Goal: Check status: Check status

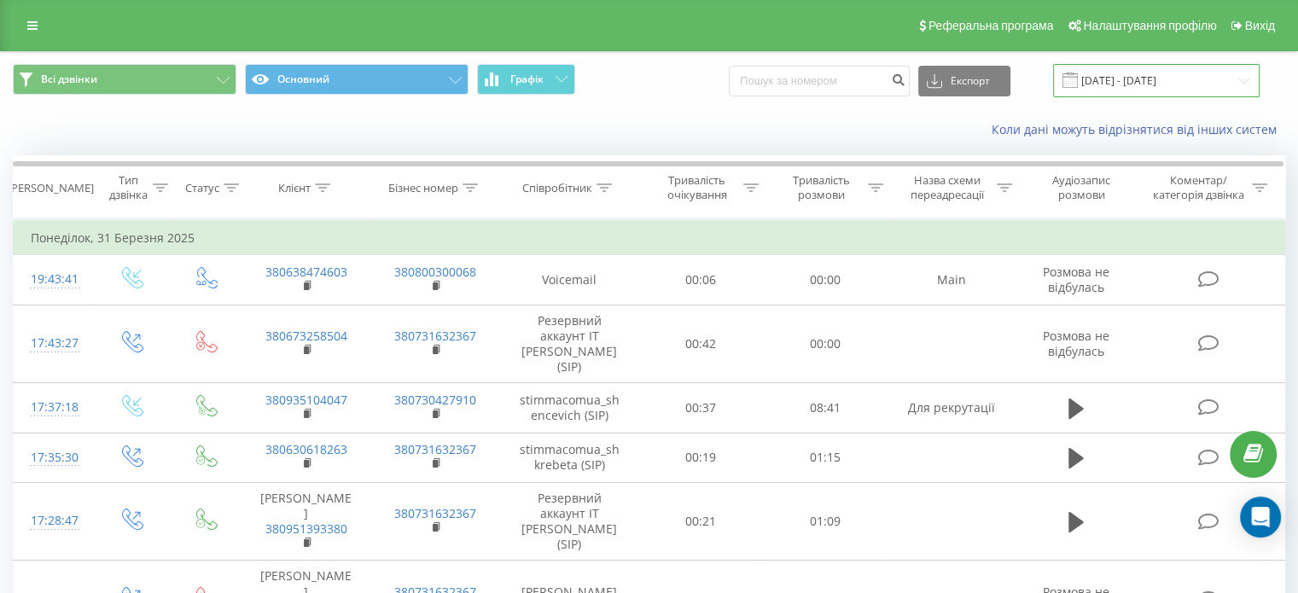
click at [1170, 78] on input "[DATE] - [DATE]" at bounding box center [1156, 80] width 207 height 33
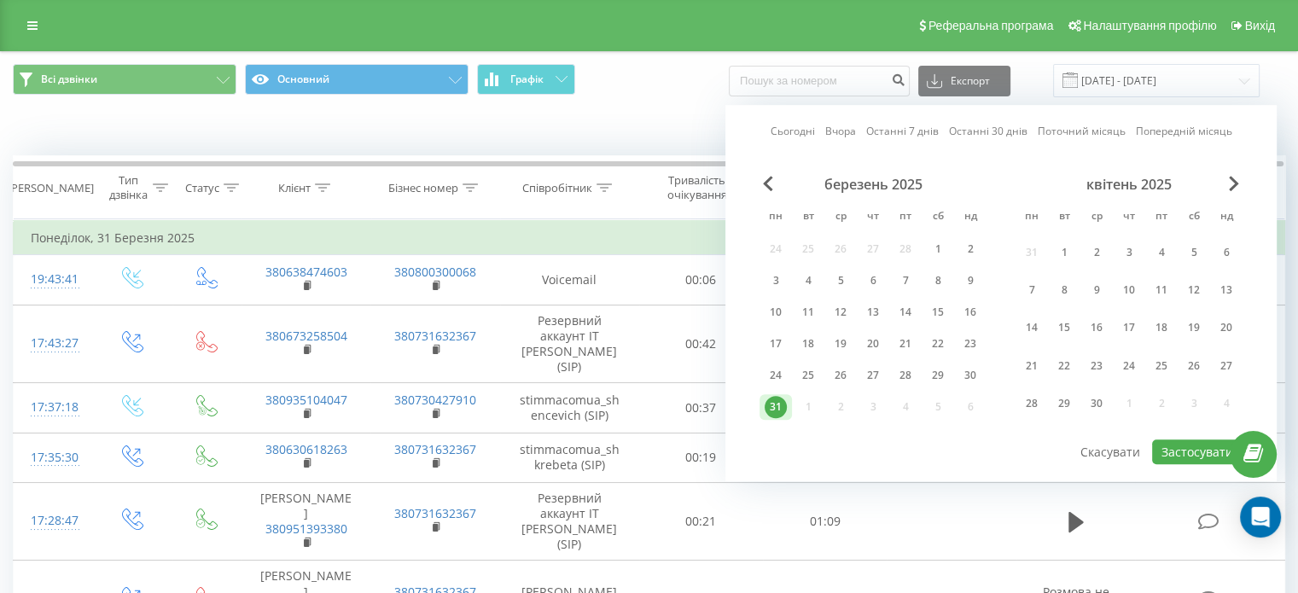
click at [1237, 191] on div "квітень 2025" at bounding box center [1128, 184] width 227 height 17
click at [1235, 189] on span "Next Month" at bounding box center [1234, 183] width 10 height 15
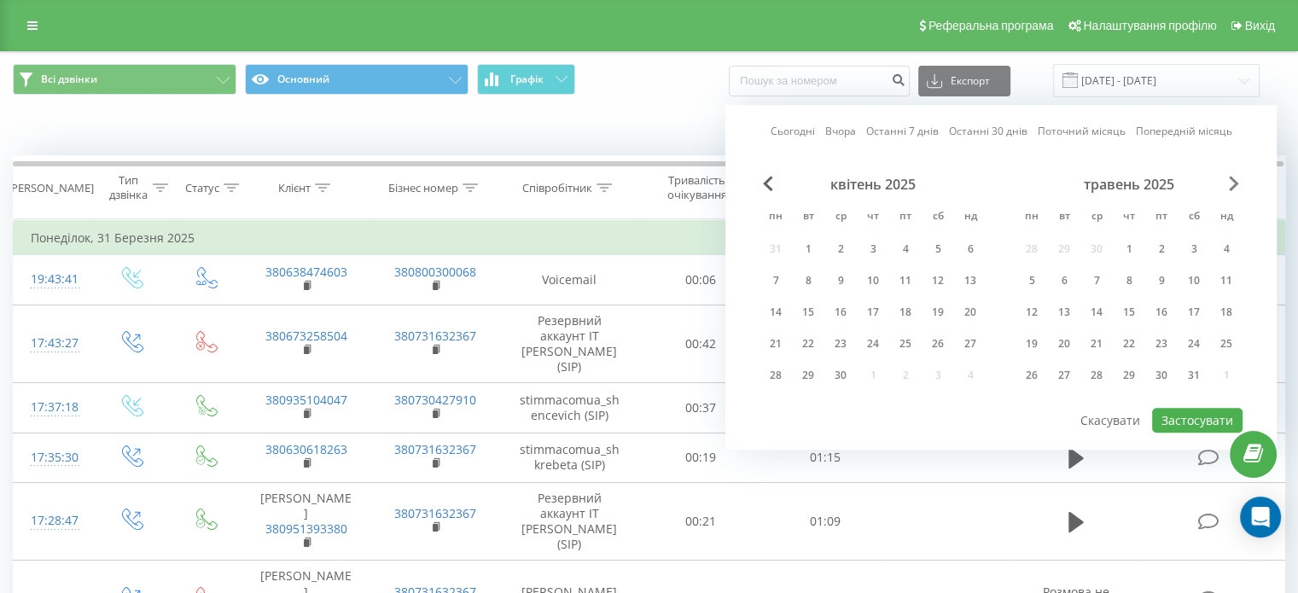
click at [1235, 189] on span "Next Month" at bounding box center [1234, 183] width 10 height 15
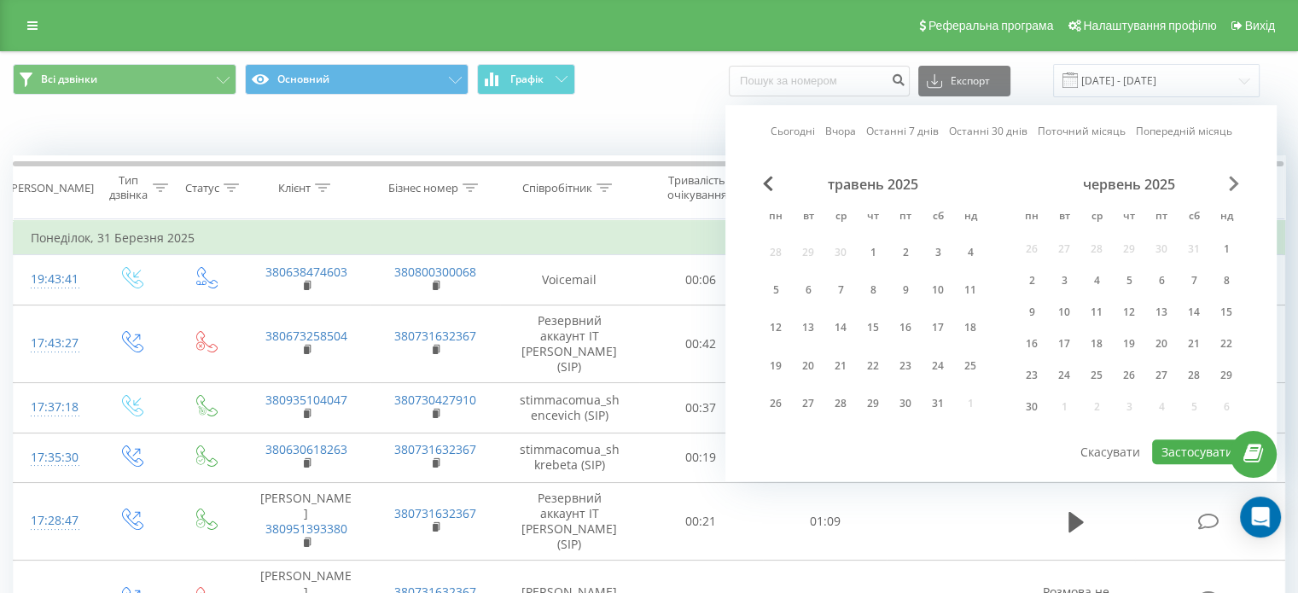
click at [1235, 189] on span "Next Month" at bounding box center [1234, 183] width 10 height 15
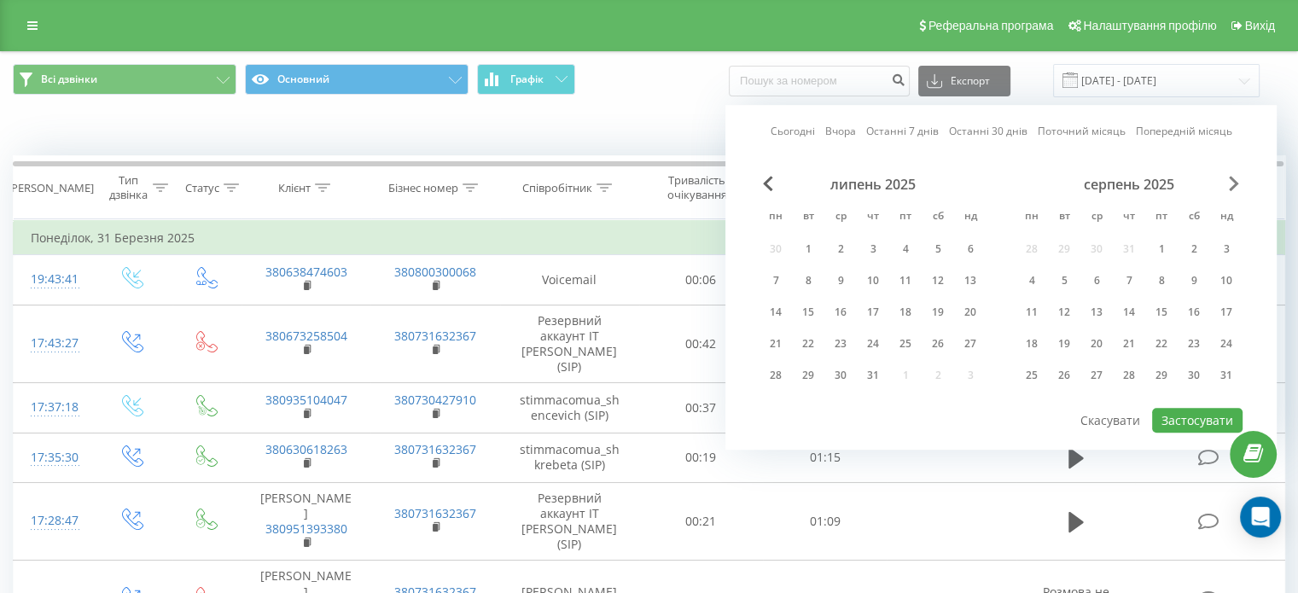
click at [1235, 189] on span "Next Month" at bounding box center [1234, 183] width 10 height 15
click at [1119, 312] on div "18" at bounding box center [1129, 312] width 22 height 22
click at [1182, 412] on button "Застосувати" at bounding box center [1197, 420] width 90 height 25
type input "18.09.2025 - 18.09.2025"
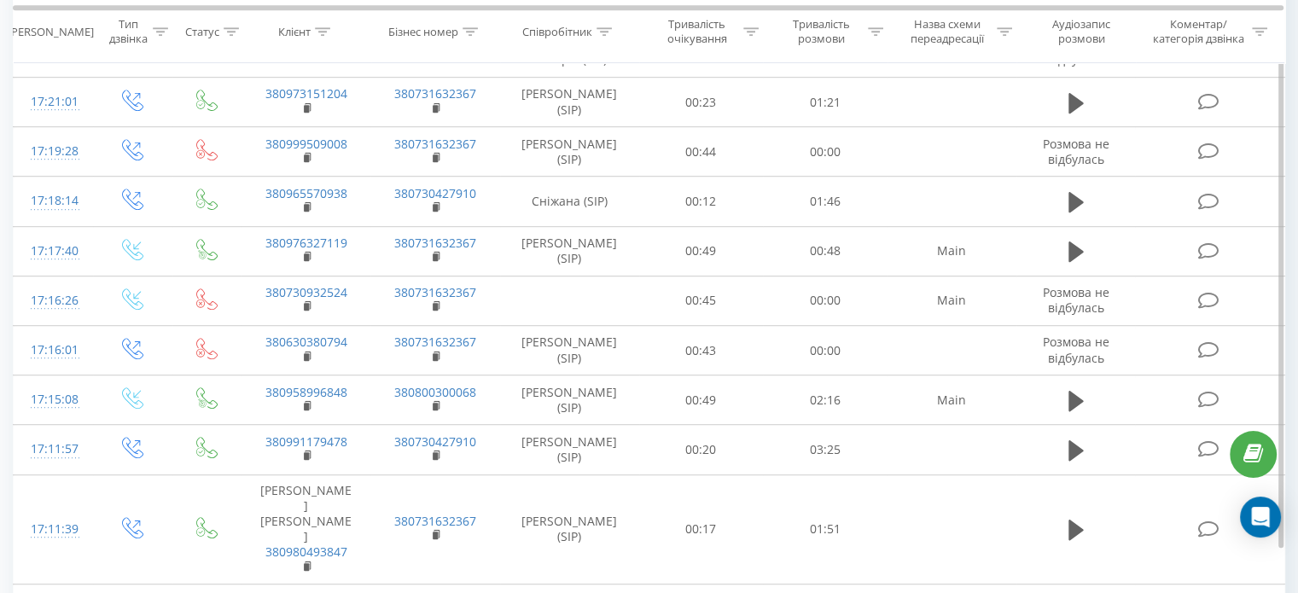
scroll to position [1044, 0]
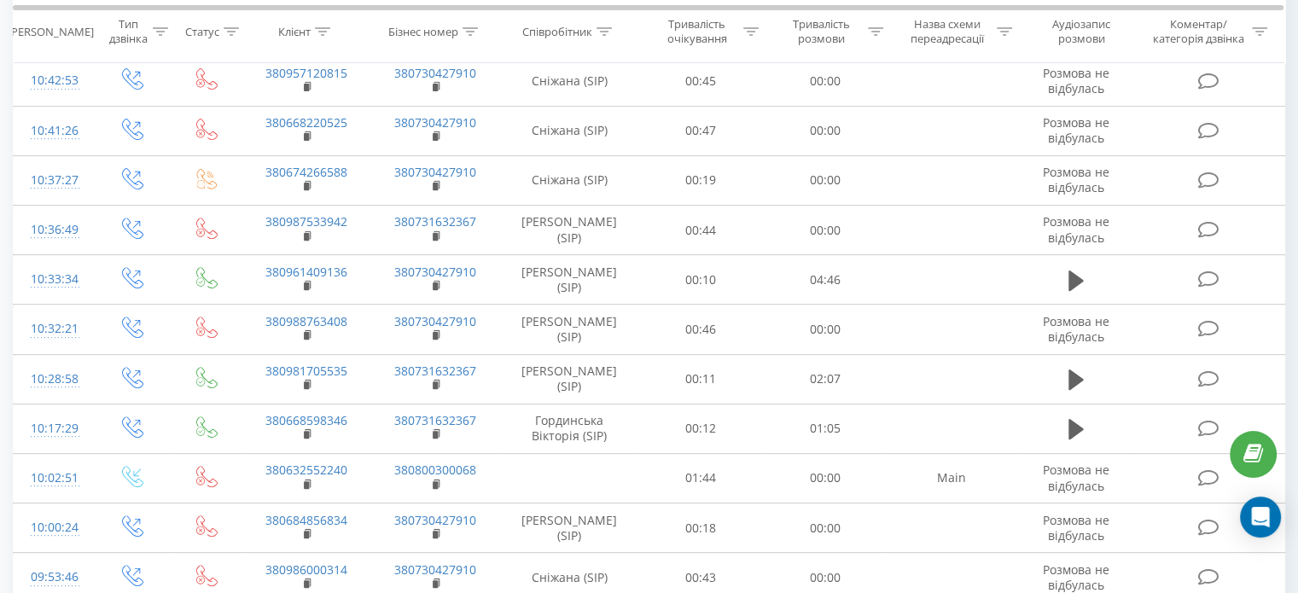
scroll to position [835, 0]
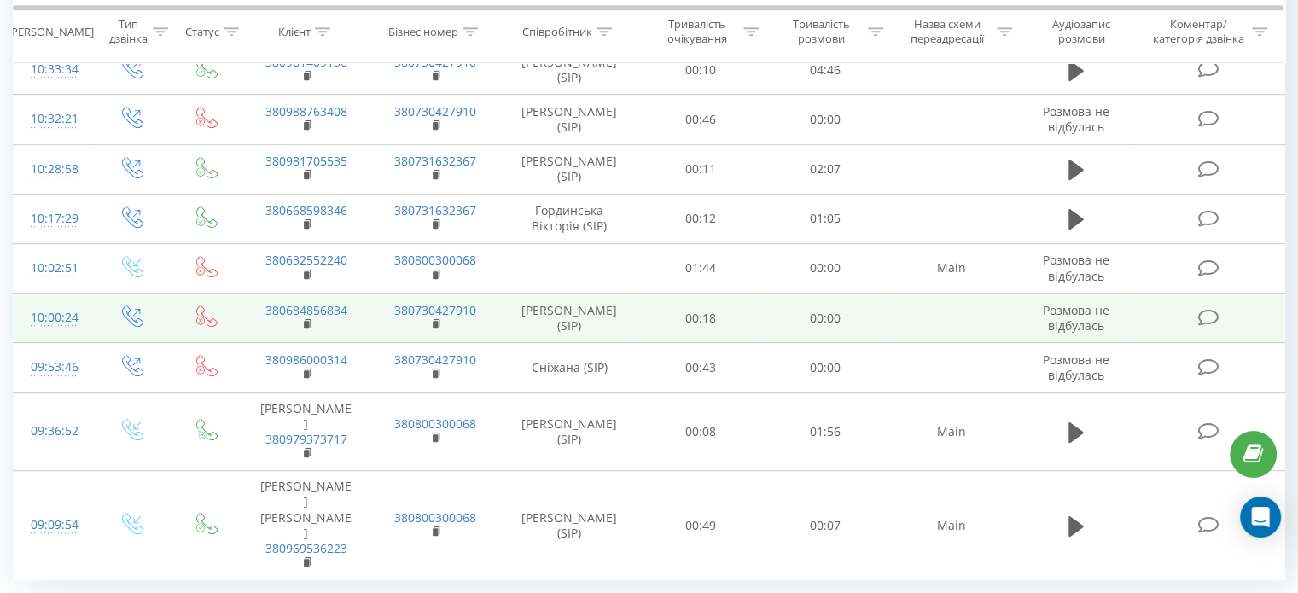
click at [916, 294] on td at bounding box center [951, 318] width 129 height 49
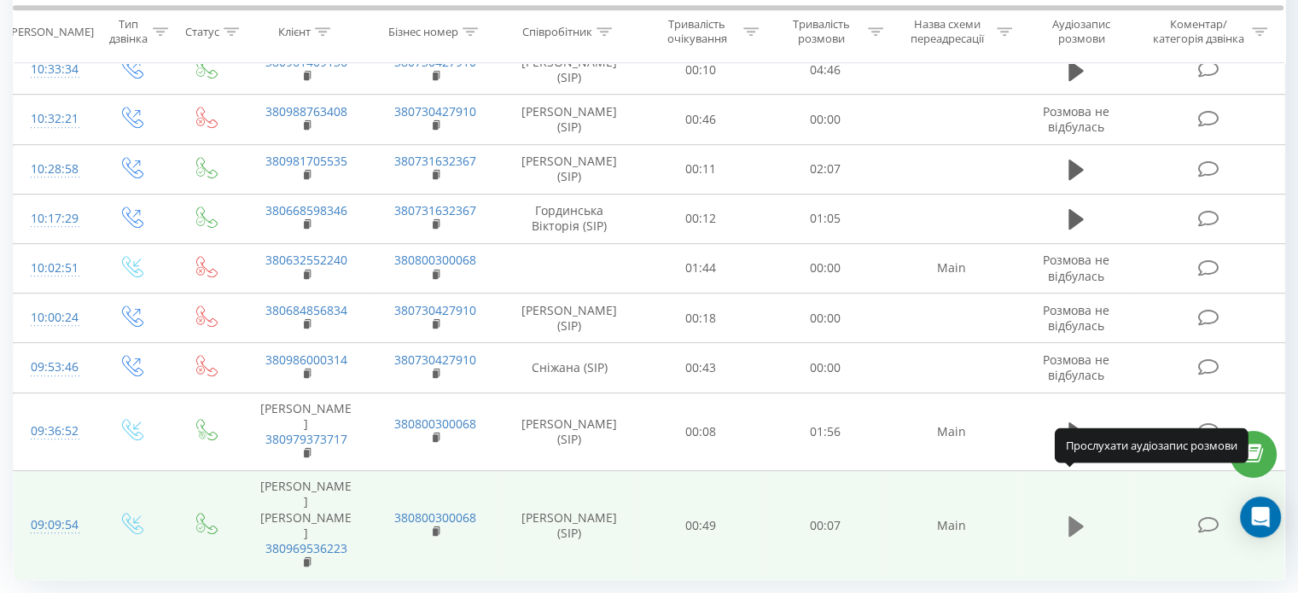
click at [1073, 516] on icon at bounding box center [1075, 526] width 15 height 20
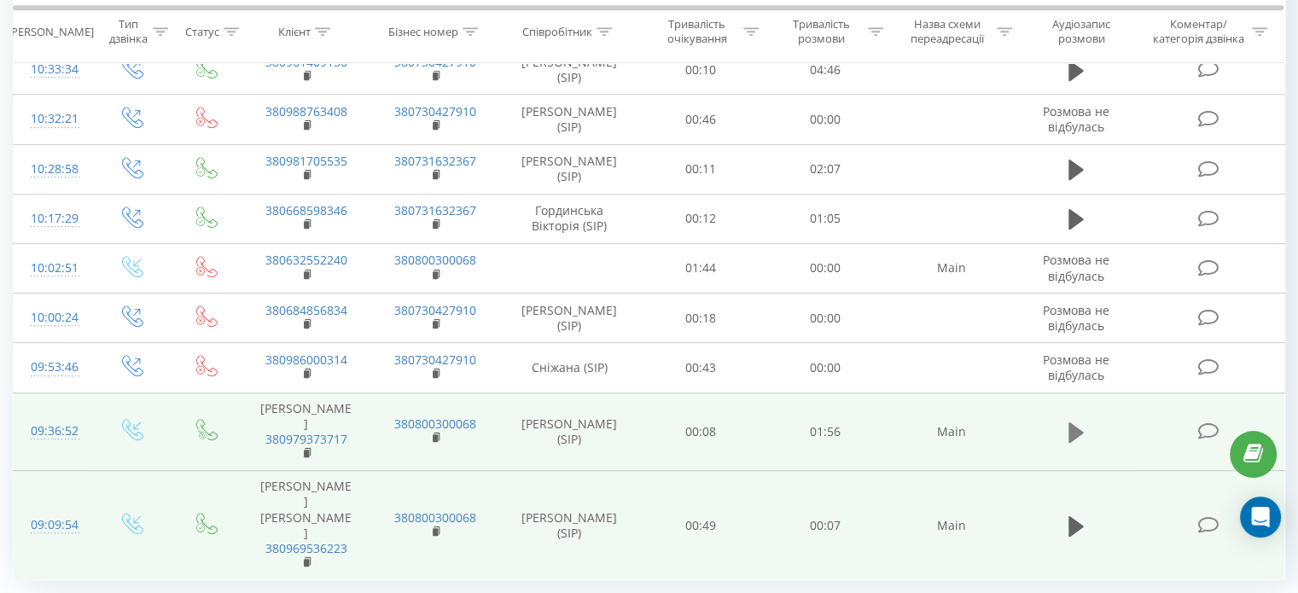
click at [1063, 420] on button at bounding box center [1076, 433] width 26 height 26
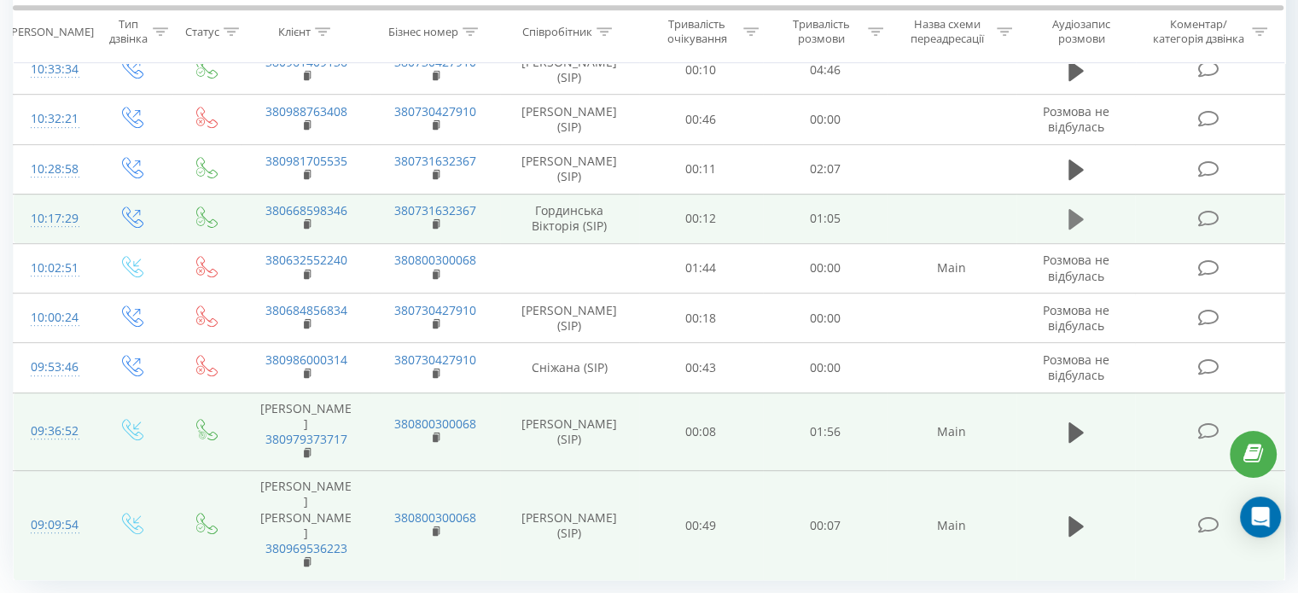
click at [1070, 209] on icon at bounding box center [1075, 219] width 15 height 20
click at [1081, 210] on icon at bounding box center [1080, 219] width 5 height 19
click at [1076, 207] on icon at bounding box center [1075, 219] width 15 height 24
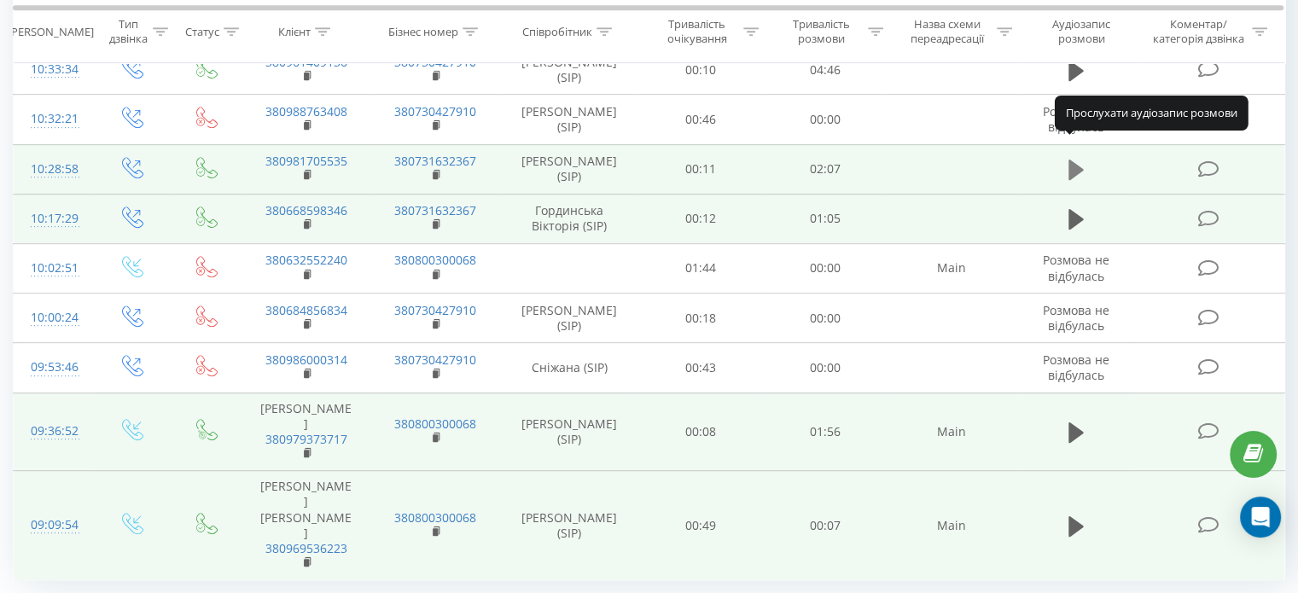
click at [1077, 160] on icon at bounding box center [1075, 170] width 15 height 20
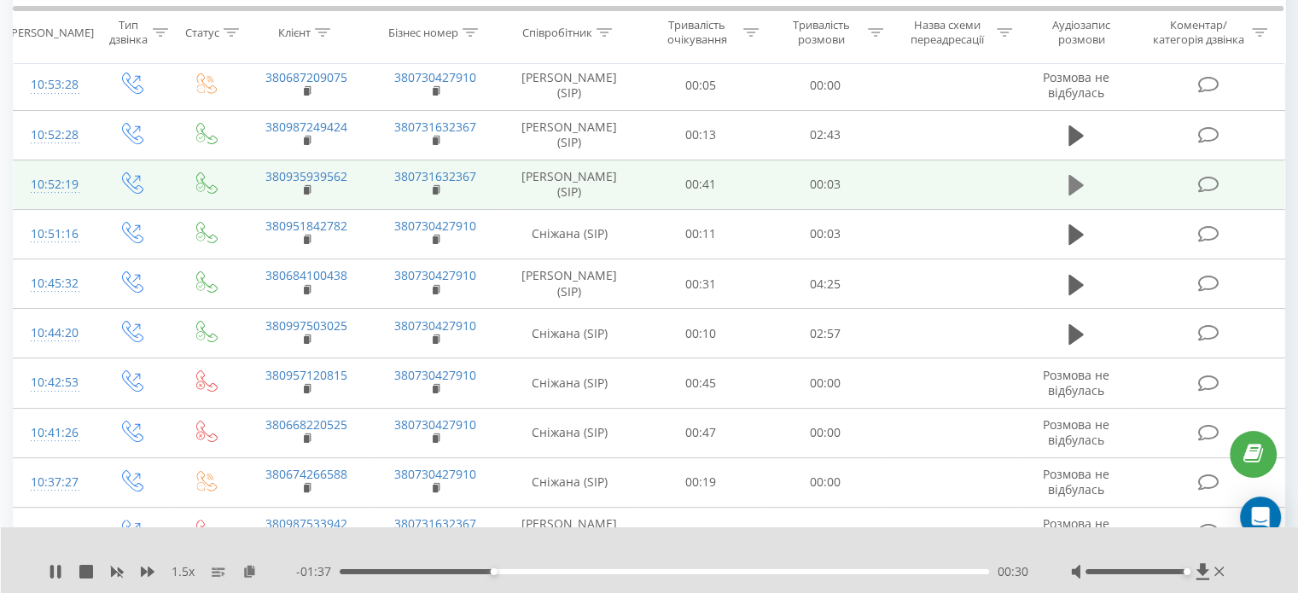
scroll to position [237, 0]
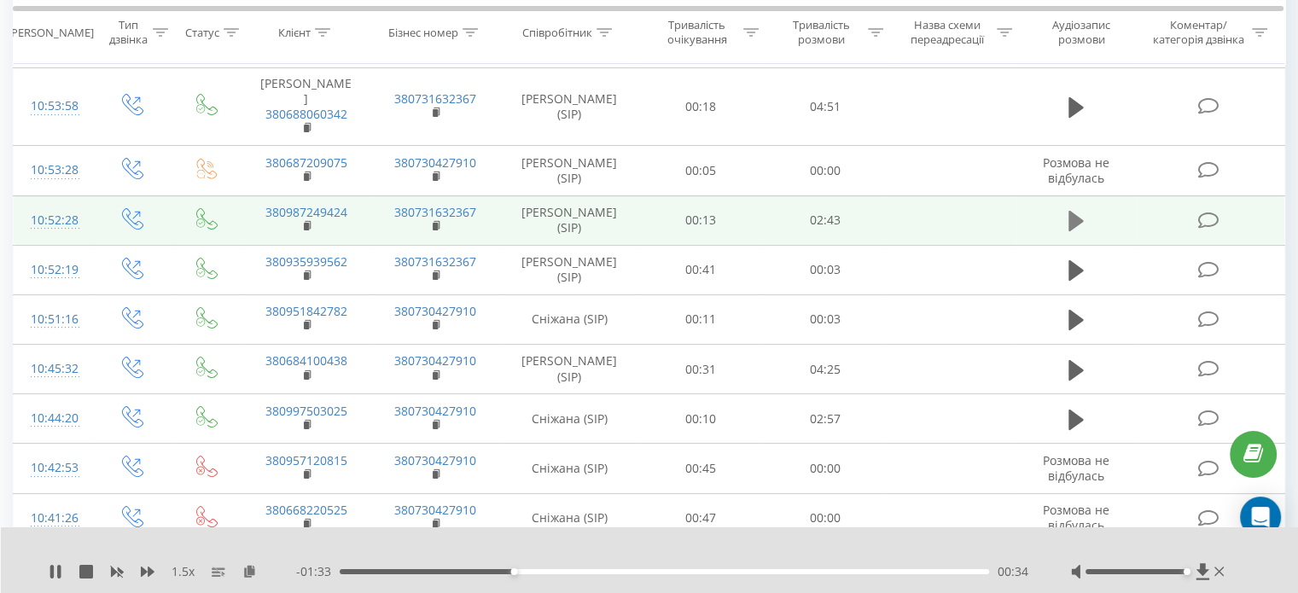
click at [1079, 209] on icon at bounding box center [1075, 221] width 15 height 24
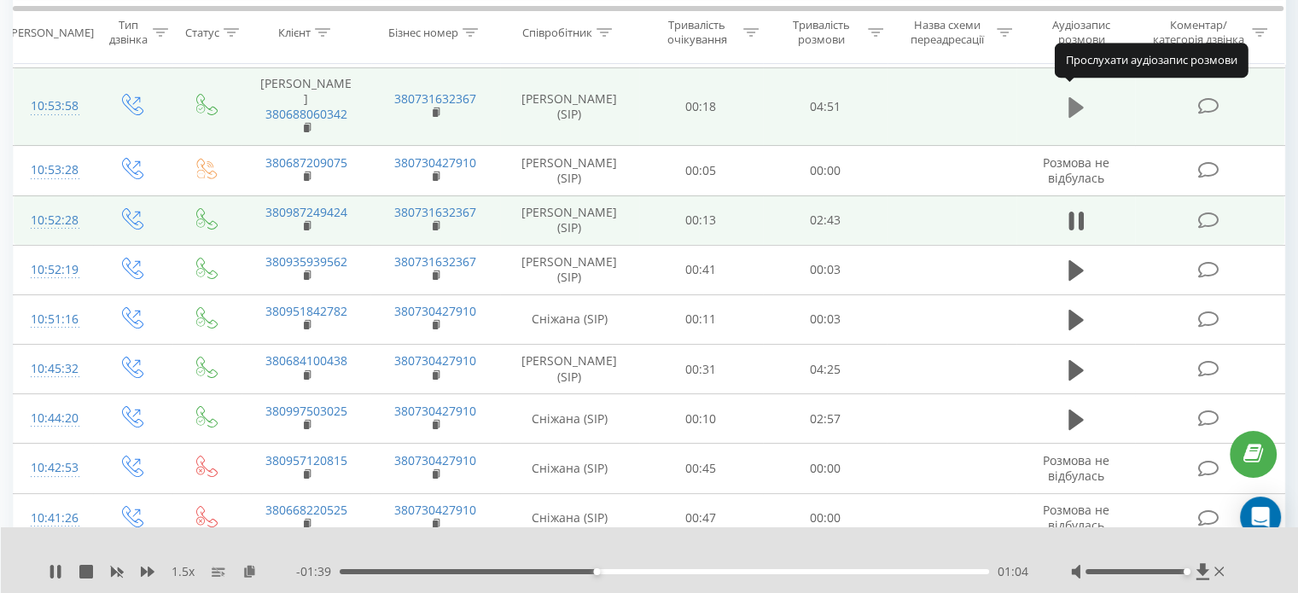
click at [1079, 108] on icon at bounding box center [1075, 108] width 15 height 24
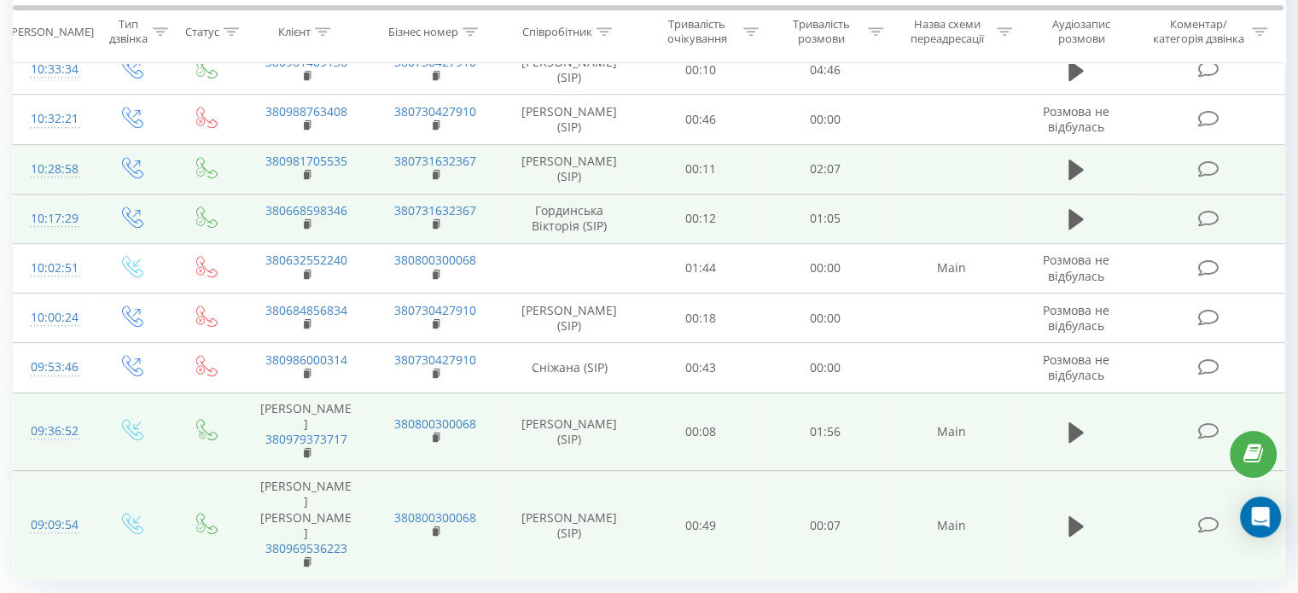
scroll to position [900, 0]
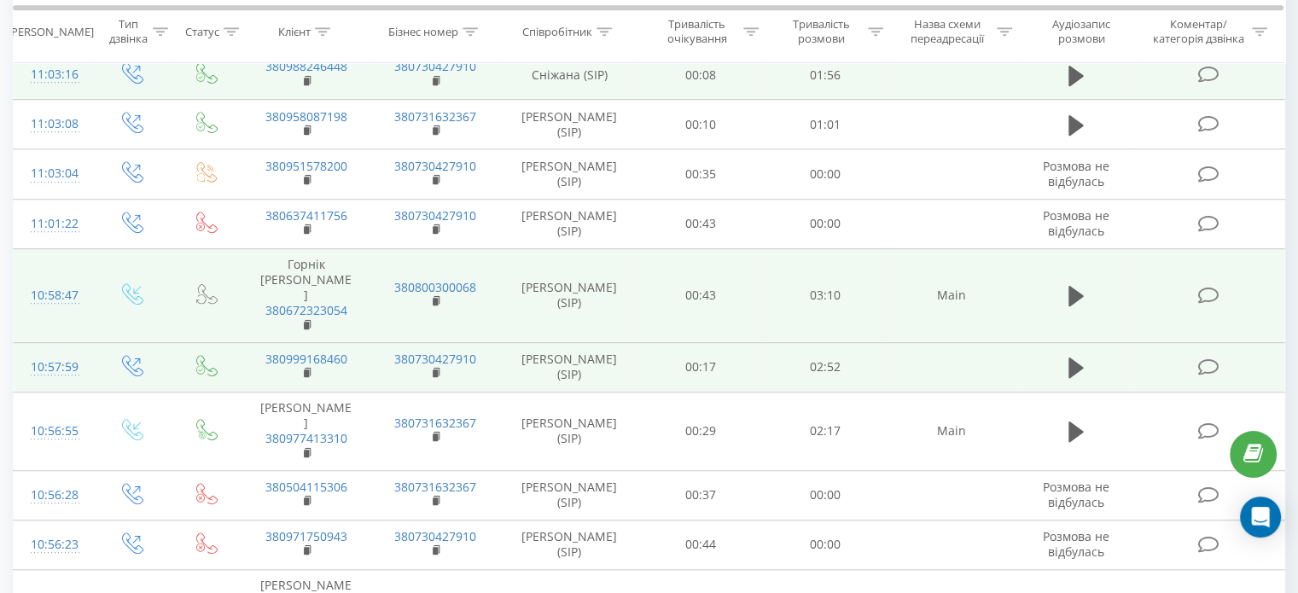
scroll to position [1134, 0]
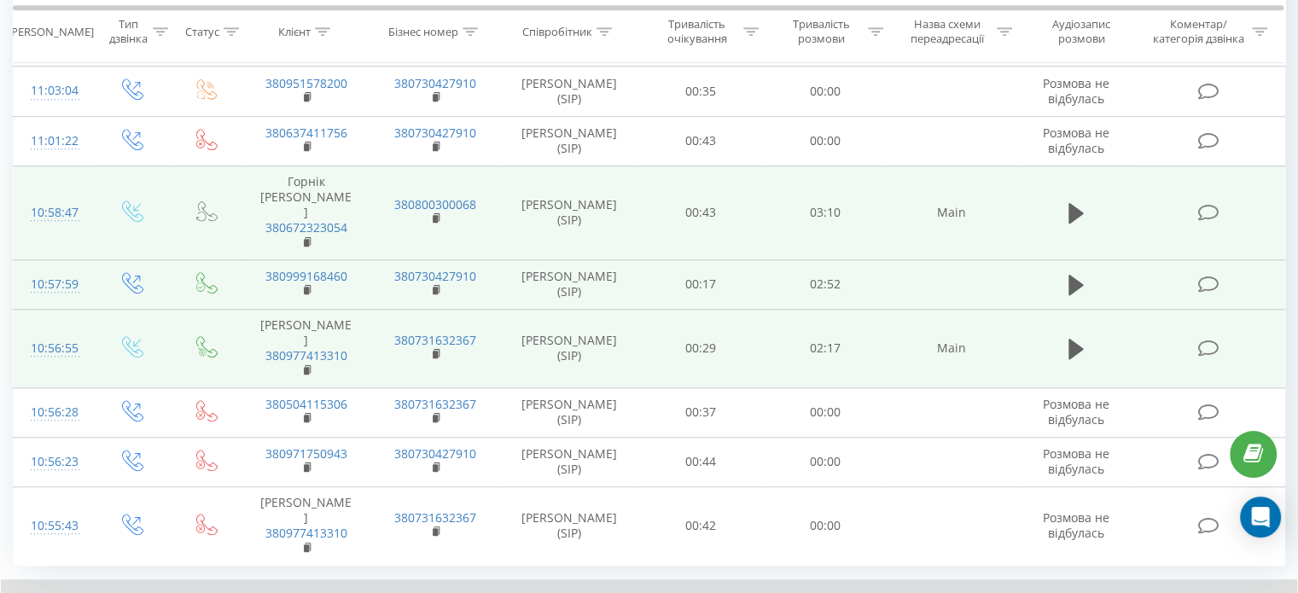
click at [1090, 309] on td at bounding box center [1075, 348] width 119 height 79
click at [1086, 336] on button at bounding box center [1076, 349] width 26 height 26
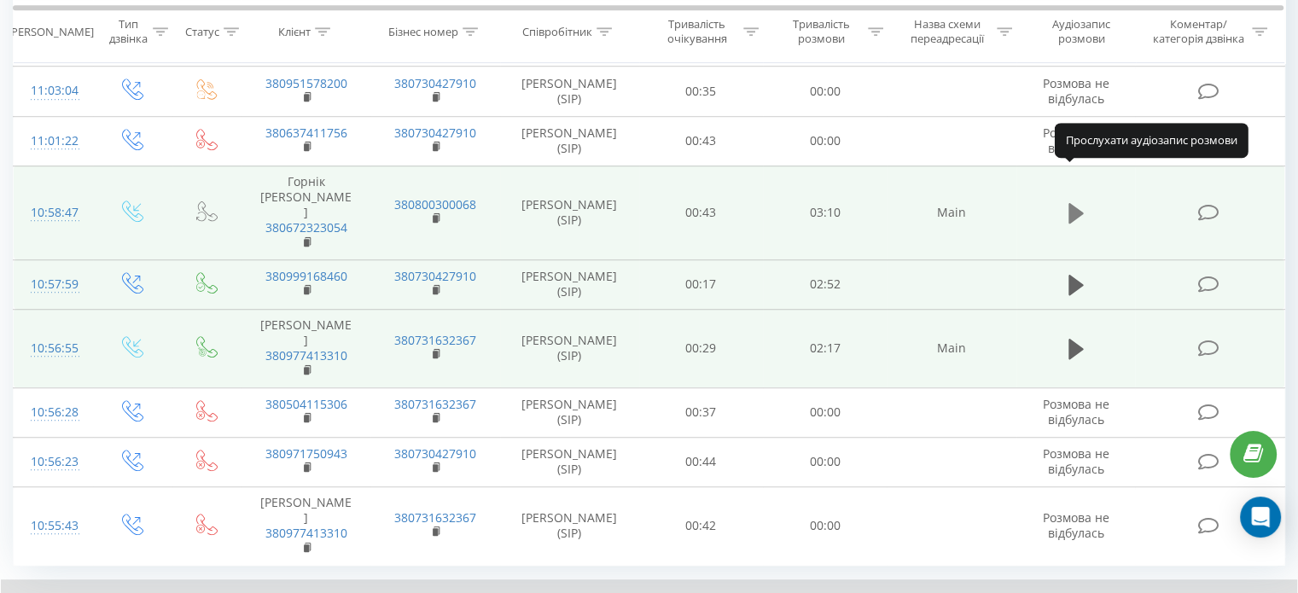
click at [1074, 203] on icon at bounding box center [1075, 213] width 15 height 20
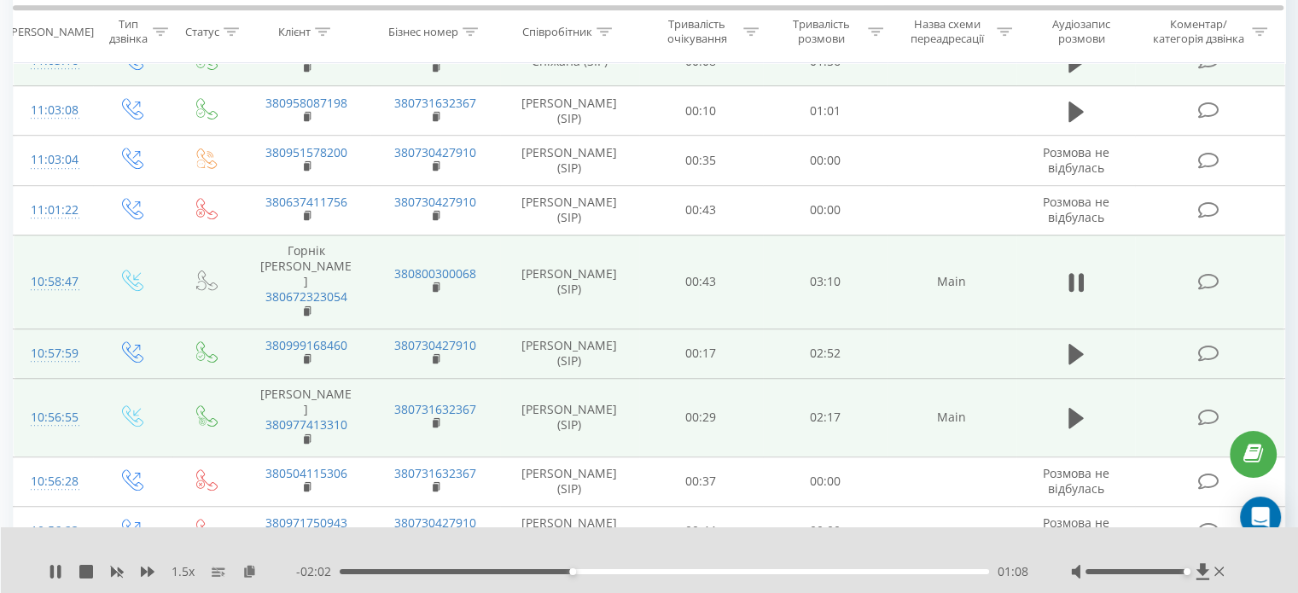
scroll to position [963, 0]
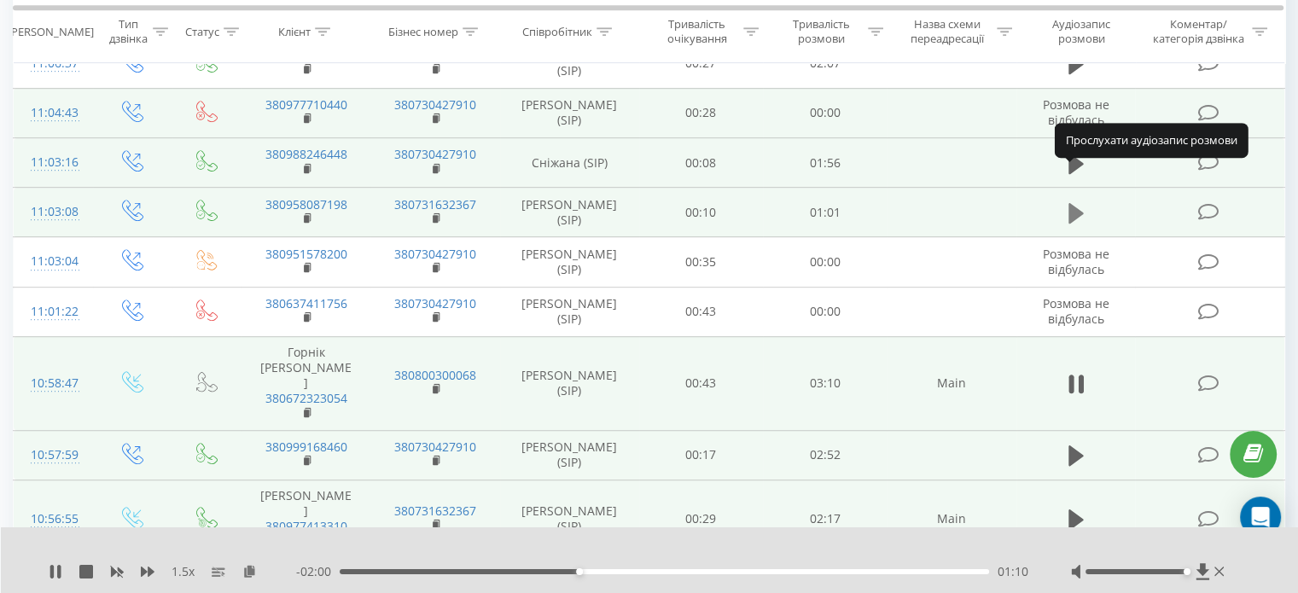
click at [1074, 203] on icon at bounding box center [1075, 213] width 15 height 20
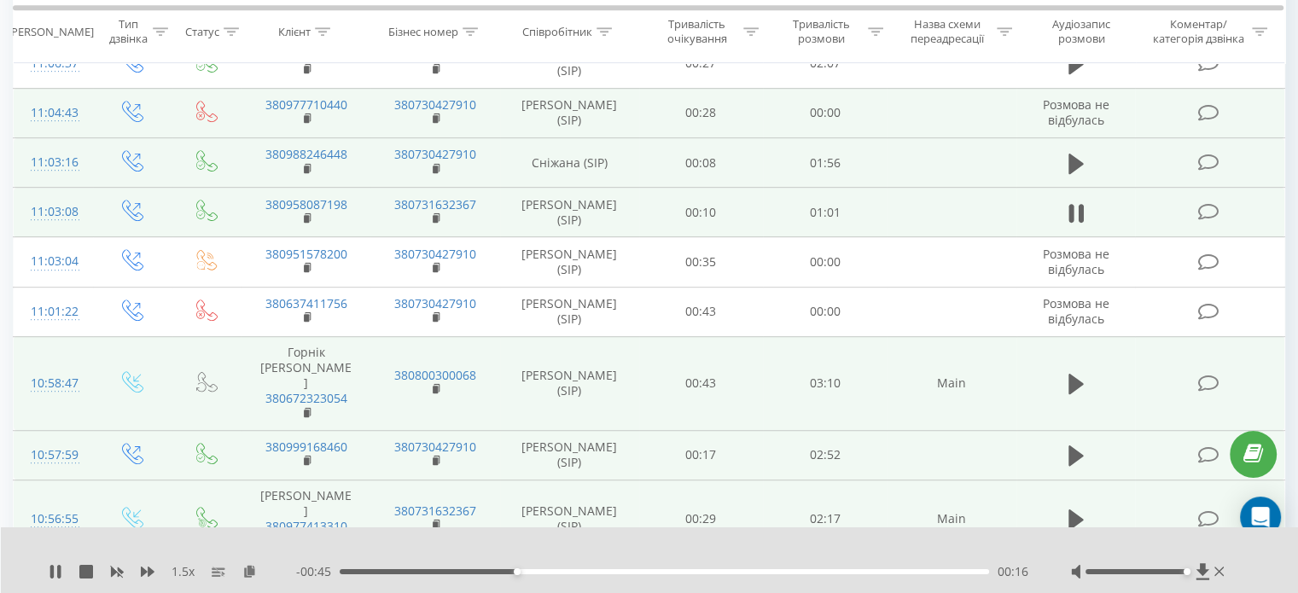
click at [1074, 201] on icon at bounding box center [1075, 213] width 15 height 24
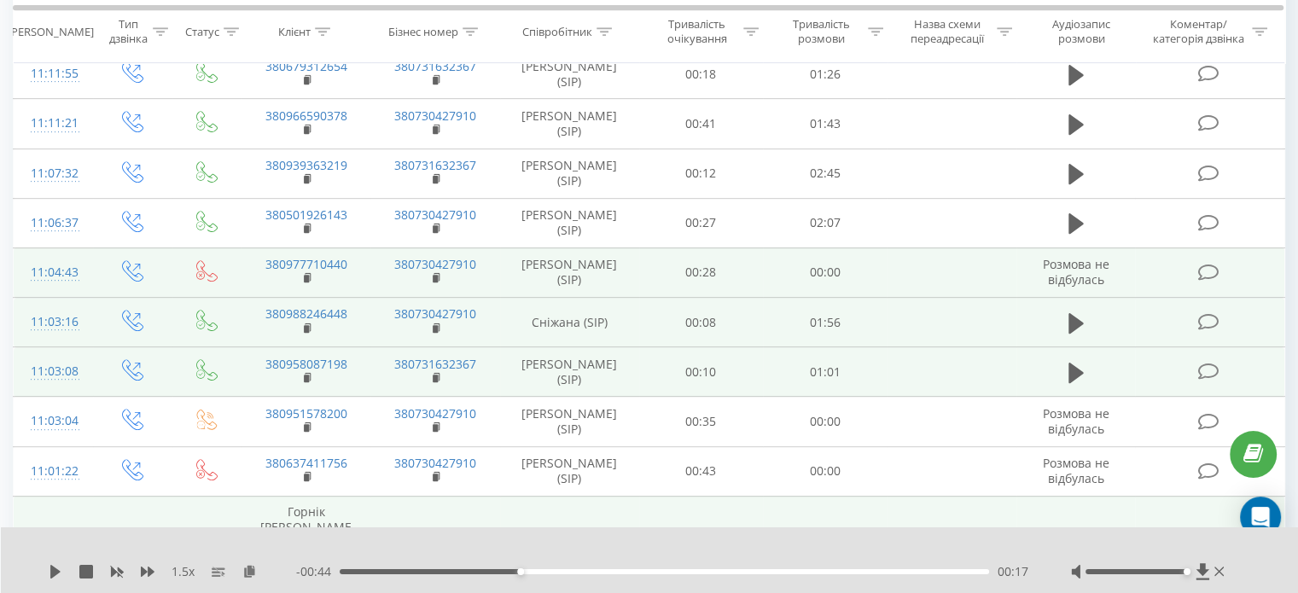
scroll to position [793, 0]
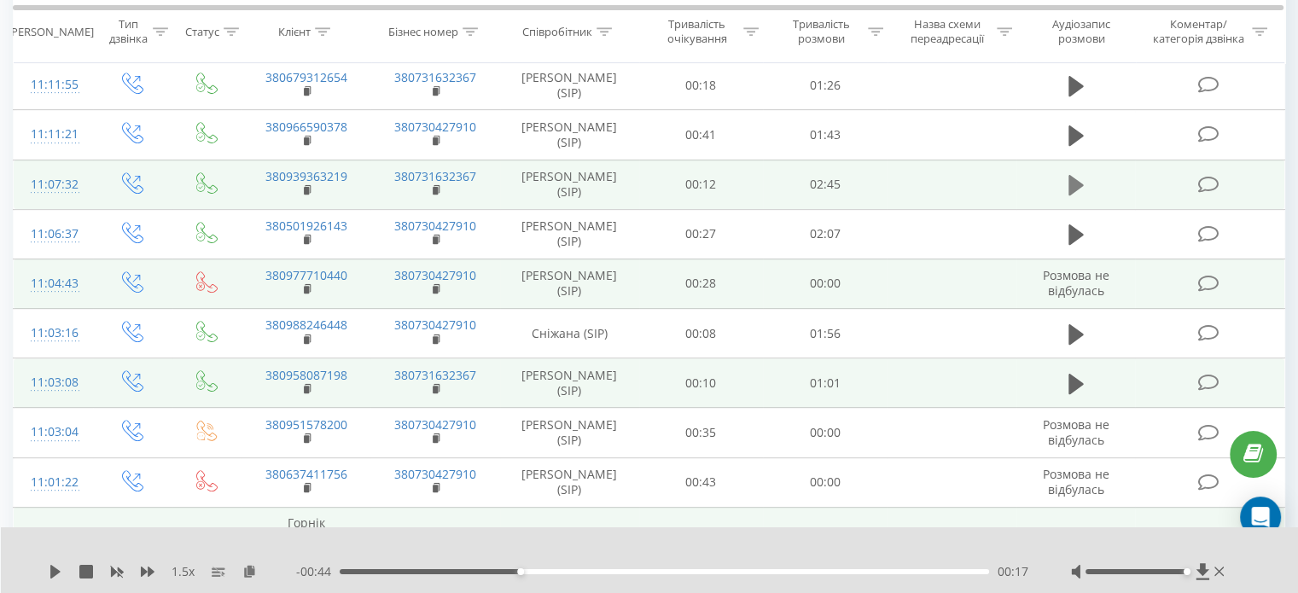
click at [1066, 172] on button at bounding box center [1076, 185] width 26 height 26
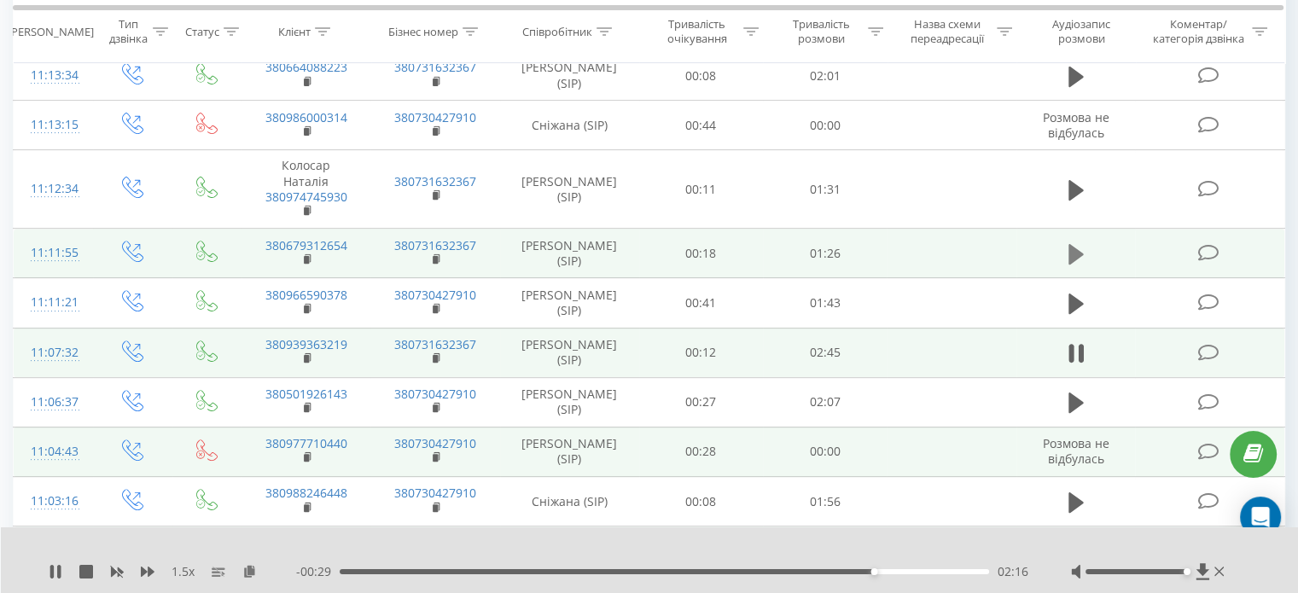
scroll to position [622, 0]
click at [1073, 231] on td at bounding box center [1075, 255] width 119 height 49
click at [1074, 245] on icon at bounding box center [1075, 257] width 15 height 24
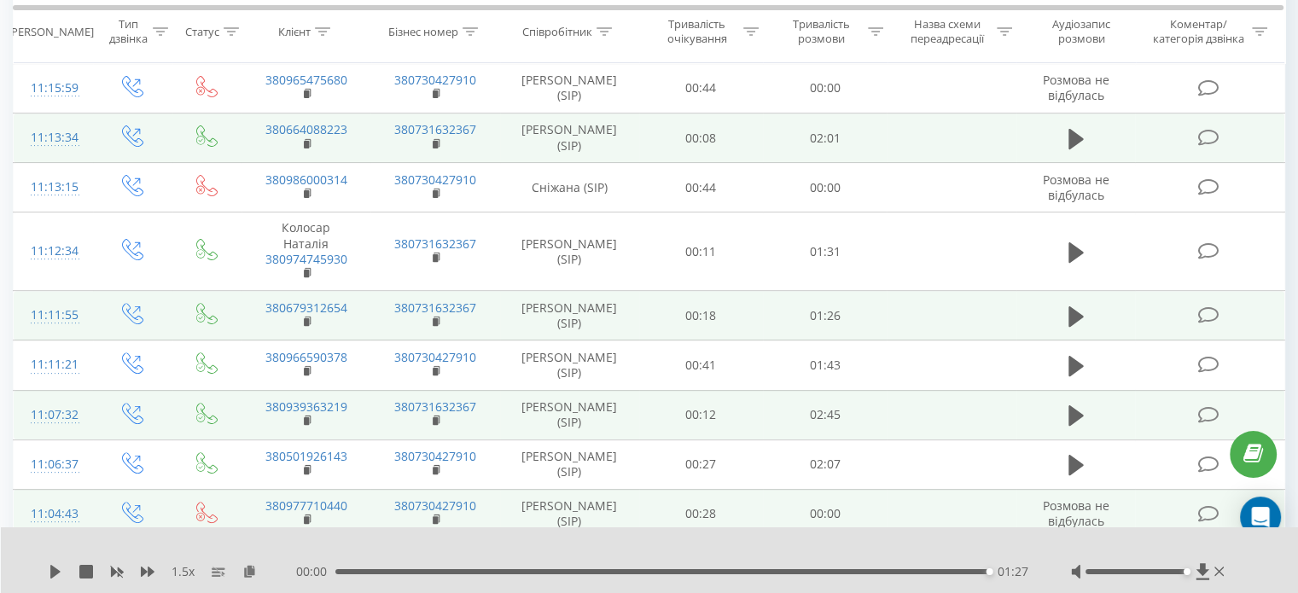
scroll to position [537, 0]
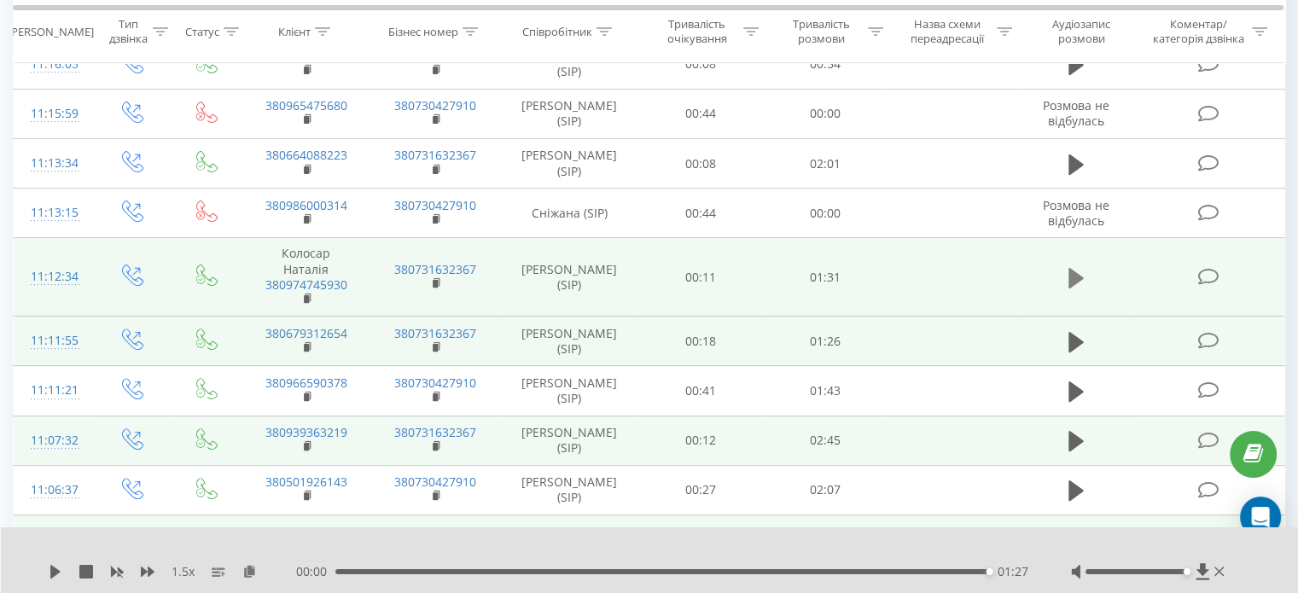
click at [1079, 268] on icon at bounding box center [1075, 278] width 15 height 20
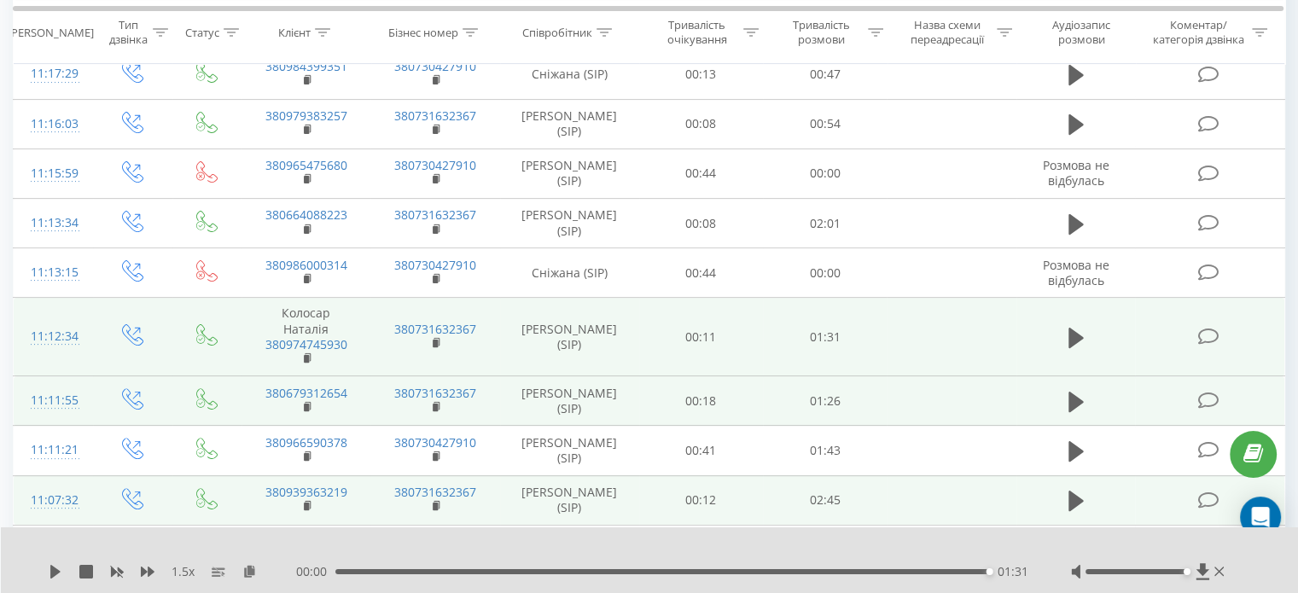
scroll to position [451, 0]
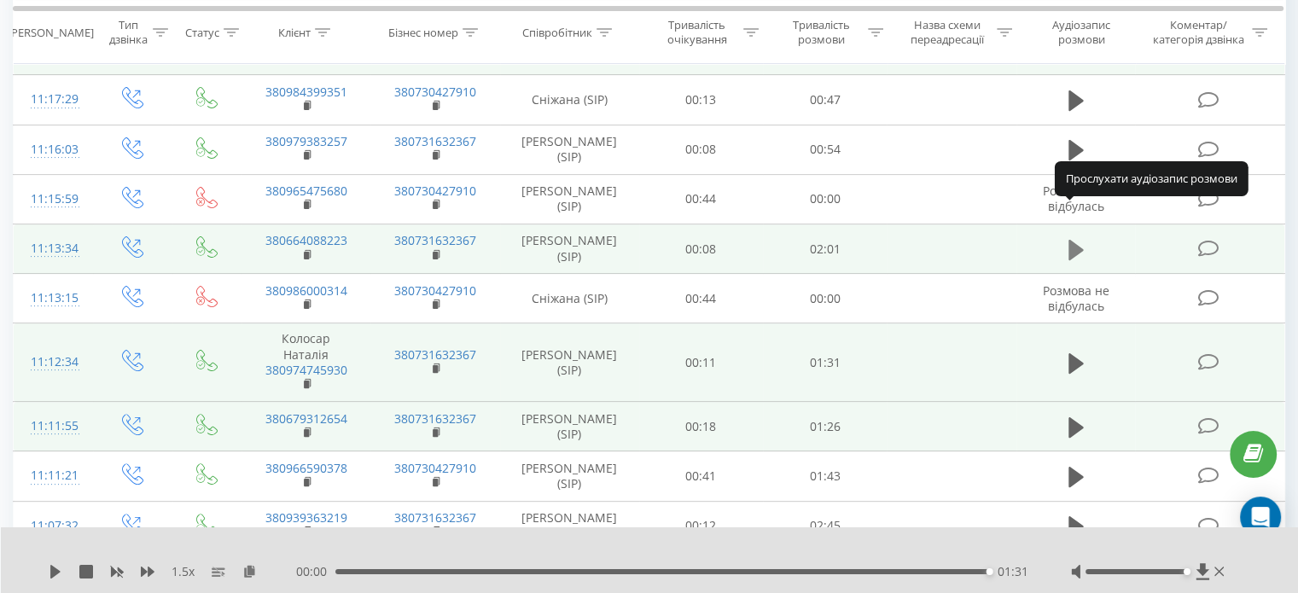
click at [1072, 239] on icon at bounding box center [1075, 249] width 15 height 20
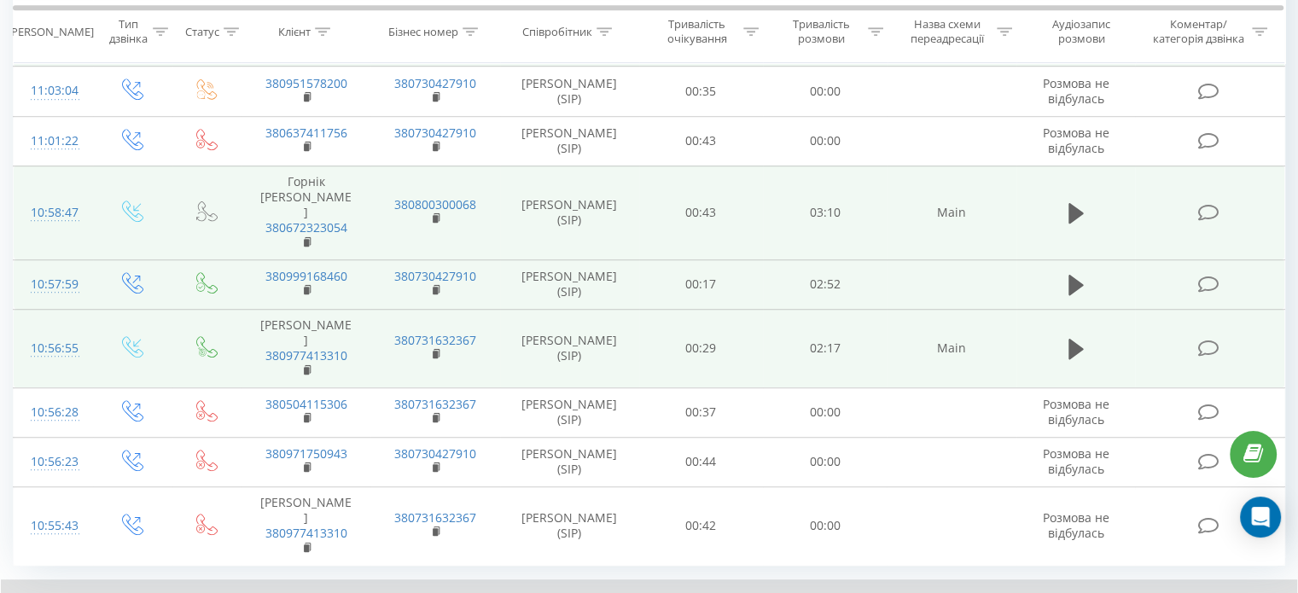
scroll to position [1200, 0]
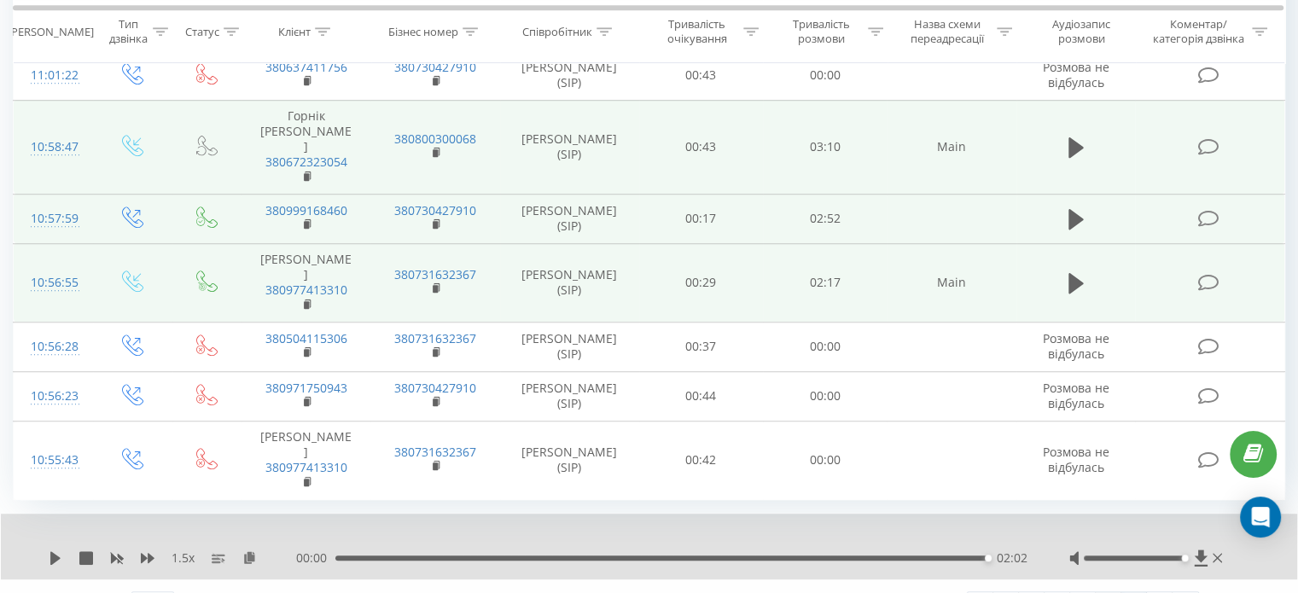
click at [1109, 592] on link "11" at bounding box center [1109, 604] width 26 height 24
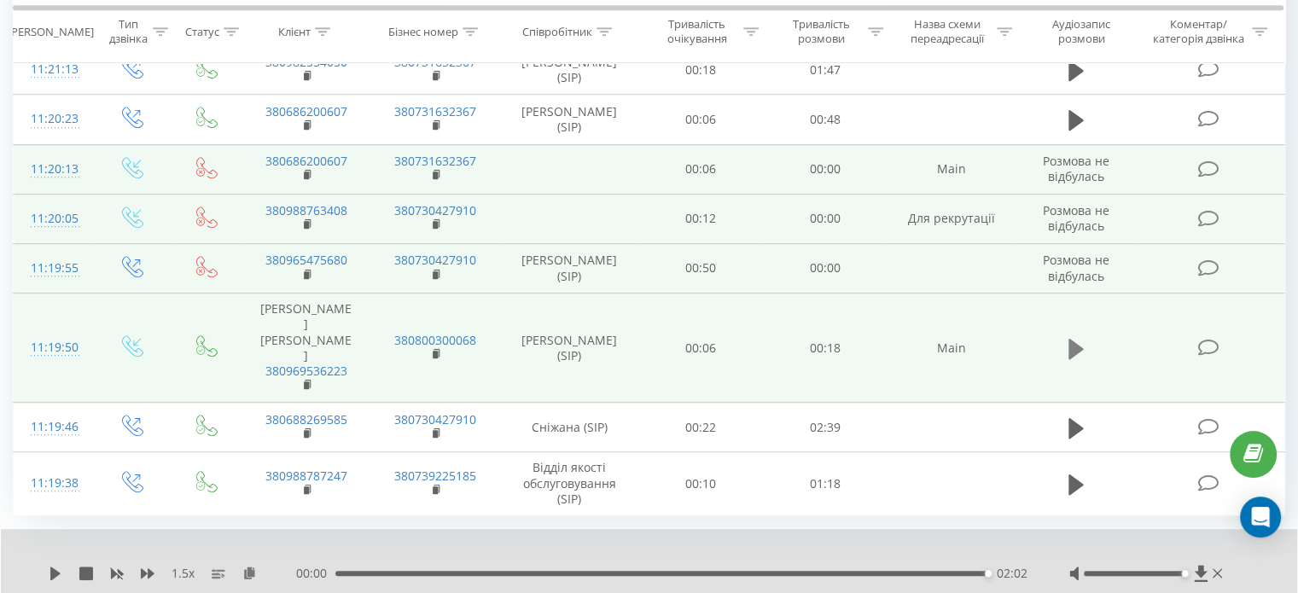
scroll to position [993, 0]
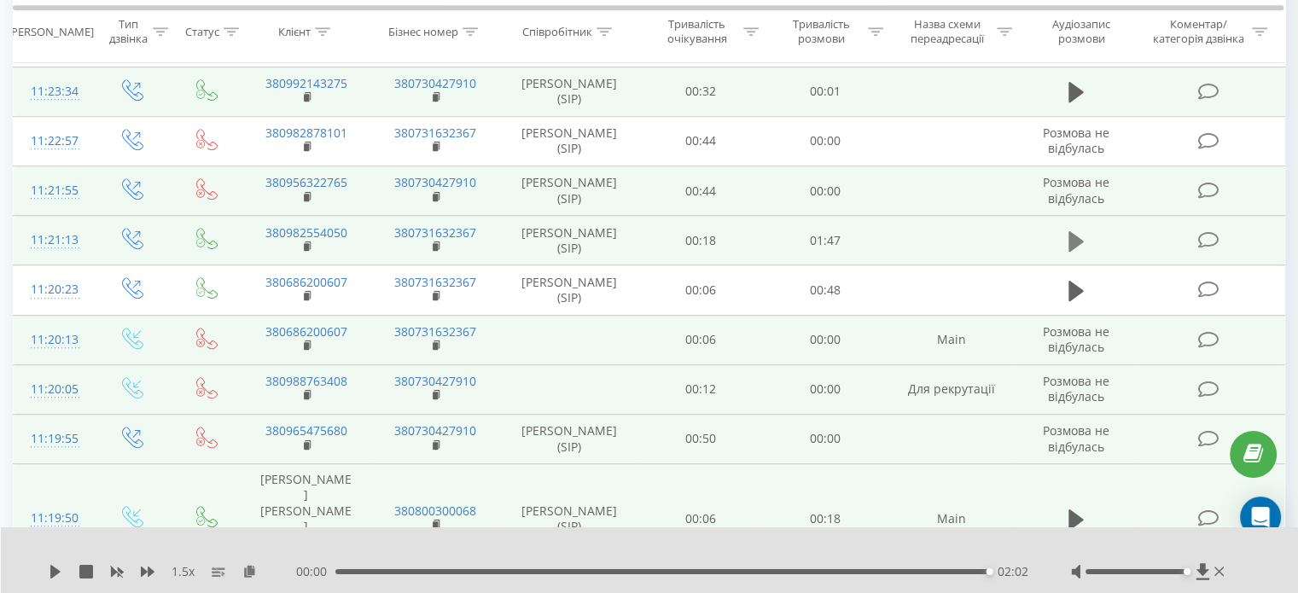
click at [1079, 230] on icon at bounding box center [1075, 242] width 15 height 24
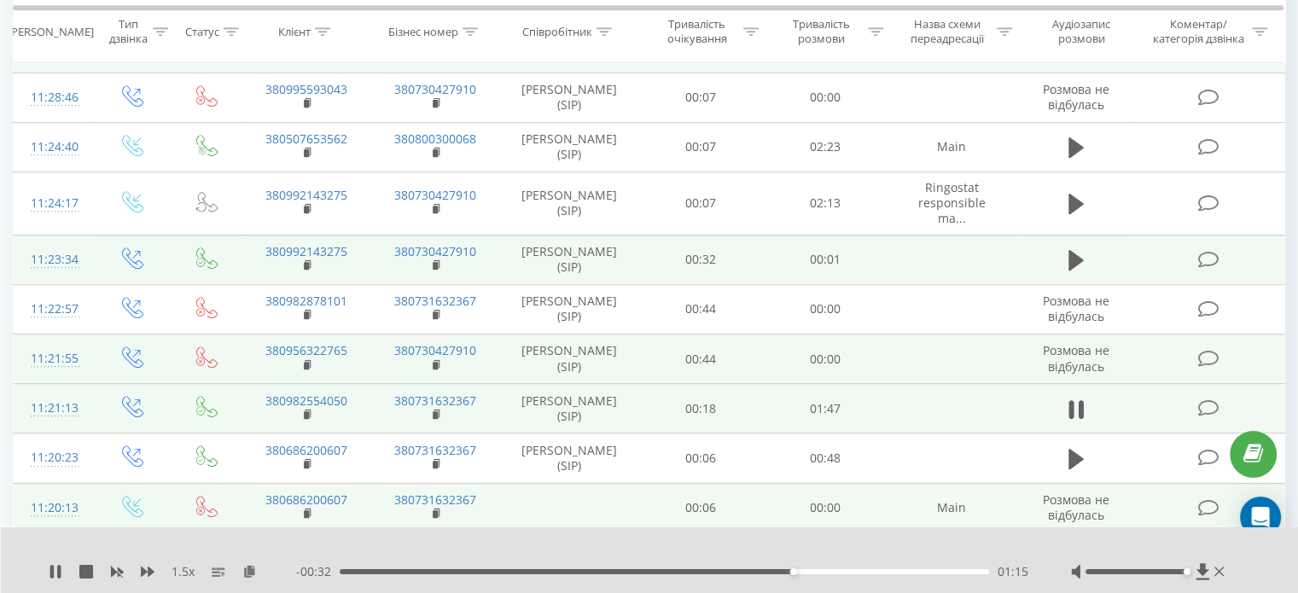
scroll to position [823, 0]
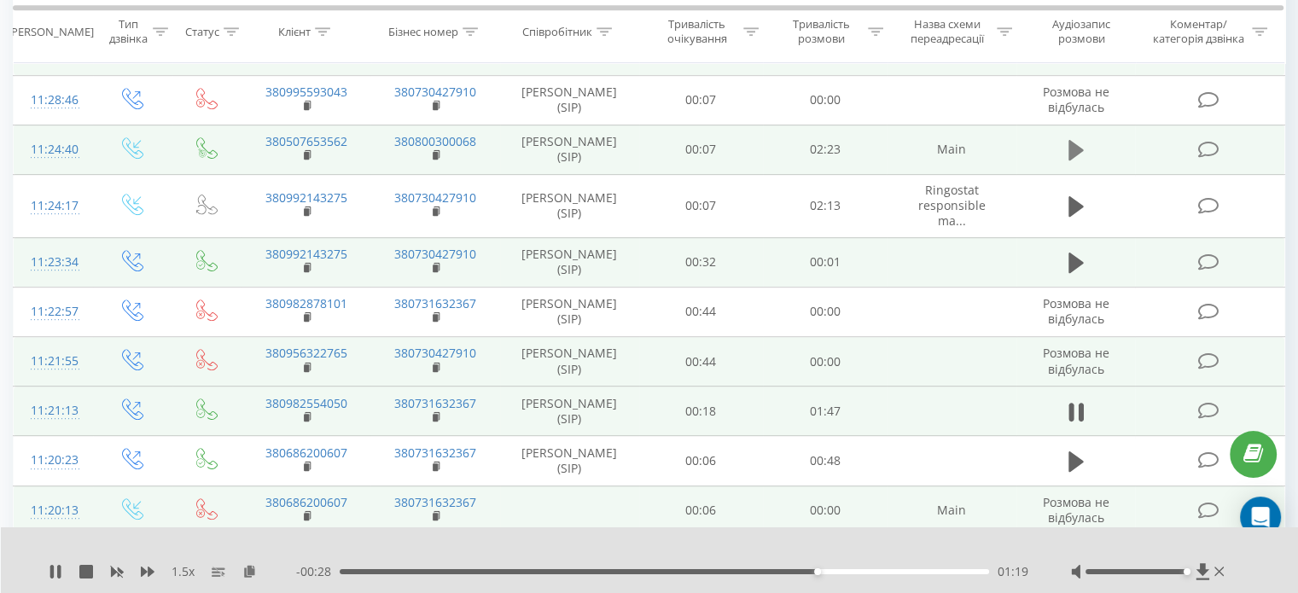
click at [1072, 140] on icon at bounding box center [1075, 150] width 15 height 20
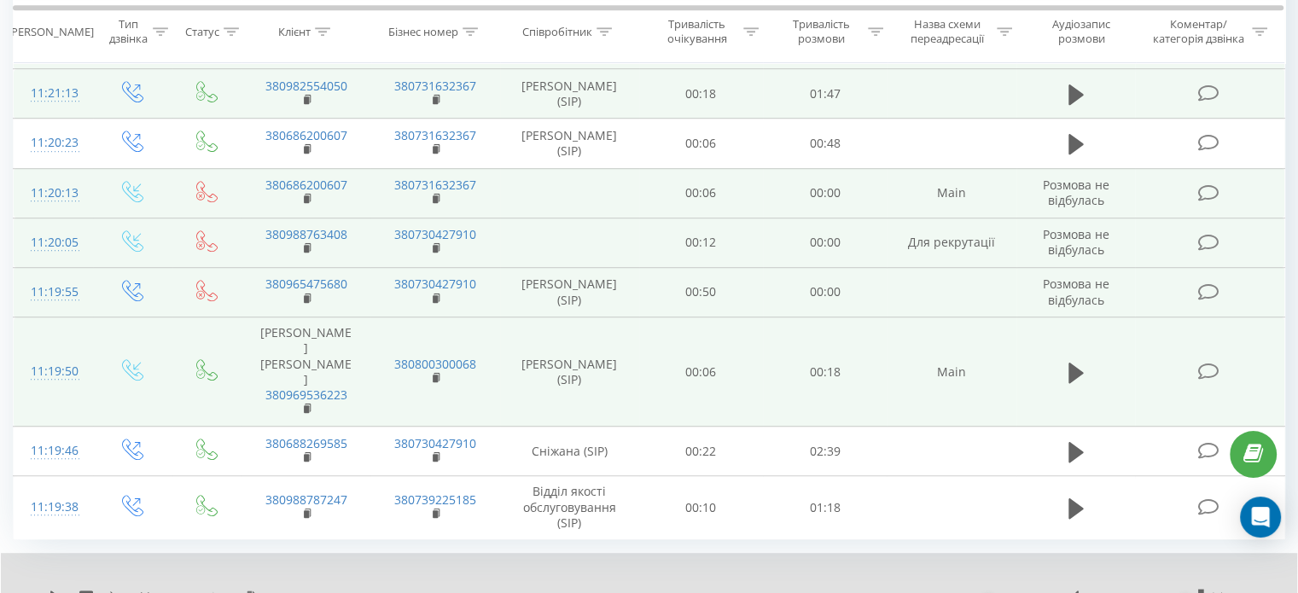
scroll to position [1164, 0]
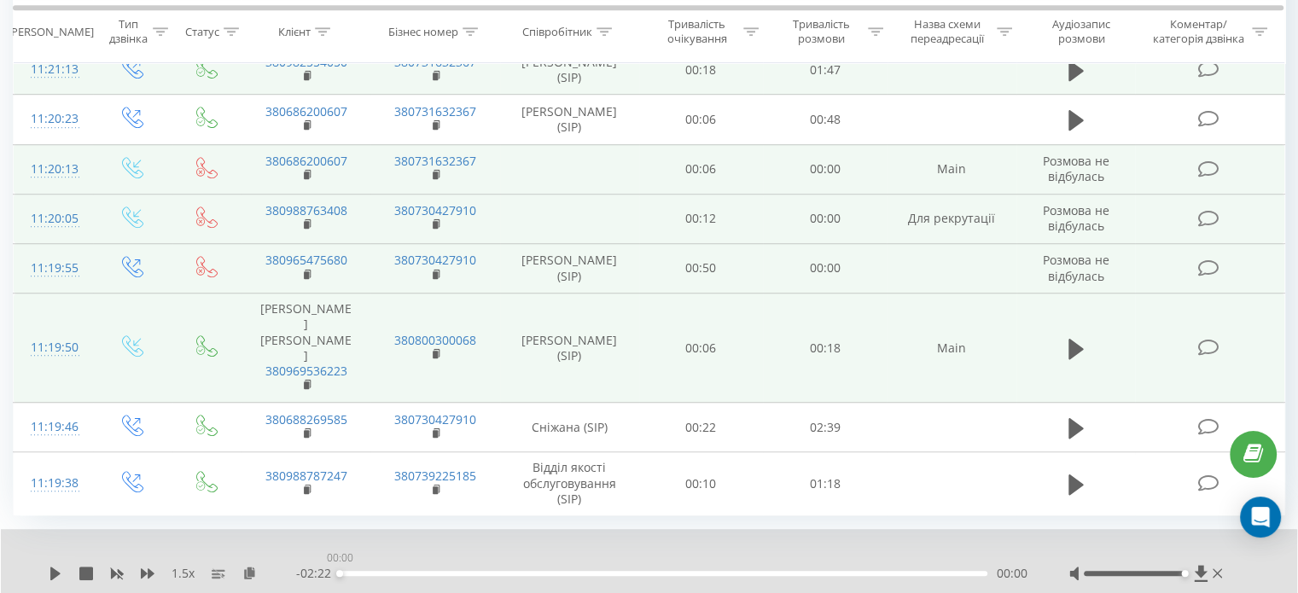
drag, startPoint x: 352, startPoint y: 523, endPoint x: 198, endPoint y: 502, distance: 155.1
click at [206, 529] on div "1.5 x - 02:22 00:00 00:00" at bounding box center [649, 562] width 1296 height 66
click at [49, 567] on icon at bounding box center [56, 574] width 14 height 14
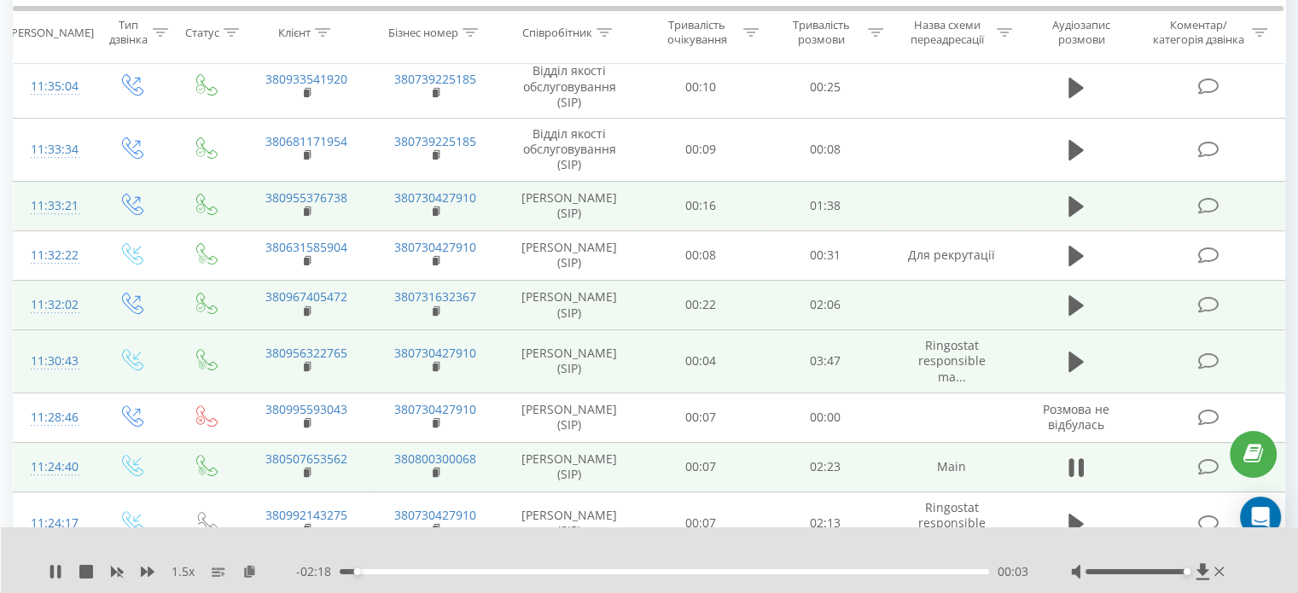
scroll to position [481, 0]
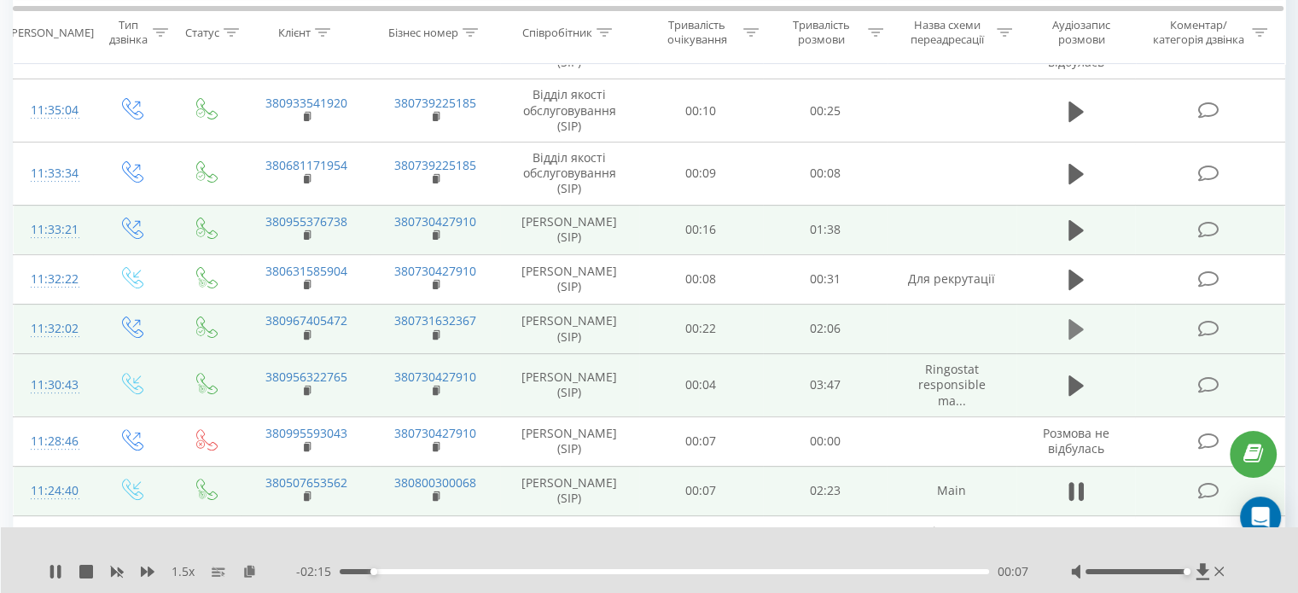
click at [1069, 319] on icon at bounding box center [1075, 329] width 15 height 20
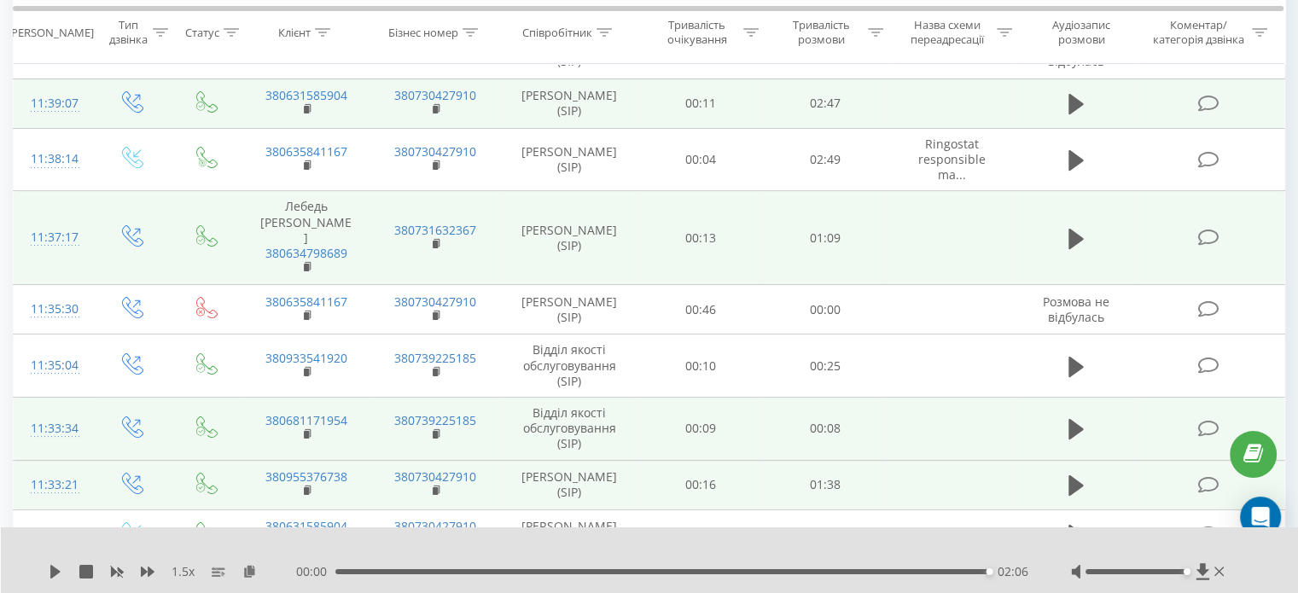
scroll to position [225, 0]
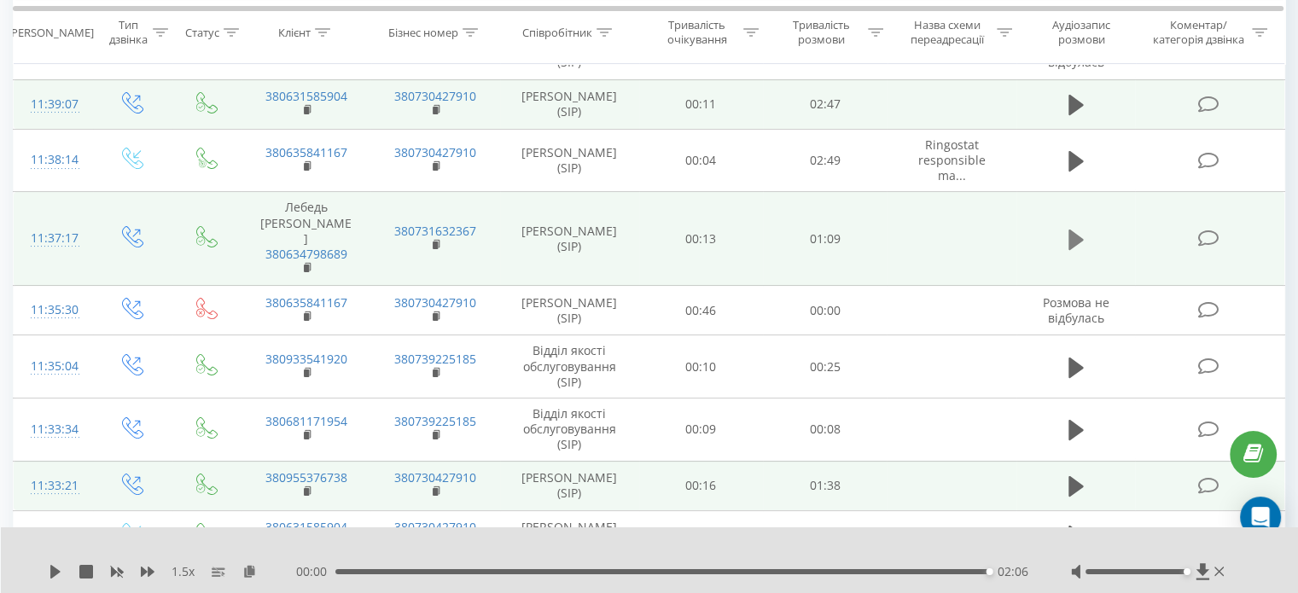
click at [1075, 228] on icon at bounding box center [1075, 240] width 15 height 24
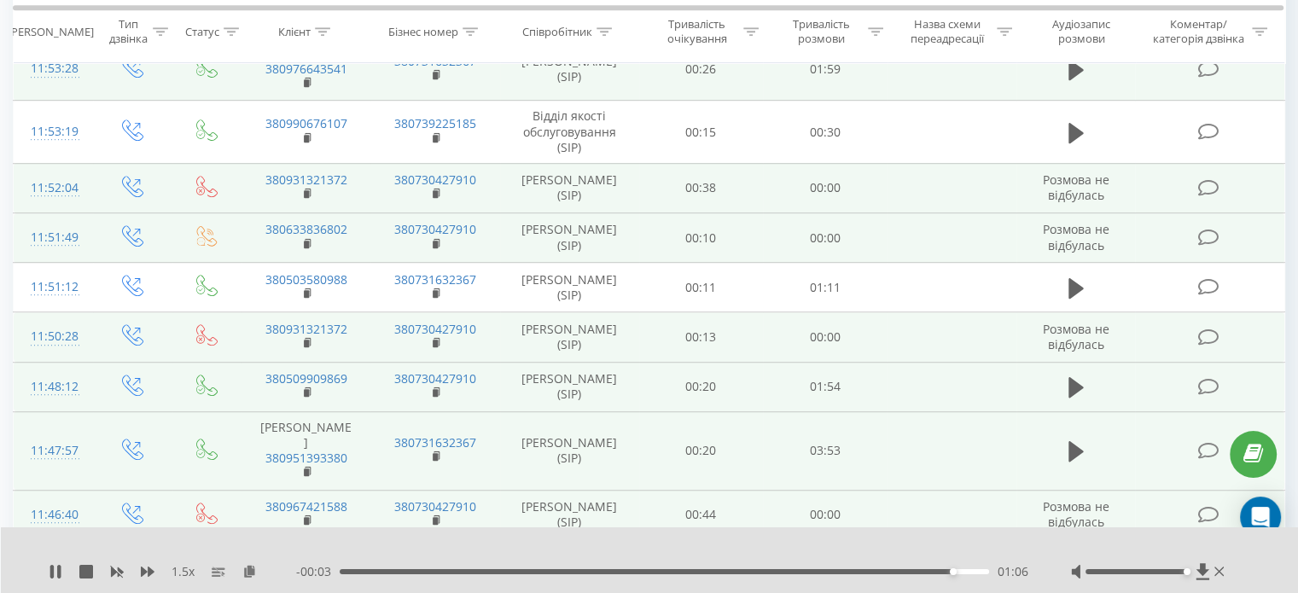
scroll to position [958, 0]
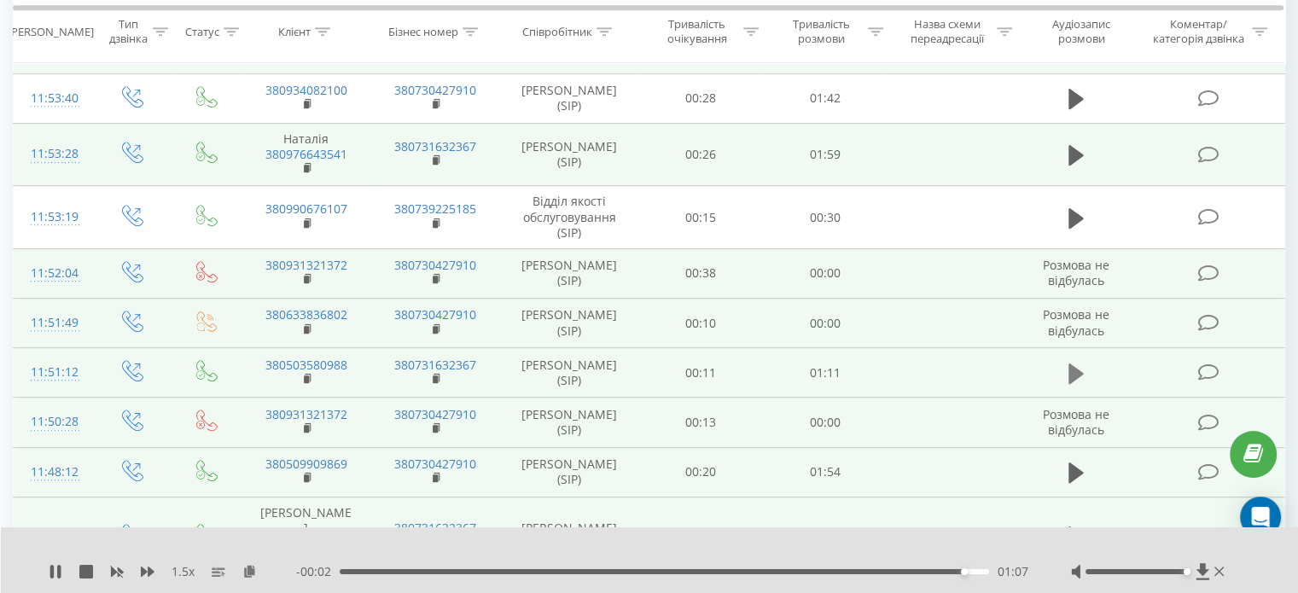
click at [1081, 366] on icon at bounding box center [1075, 374] width 15 height 24
click at [1077, 160] on icon at bounding box center [1075, 155] width 15 height 24
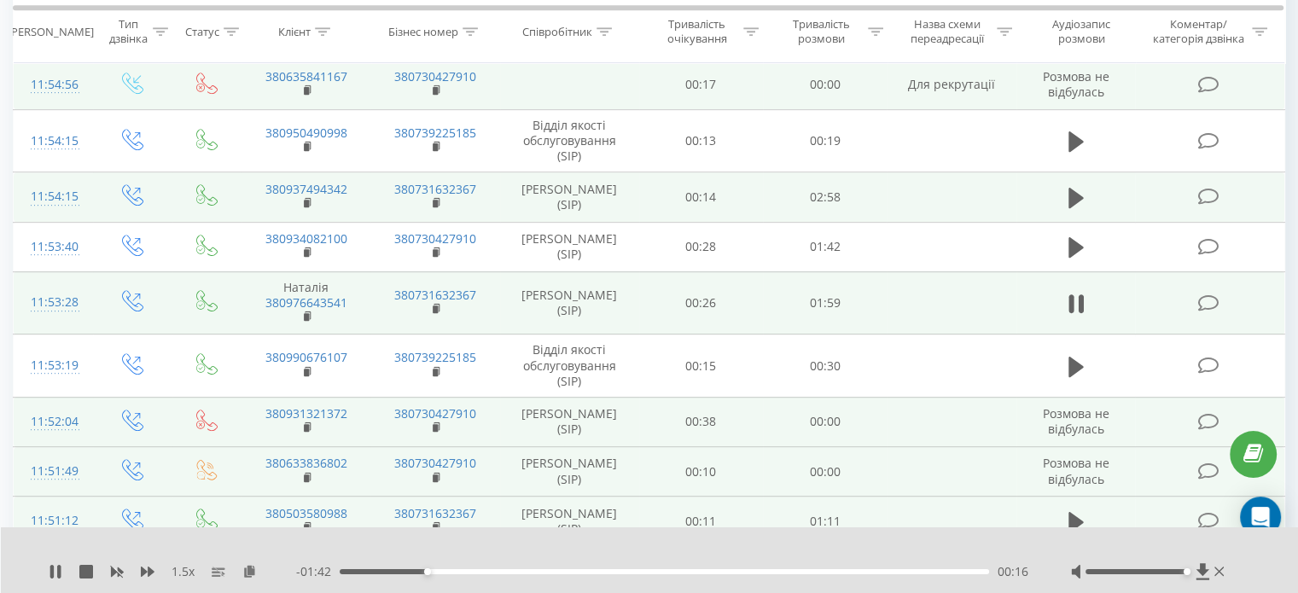
scroll to position [788, 0]
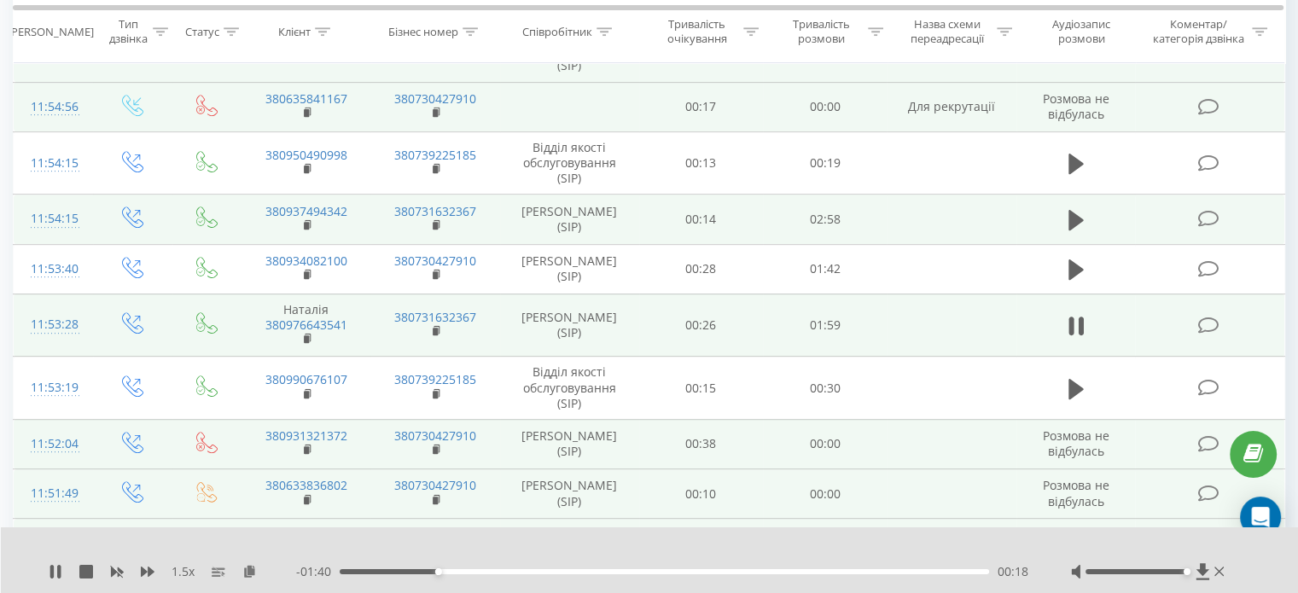
click at [1089, 221] on td at bounding box center [1075, 219] width 119 height 49
click at [1068, 208] on icon at bounding box center [1075, 220] width 15 height 24
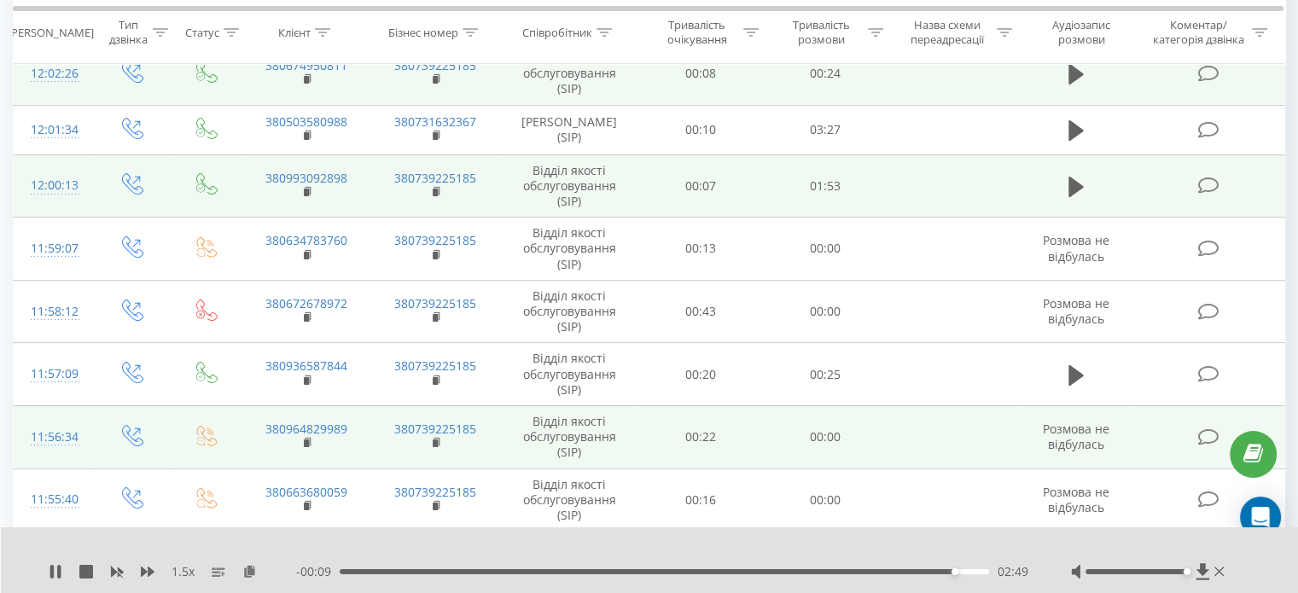
scroll to position [190, 0]
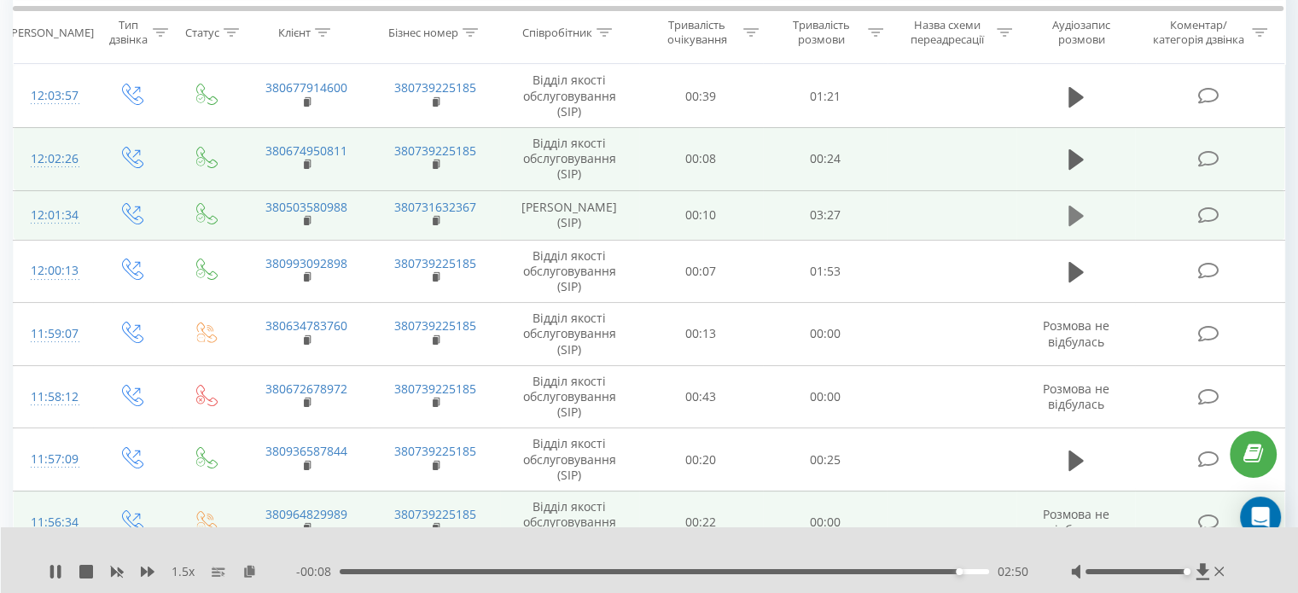
click at [1078, 205] on icon at bounding box center [1075, 216] width 15 height 24
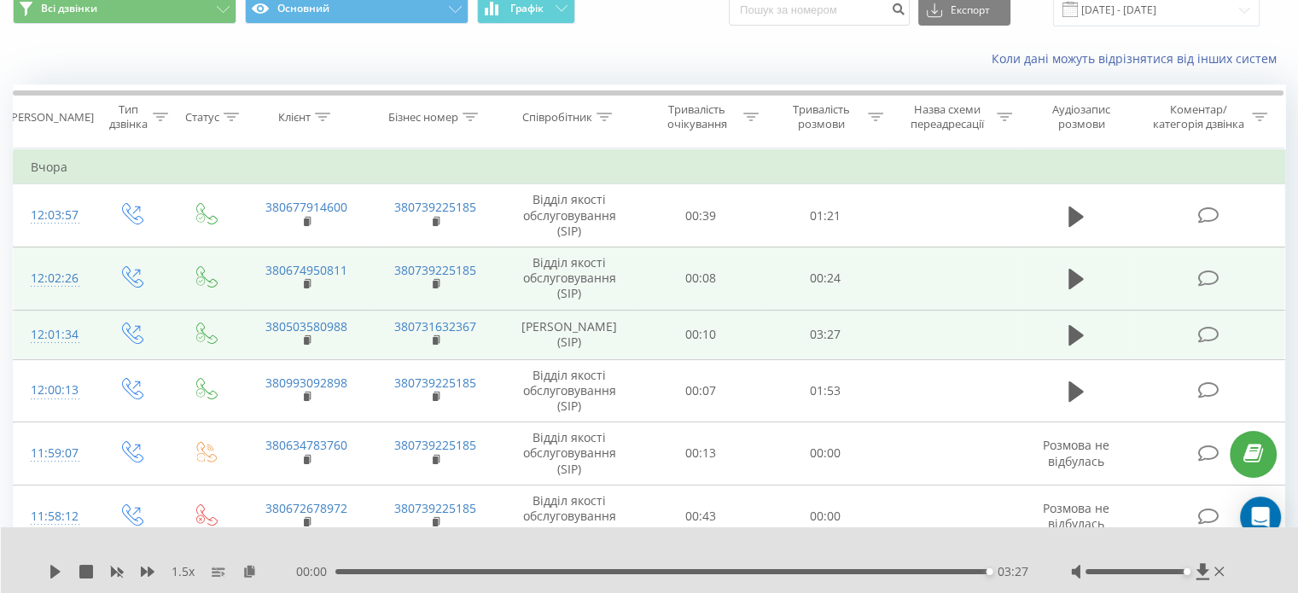
scroll to position [0, 0]
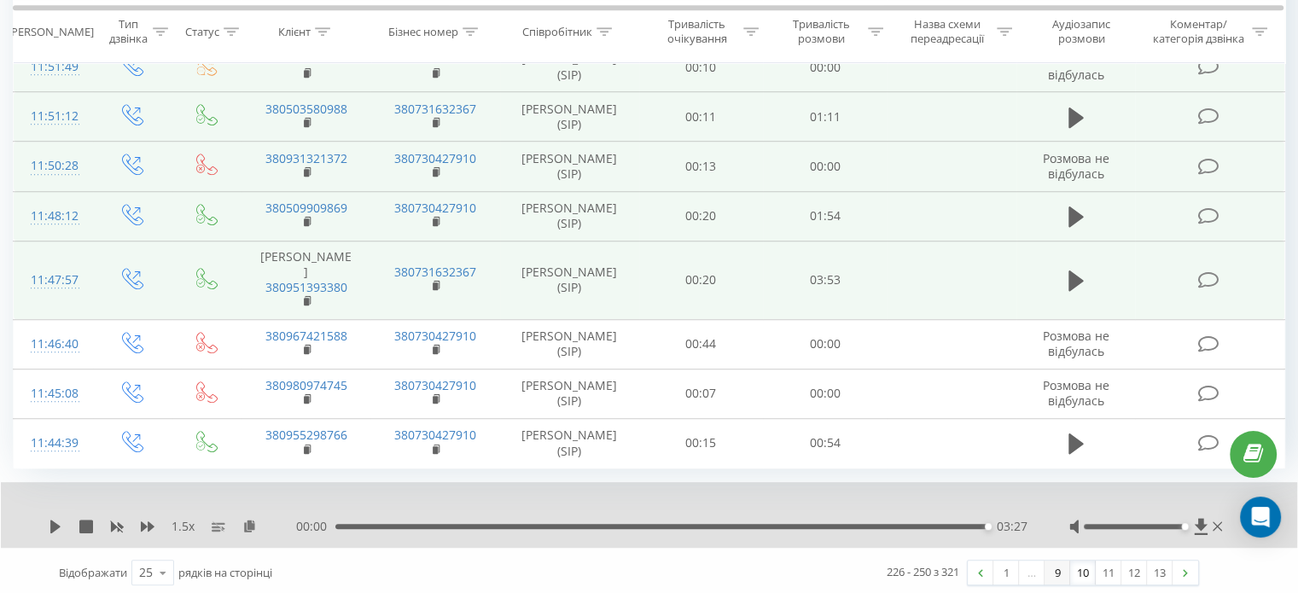
click at [1045, 571] on link "9" at bounding box center [1058, 573] width 26 height 24
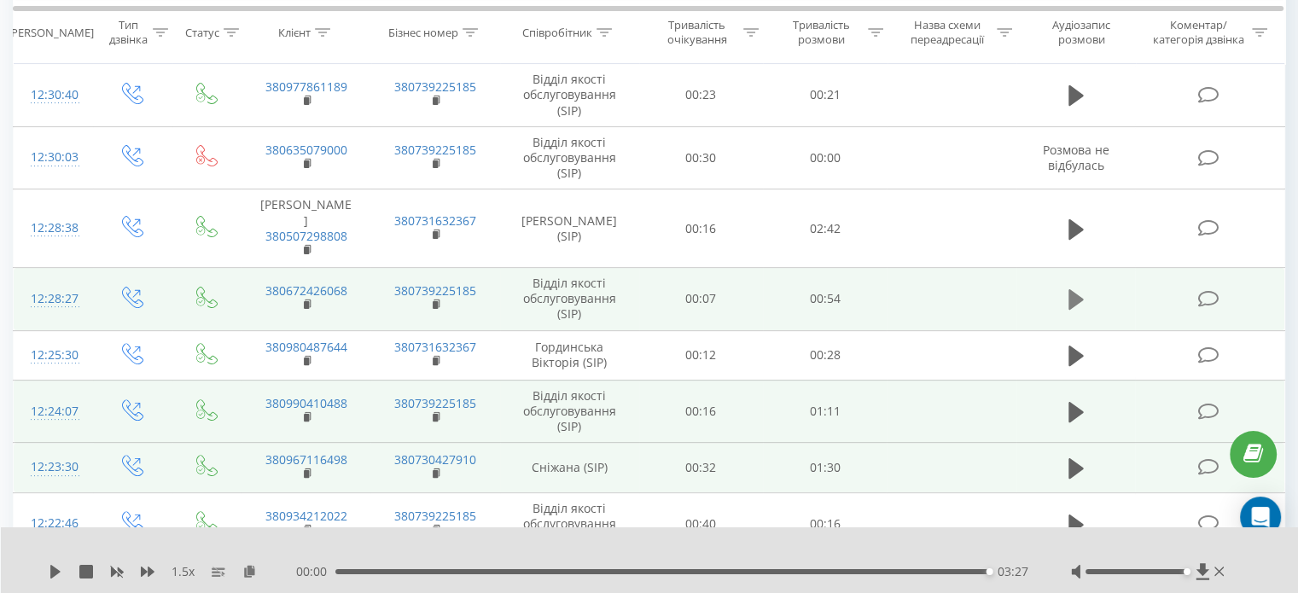
scroll to position [473, 0]
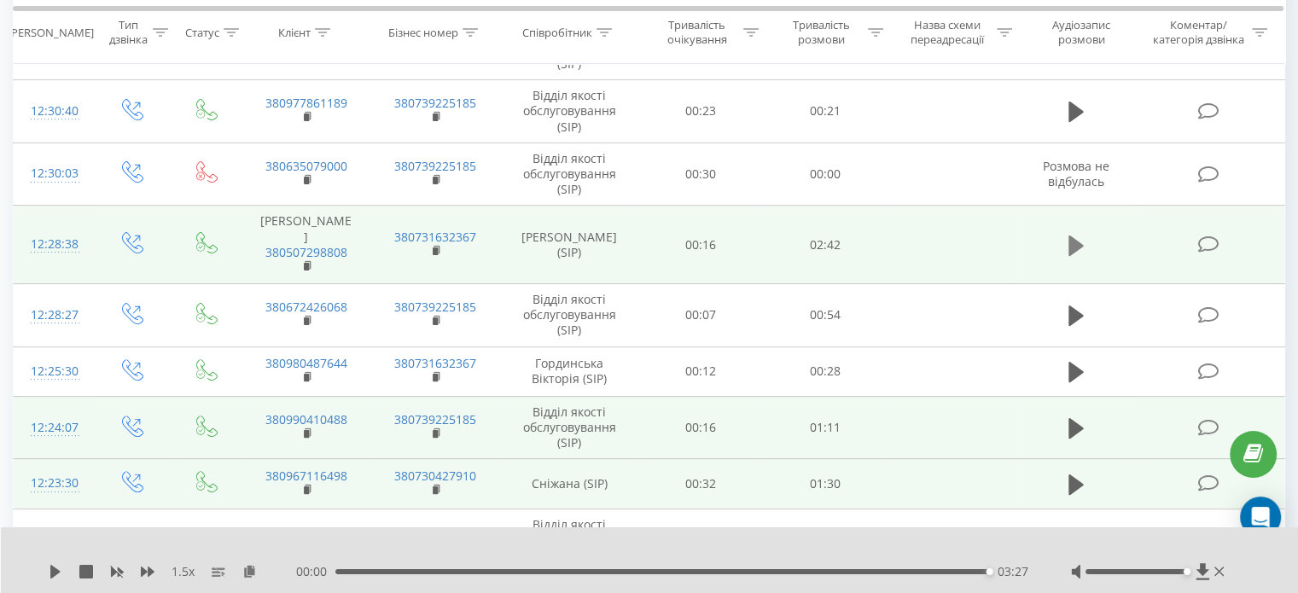
click at [1079, 235] on icon at bounding box center [1075, 245] width 15 height 20
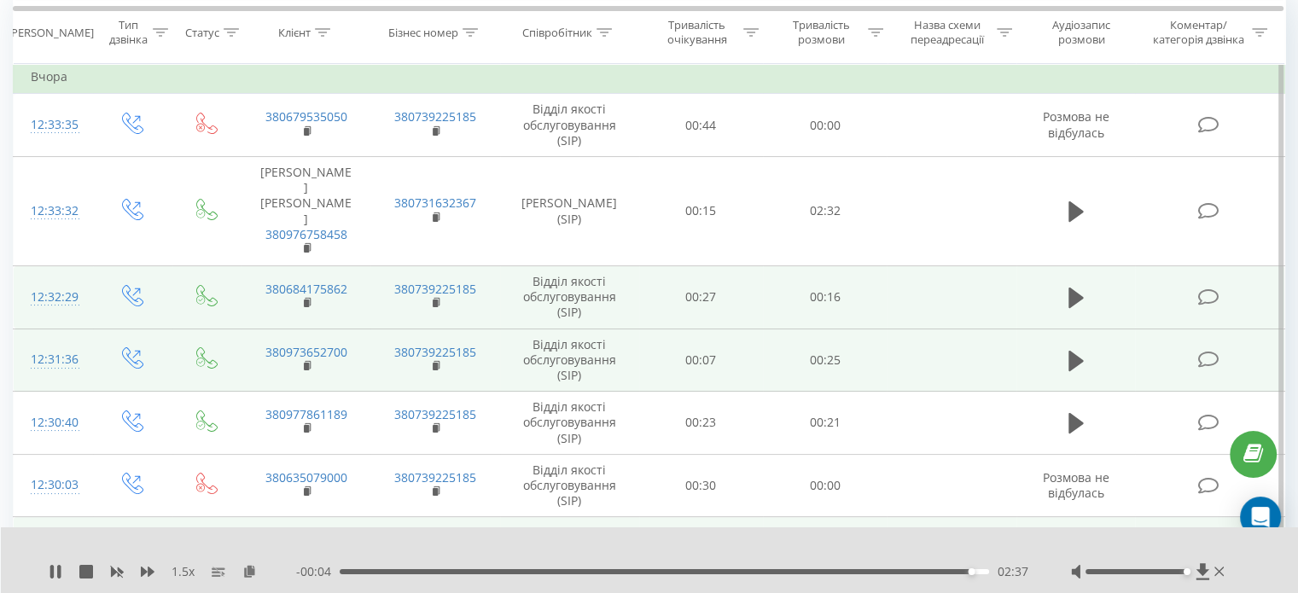
scroll to position [131, 0]
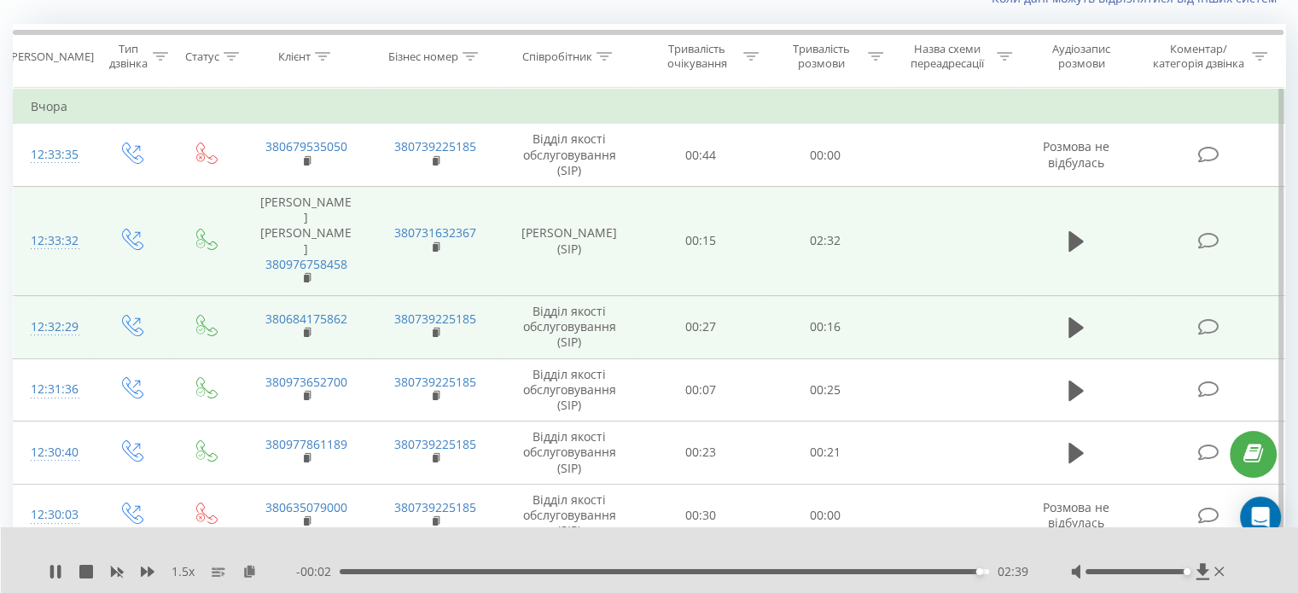
click at [1062, 230] on td at bounding box center [1075, 240] width 119 height 109
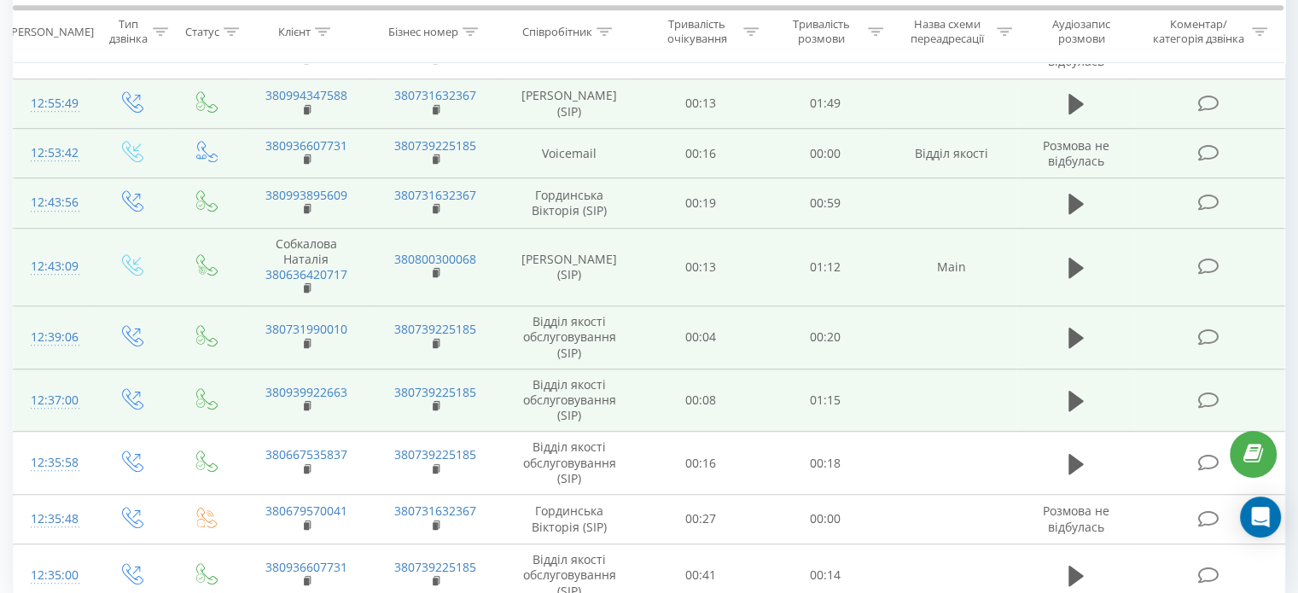
scroll to position [1151, 0]
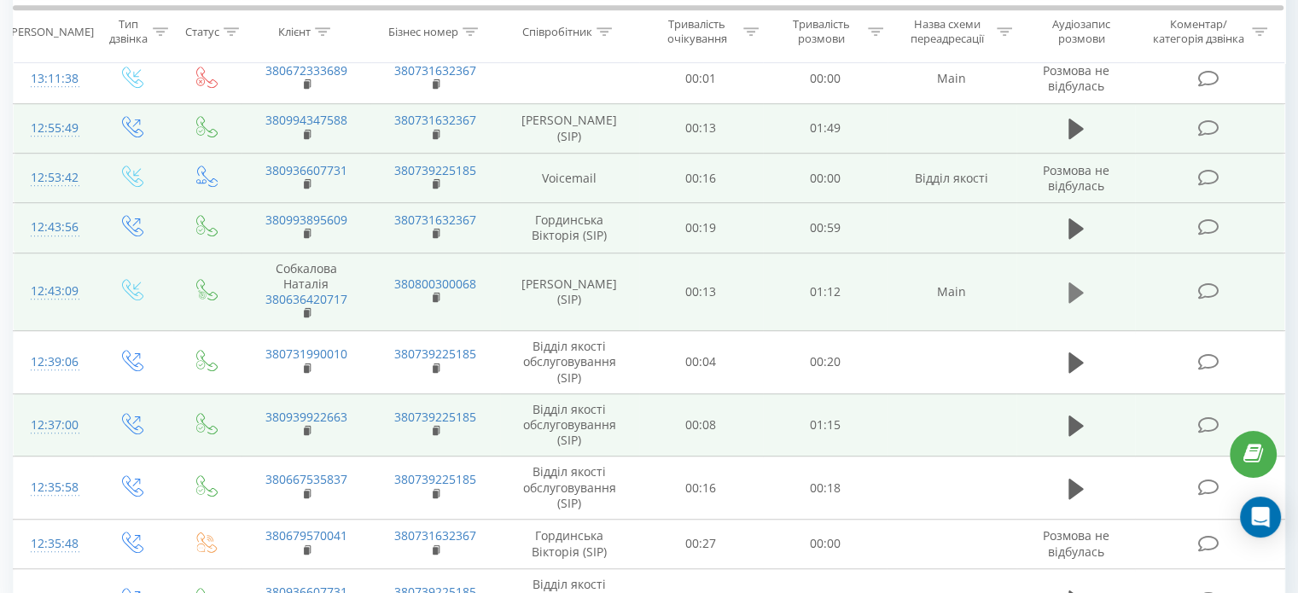
click at [1072, 282] on icon at bounding box center [1075, 292] width 15 height 20
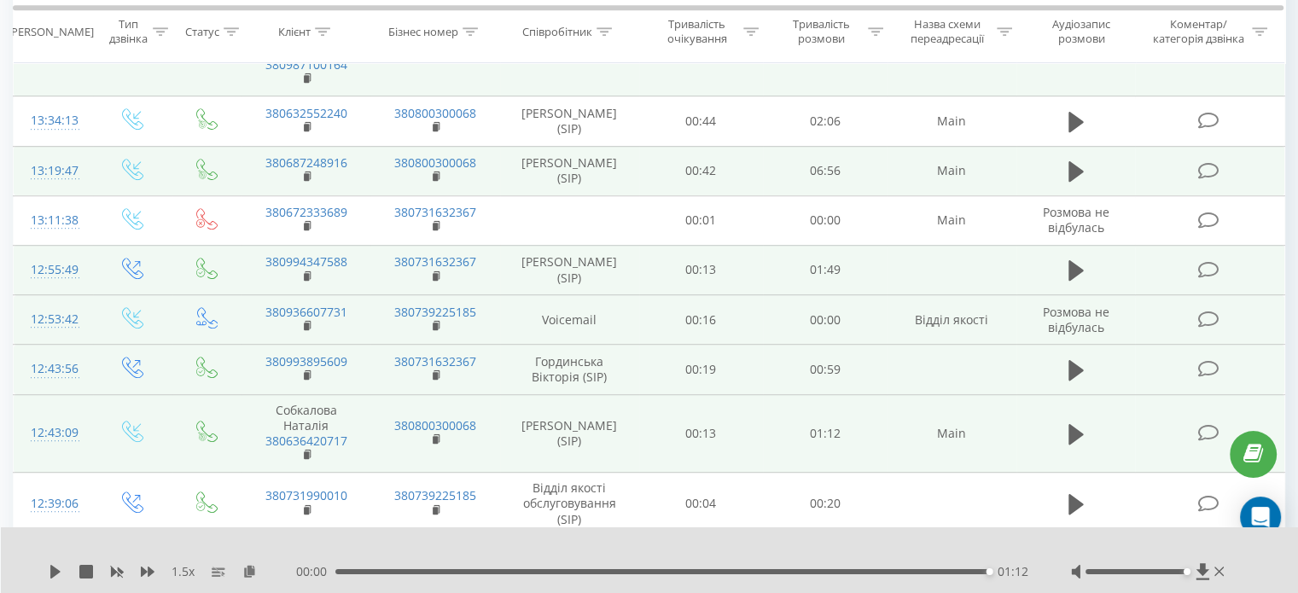
scroll to position [981, 0]
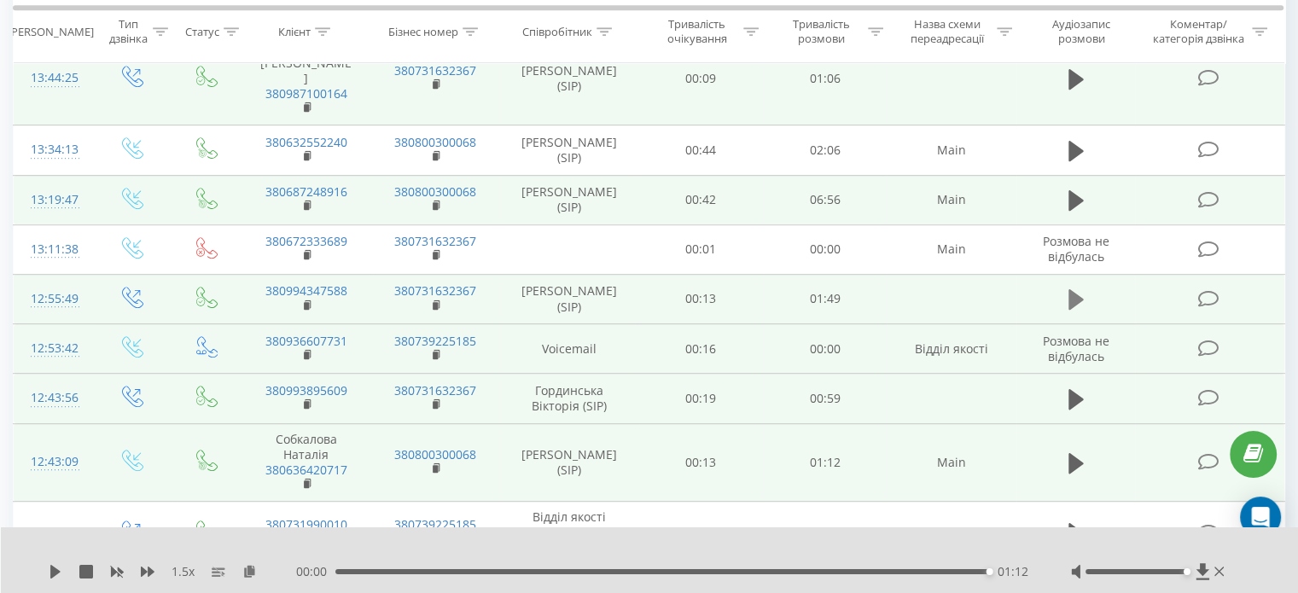
click at [1076, 288] on icon at bounding box center [1075, 300] width 15 height 24
click at [1068, 190] on icon at bounding box center [1075, 200] width 15 height 20
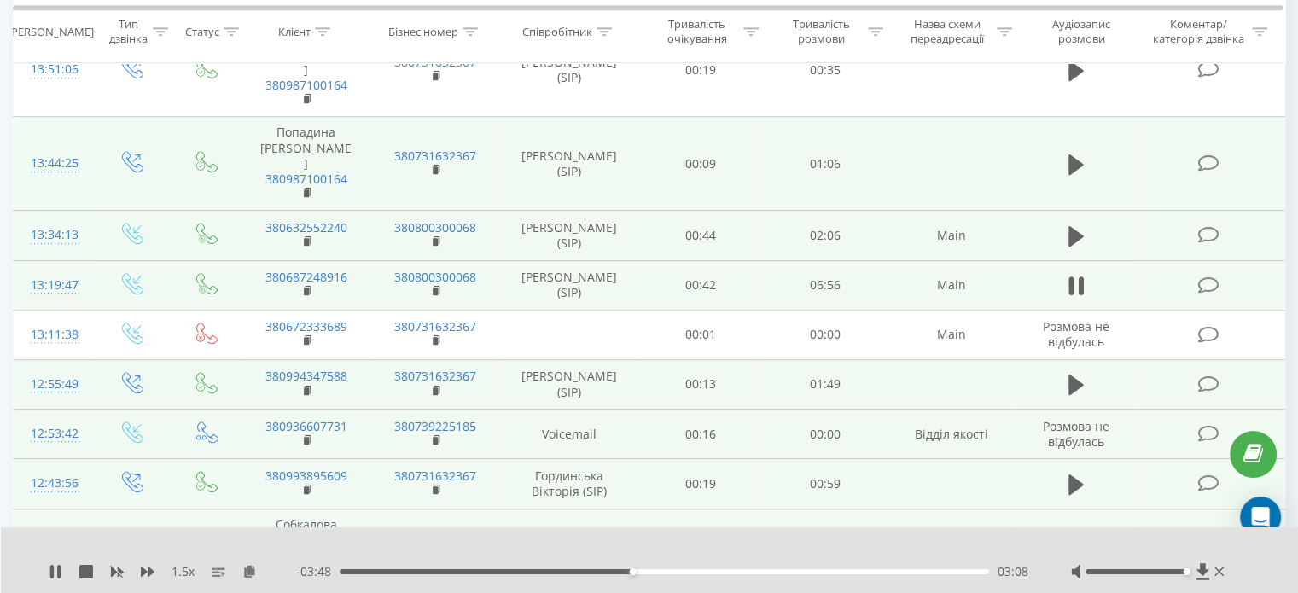
click at [1079, 211] on td at bounding box center [1075, 235] width 119 height 49
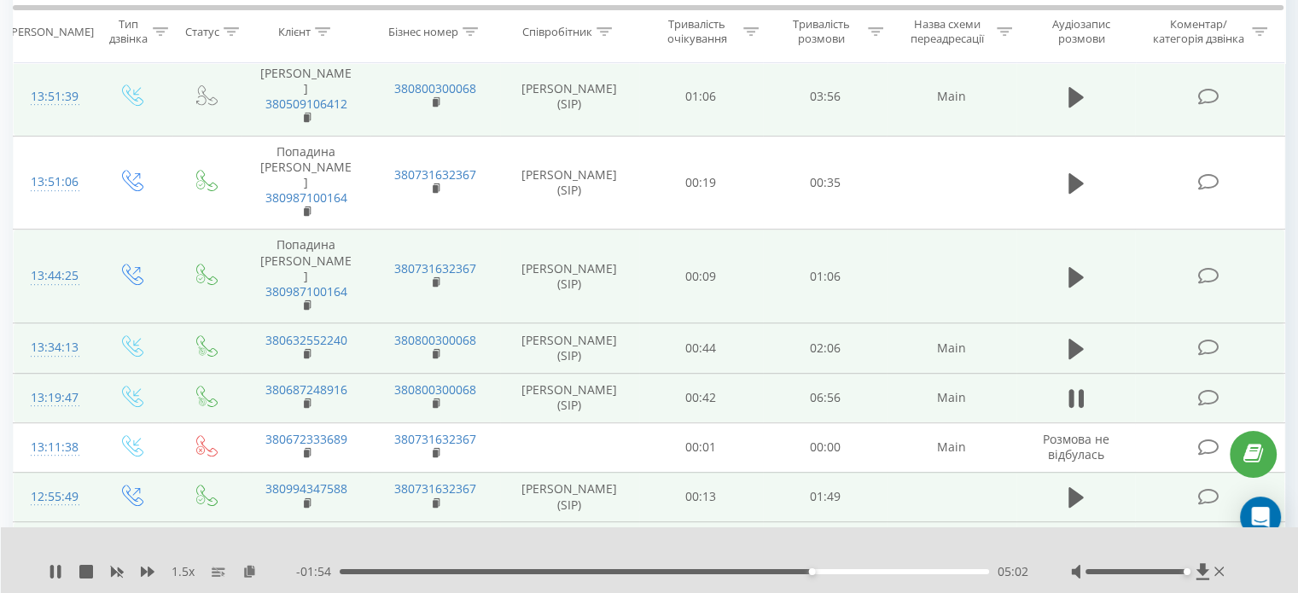
scroll to position [725, 0]
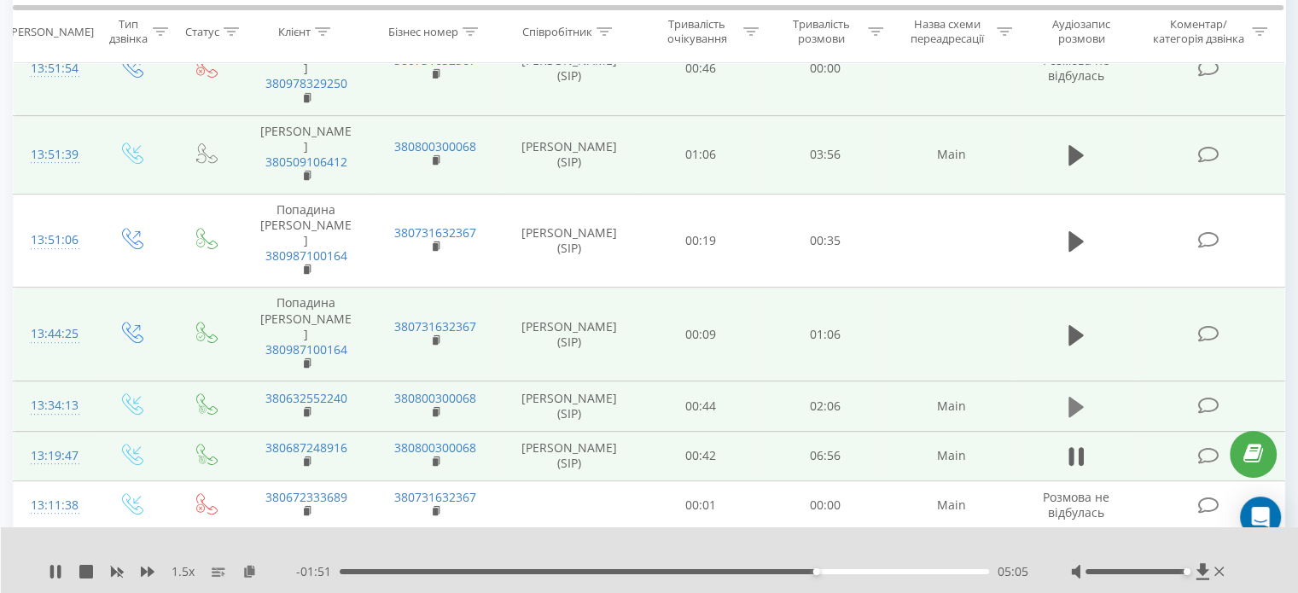
click at [1063, 394] on button at bounding box center [1076, 407] width 26 height 26
click at [1079, 323] on icon at bounding box center [1075, 335] width 15 height 24
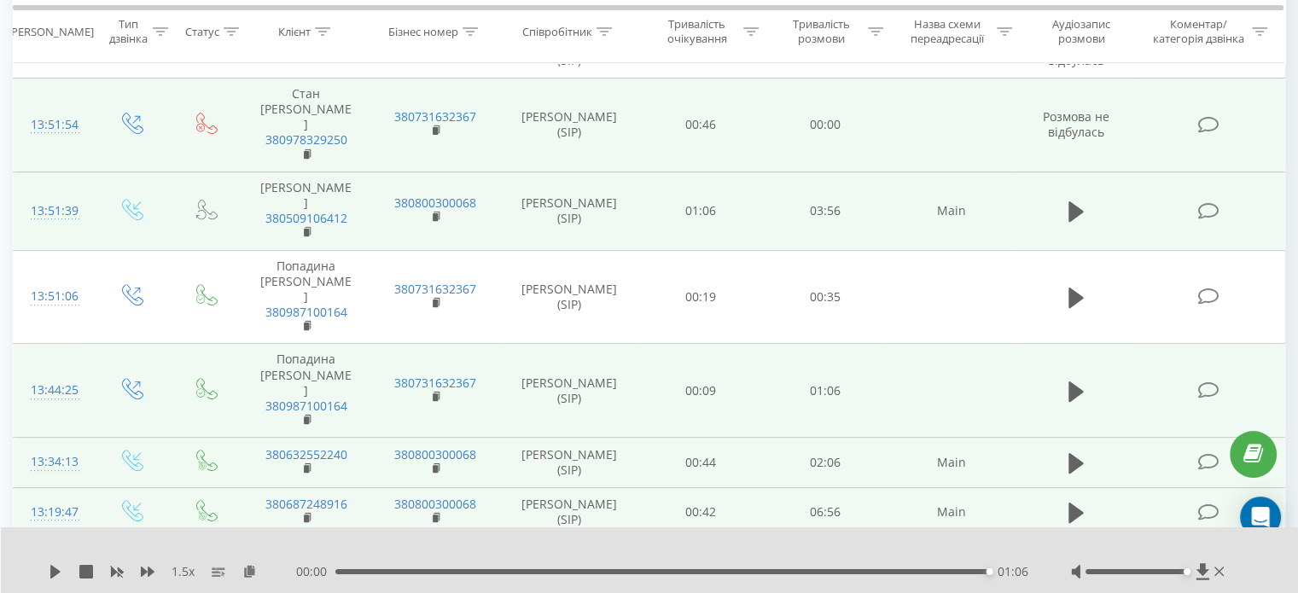
scroll to position [639, 0]
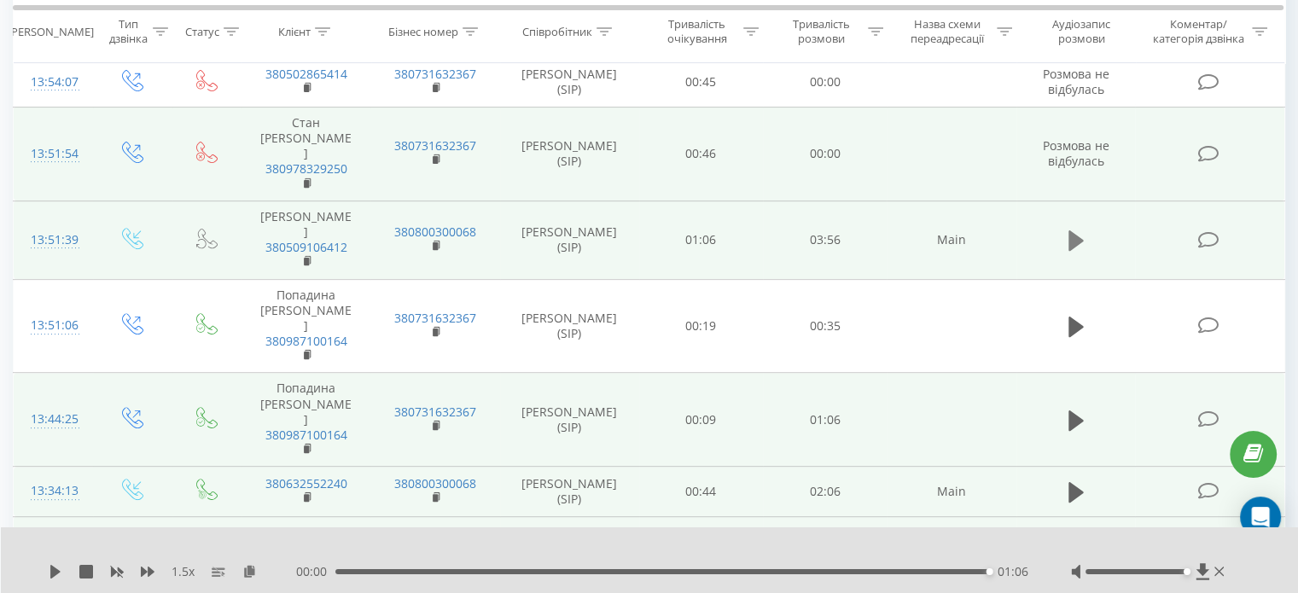
click at [1074, 230] on icon at bounding box center [1075, 240] width 15 height 20
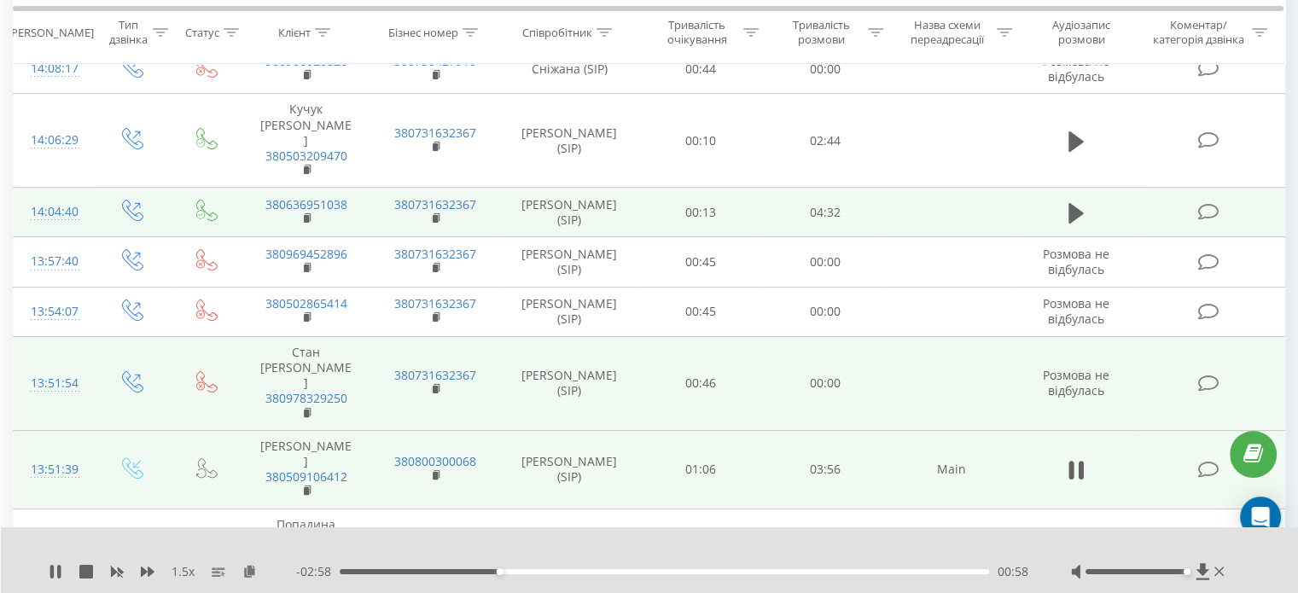
scroll to position [383, 0]
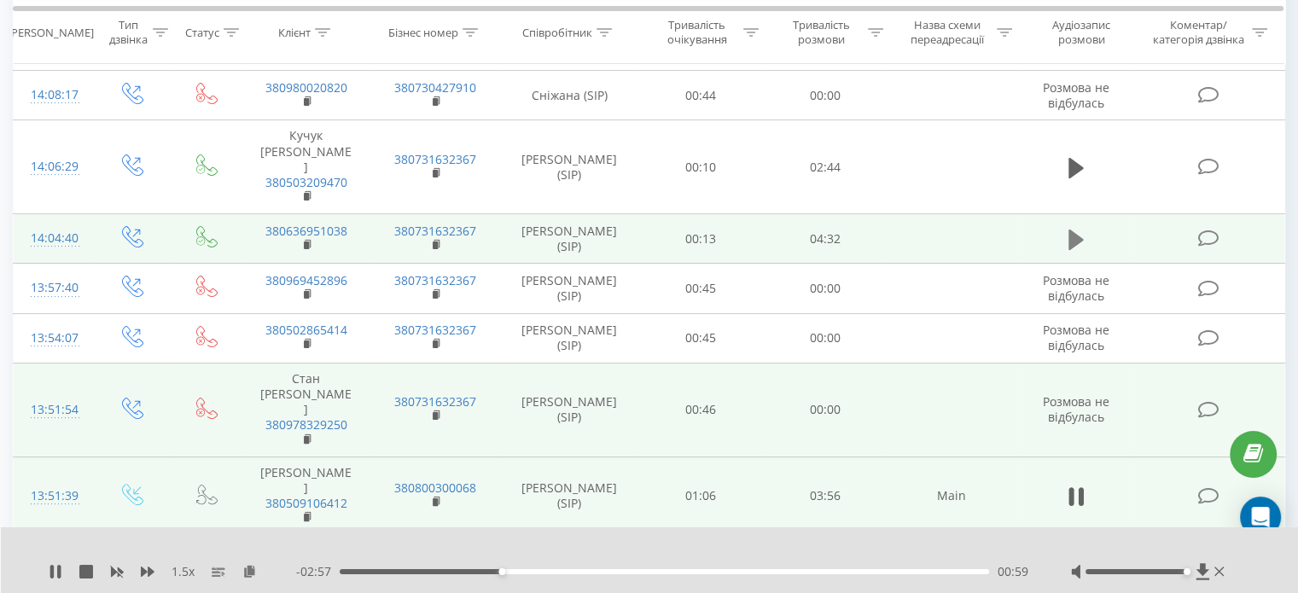
click at [1067, 227] on button at bounding box center [1076, 240] width 26 height 26
click at [1074, 228] on icon at bounding box center [1075, 240] width 15 height 24
click at [56, 566] on icon at bounding box center [56, 572] width 14 height 14
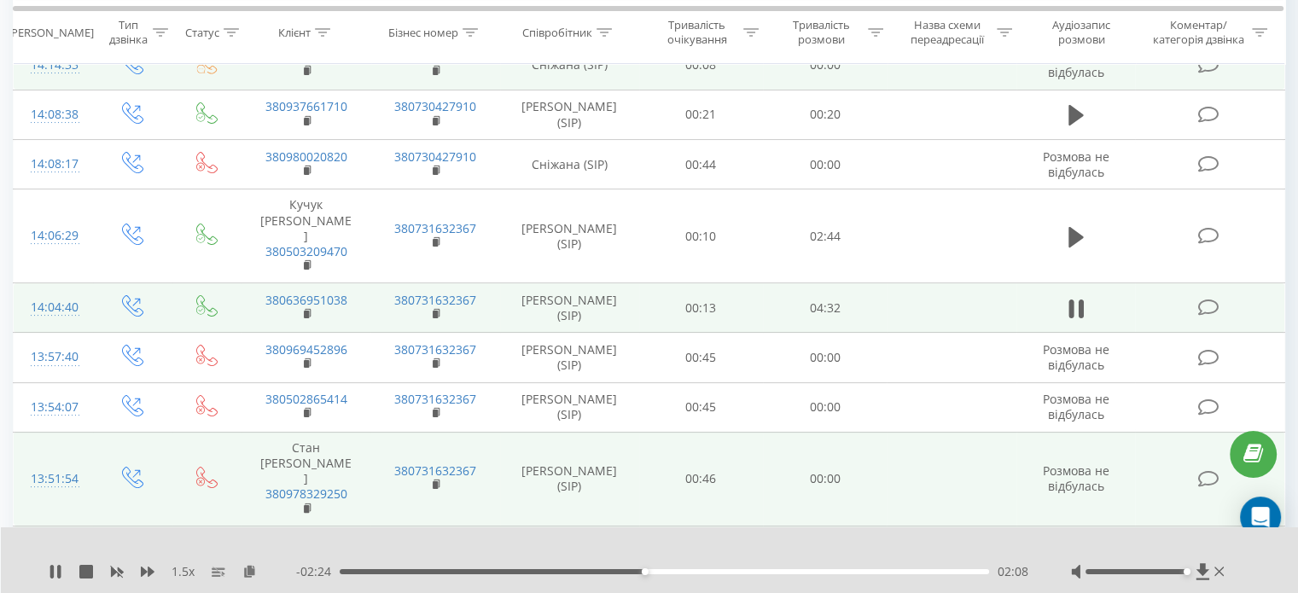
scroll to position [212, 0]
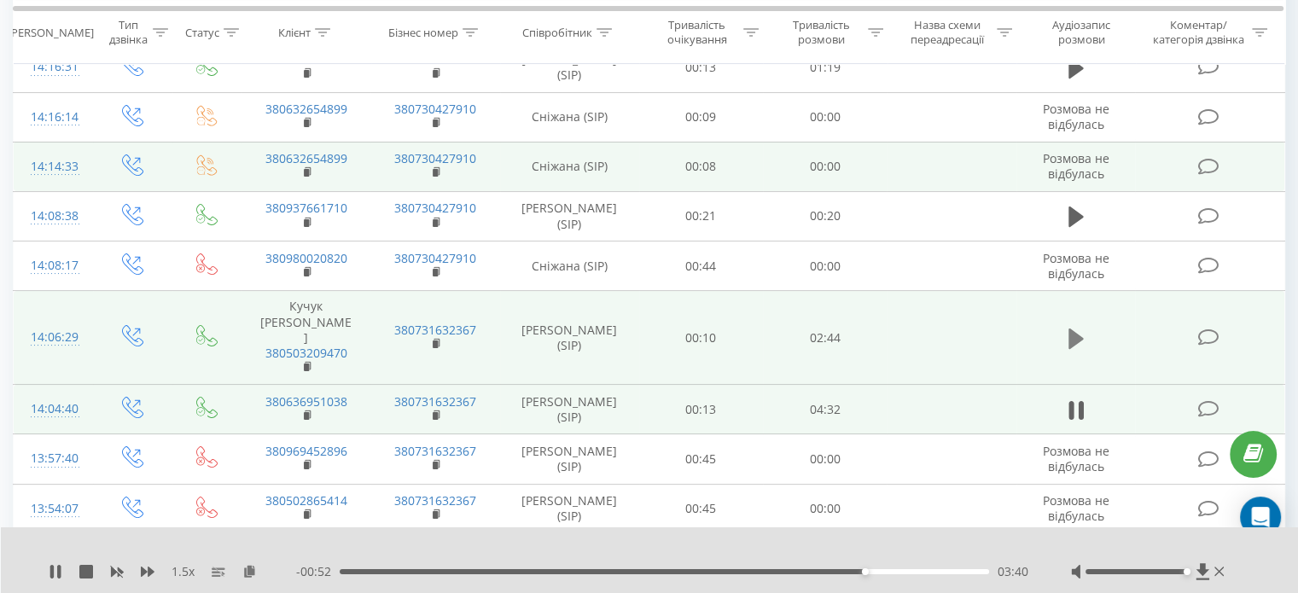
click at [1070, 329] on icon at bounding box center [1075, 339] width 15 height 20
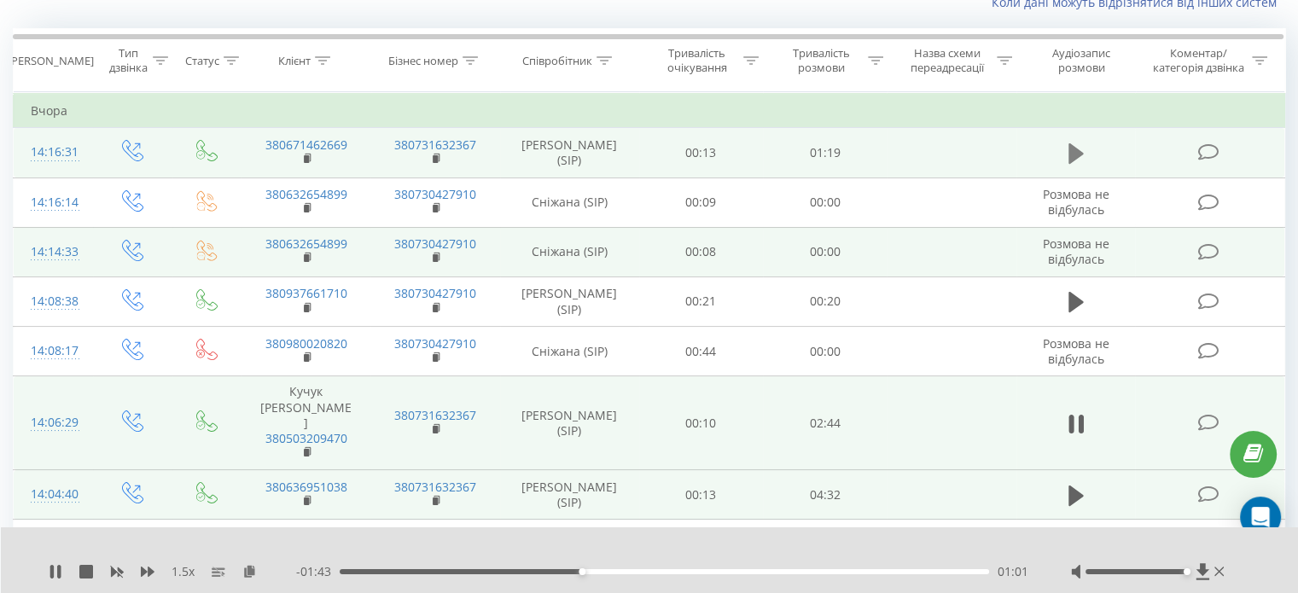
click at [1068, 146] on icon at bounding box center [1075, 153] width 15 height 20
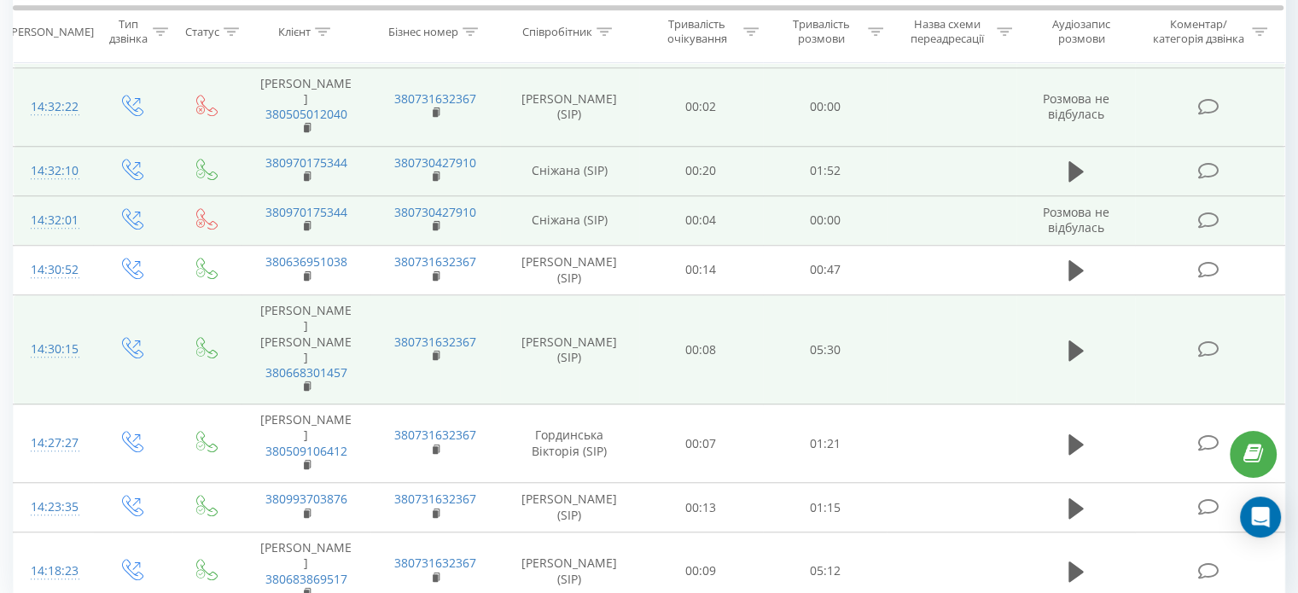
scroll to position [1325, 0]
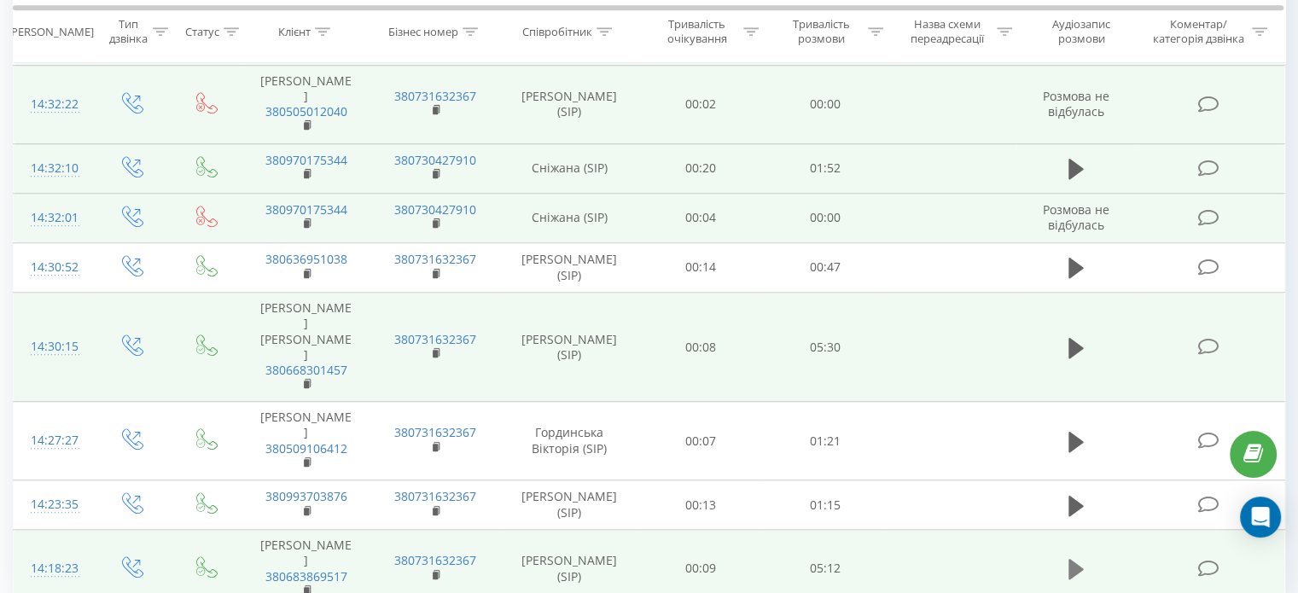
click at [1068, 557] on icon at bounding box center [1075, 569] width 15 height 24
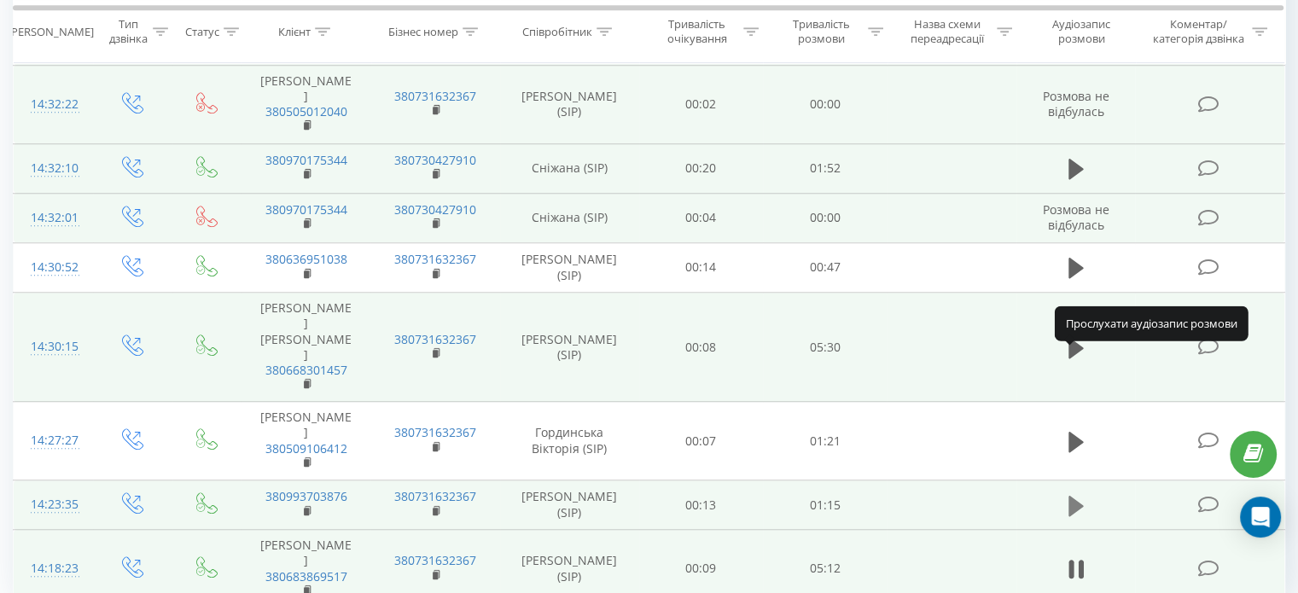
click at [1068, 494] on icon at bounding box center [1075, 506] width 15 height 24
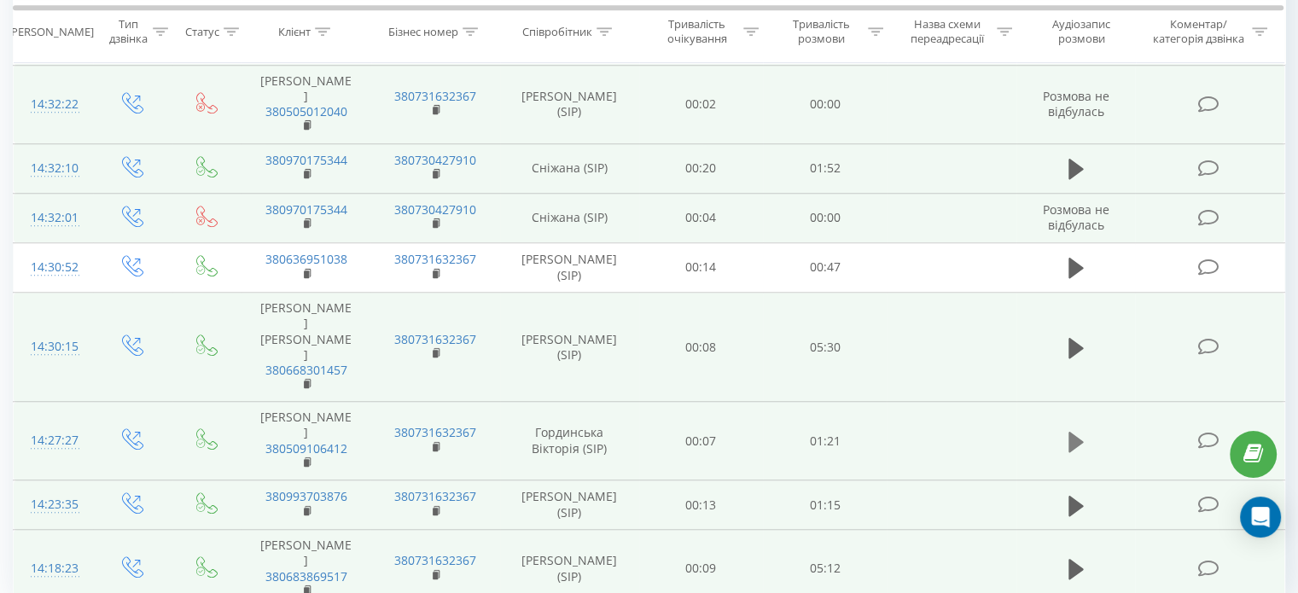
click at [1079, 430] on icon at bounding box center [1075, 442] width 15 height 24
click at [1069, 336] on icon at bounding box center [1075, 348] width 15 height 24
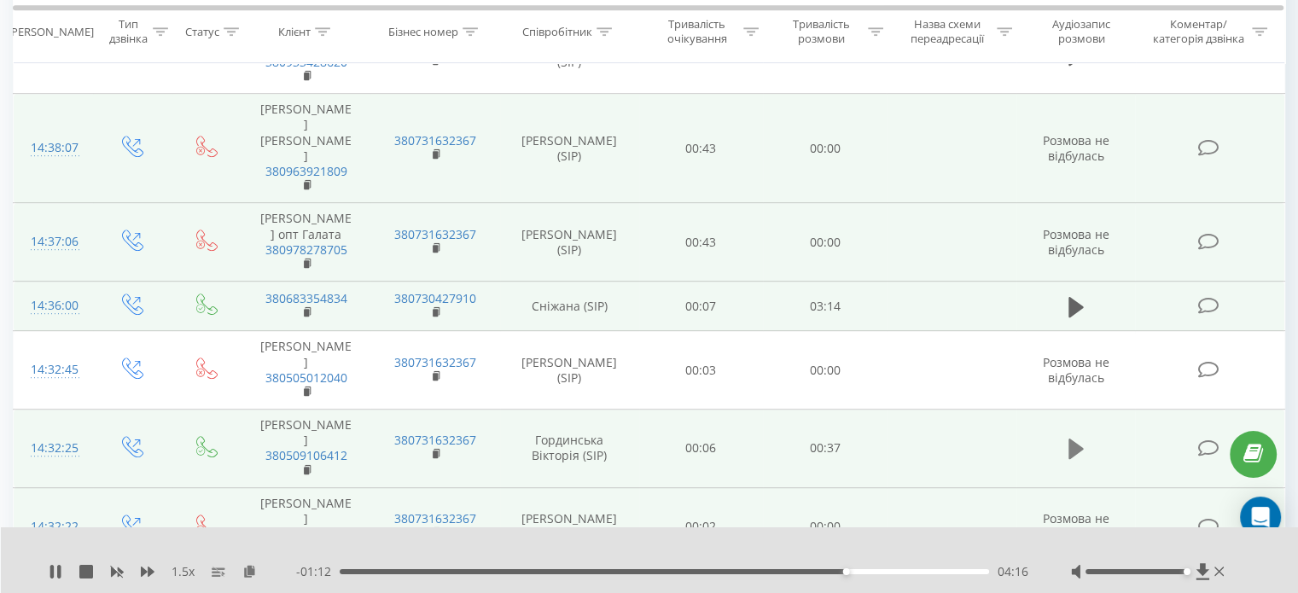
scroll to position [899, 0]
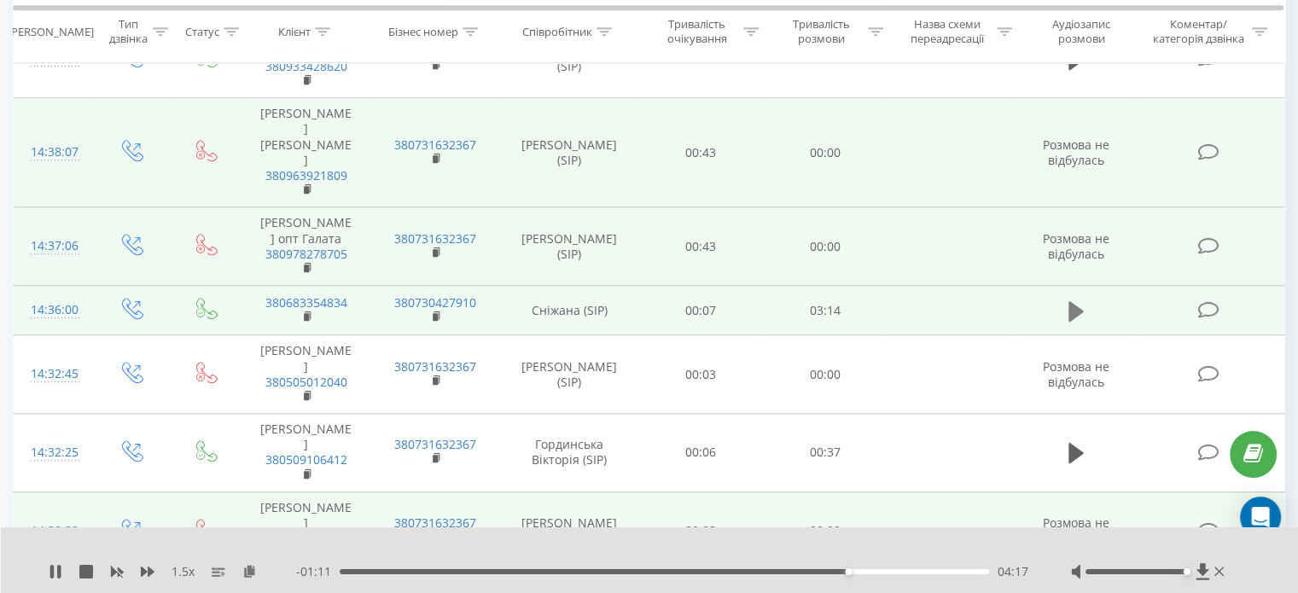
click at [1074, 300] on icon at bounding box center [1075, 312] width 15 height 24
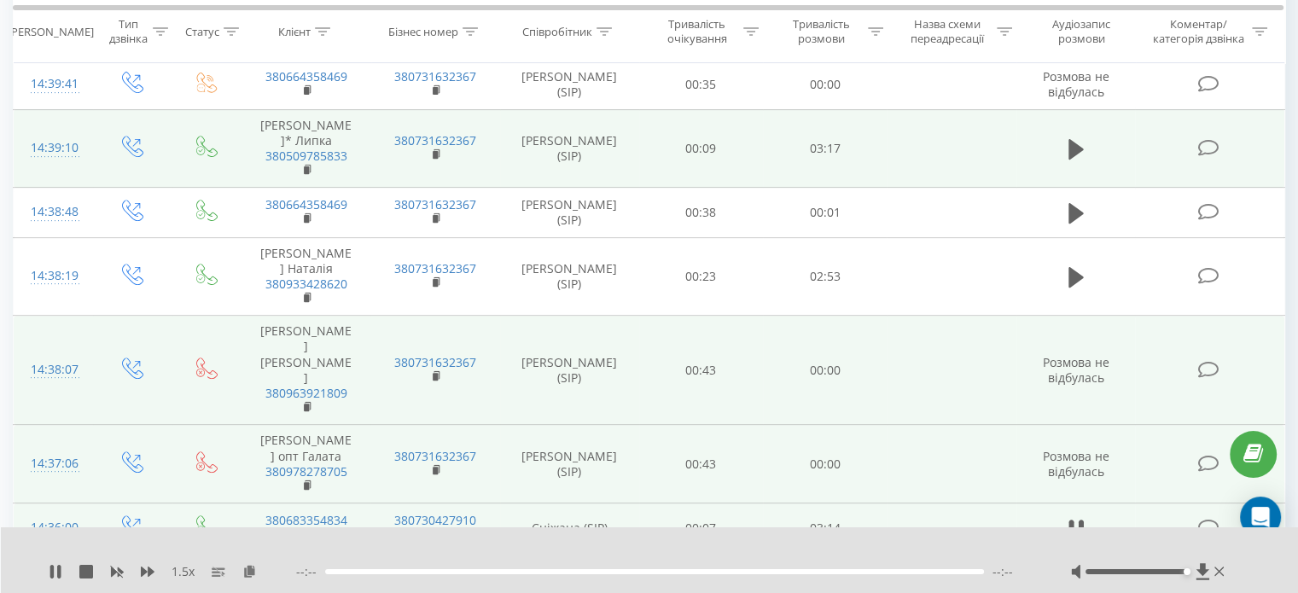
scroll to position [643, 0]
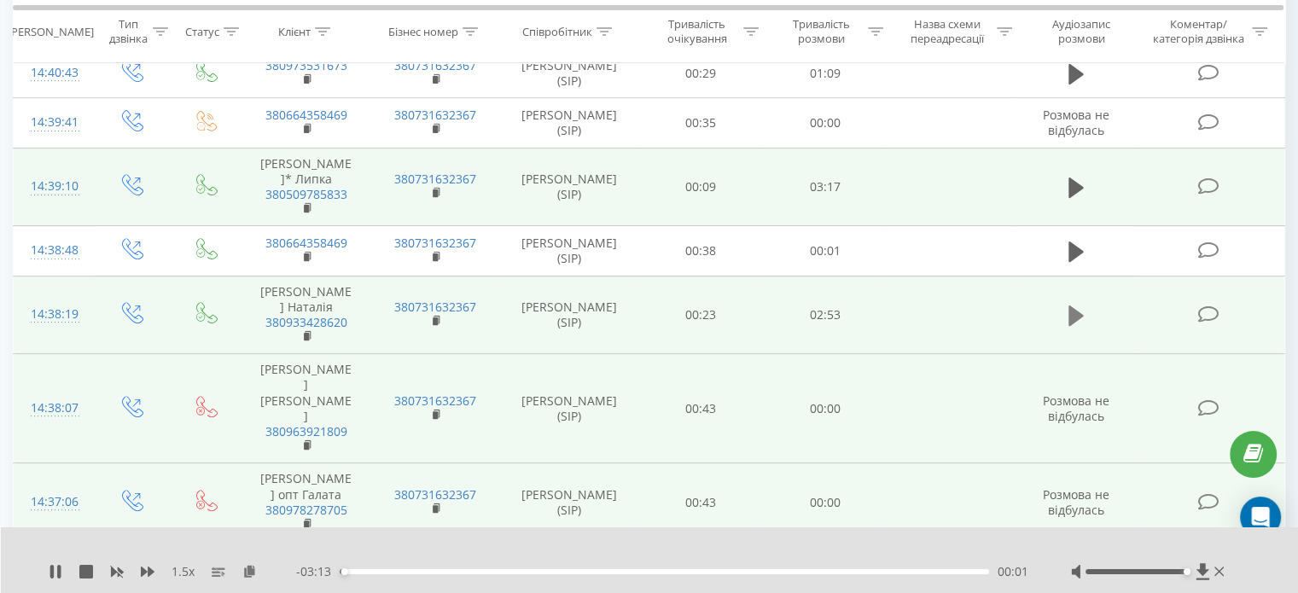
click at [1079, 306] on icon at bounding box center [1075, 316] width 15 height 20
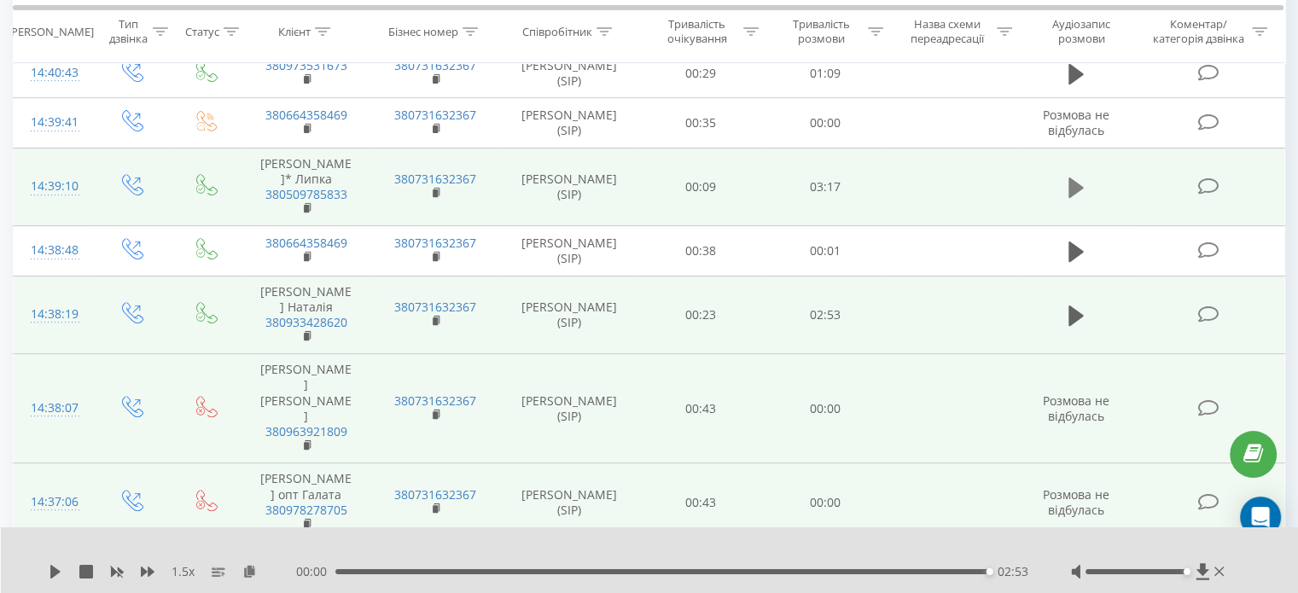
click at [1083, 175] on button at bounding box center [1076, 188] width 26 height 26
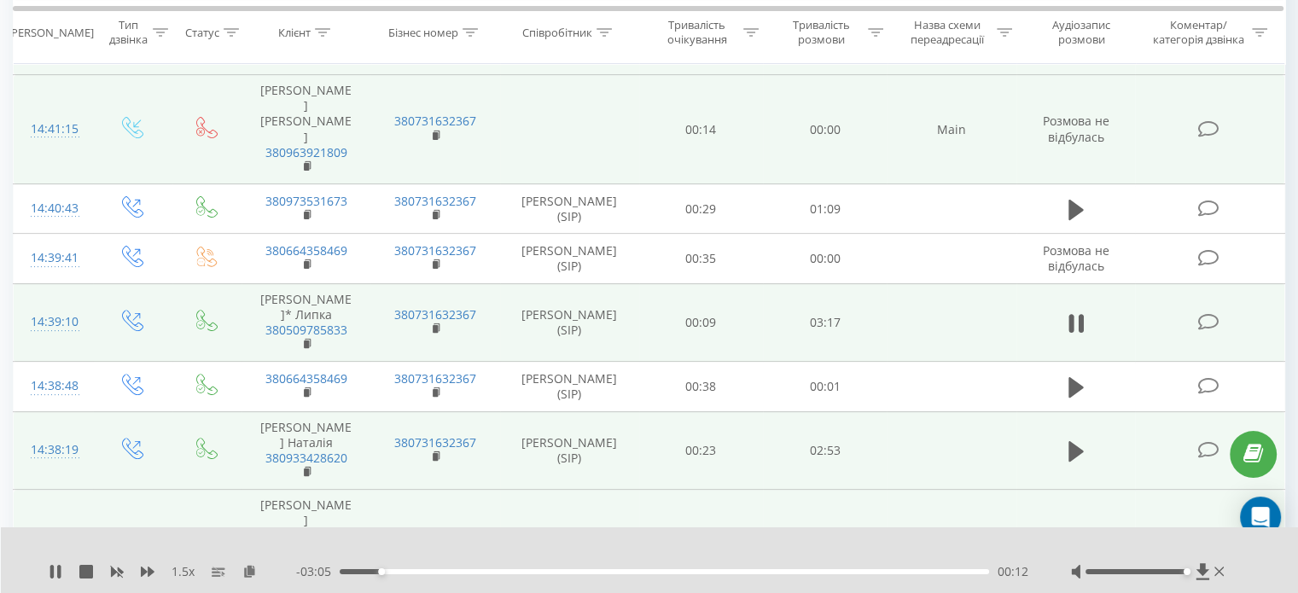
scroll to position [472, 0]
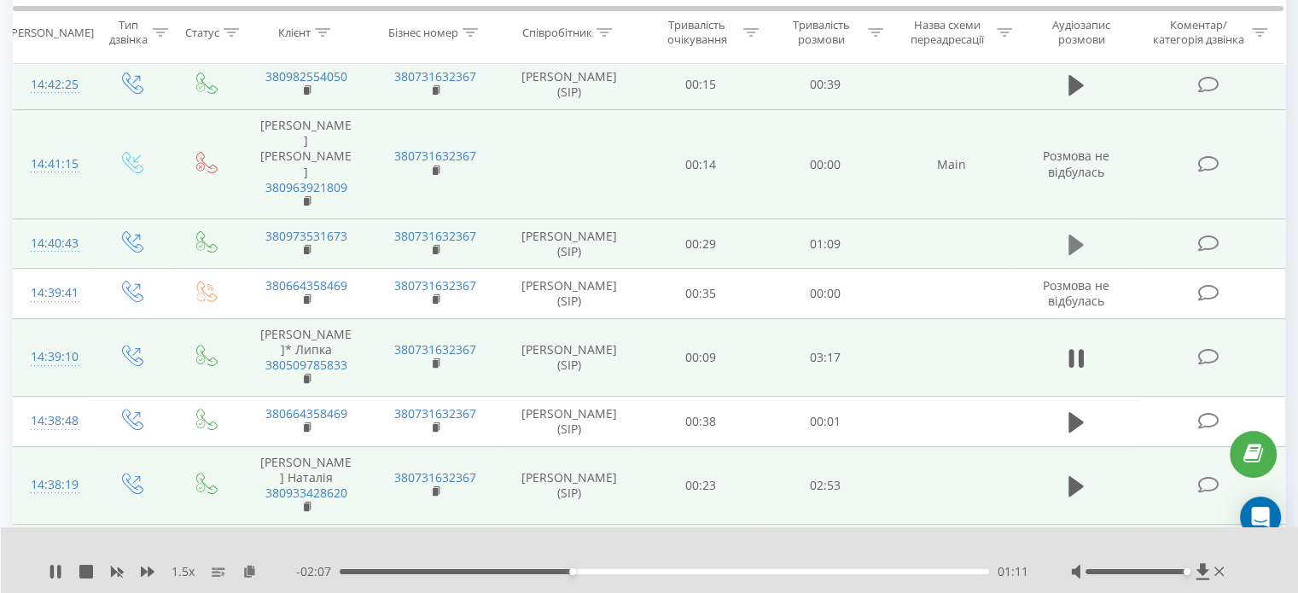
click at [1081, 233] on icon at bounding box center [1075, 245] width 15 height 24
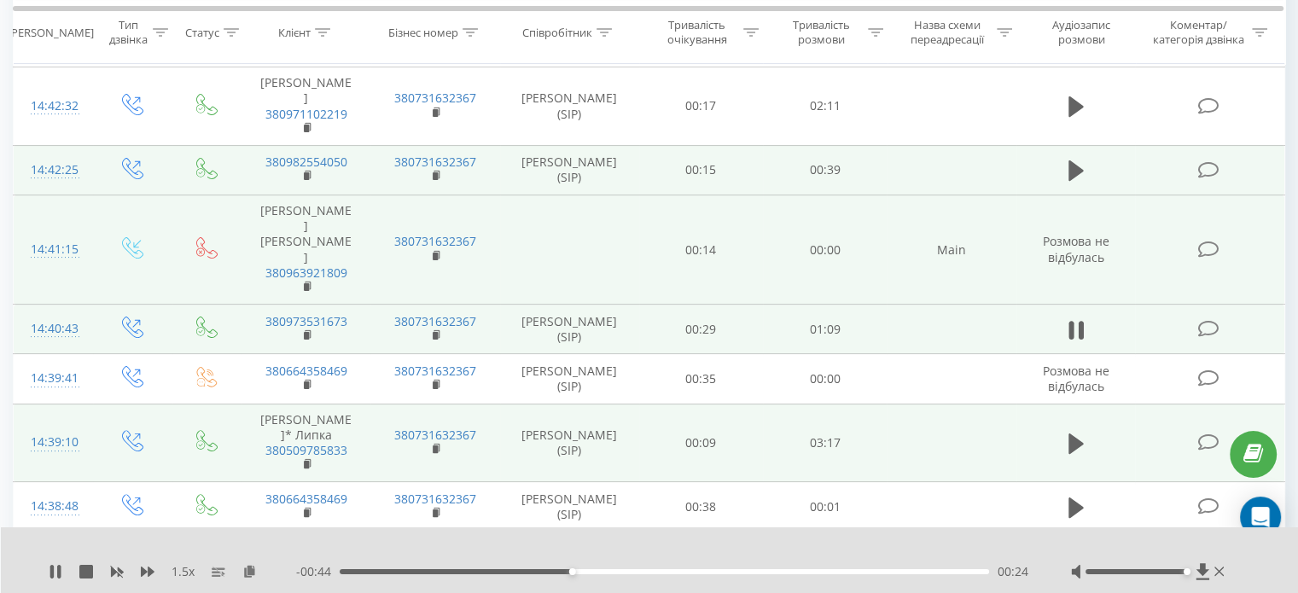
scroll to position [301, 0]
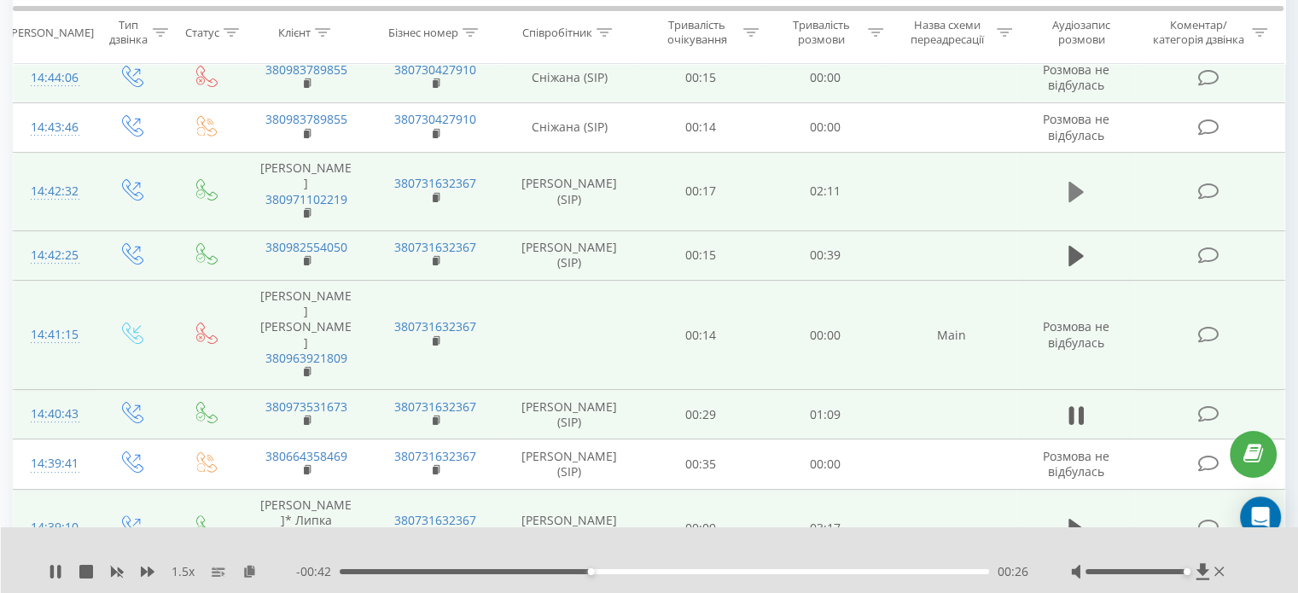
click at [1076, 183] on icon at bounding box center [1075, 192] width 15 height 20
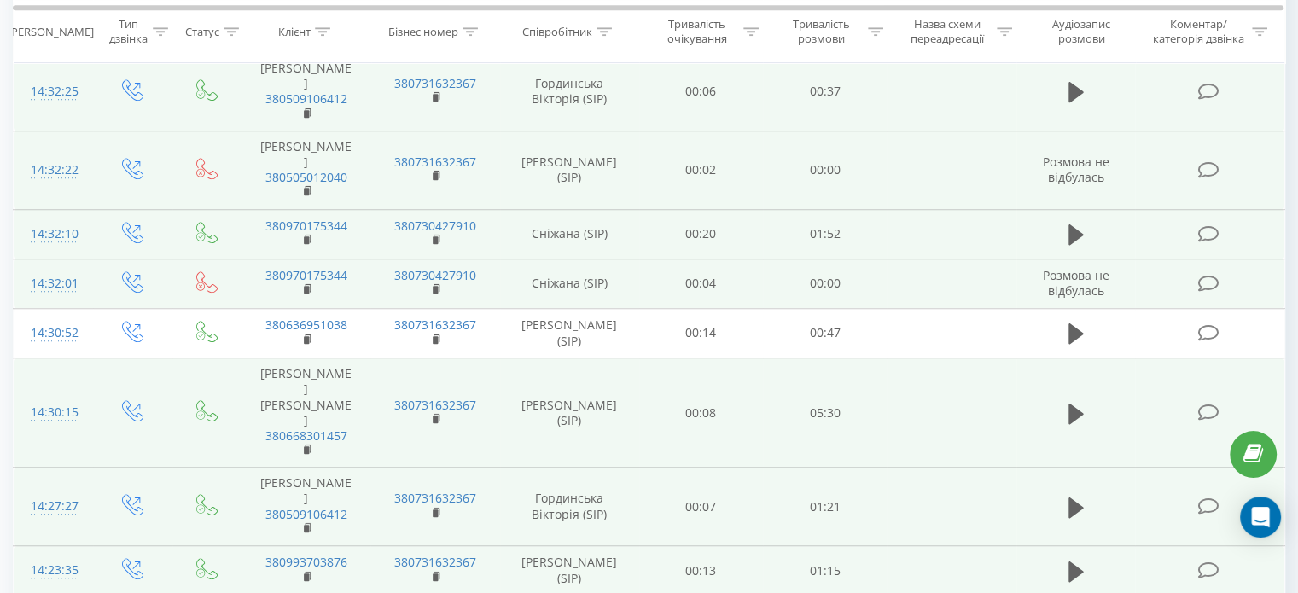
scroll to position [1325, 0]
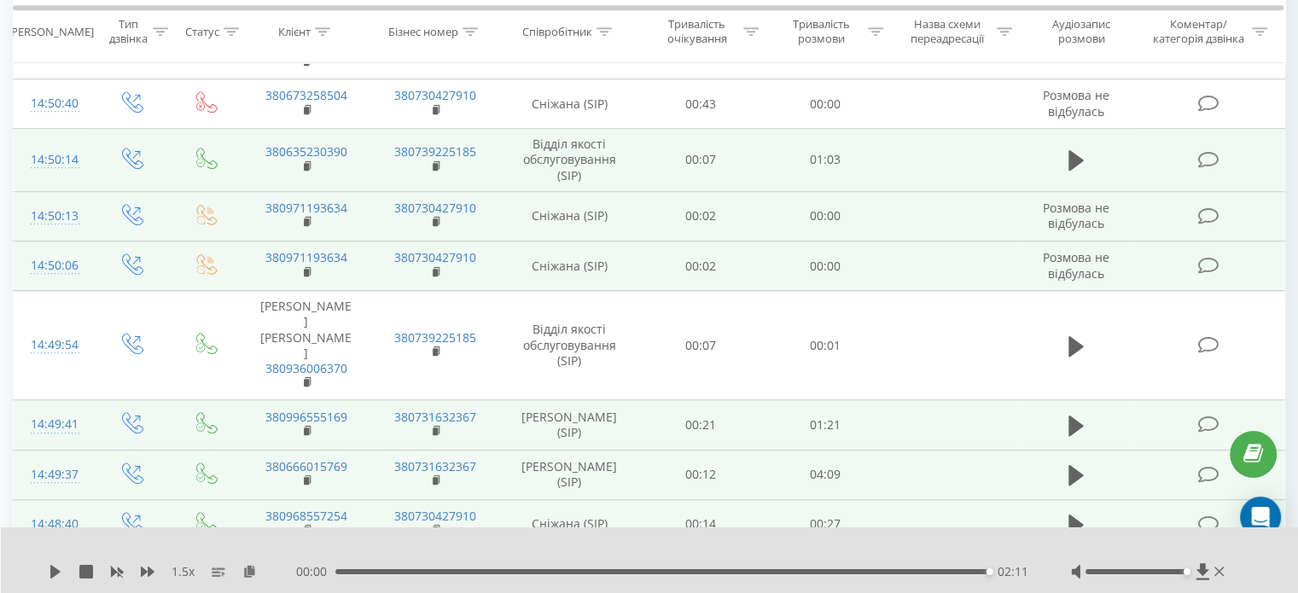
scroll to position [1198, 0]
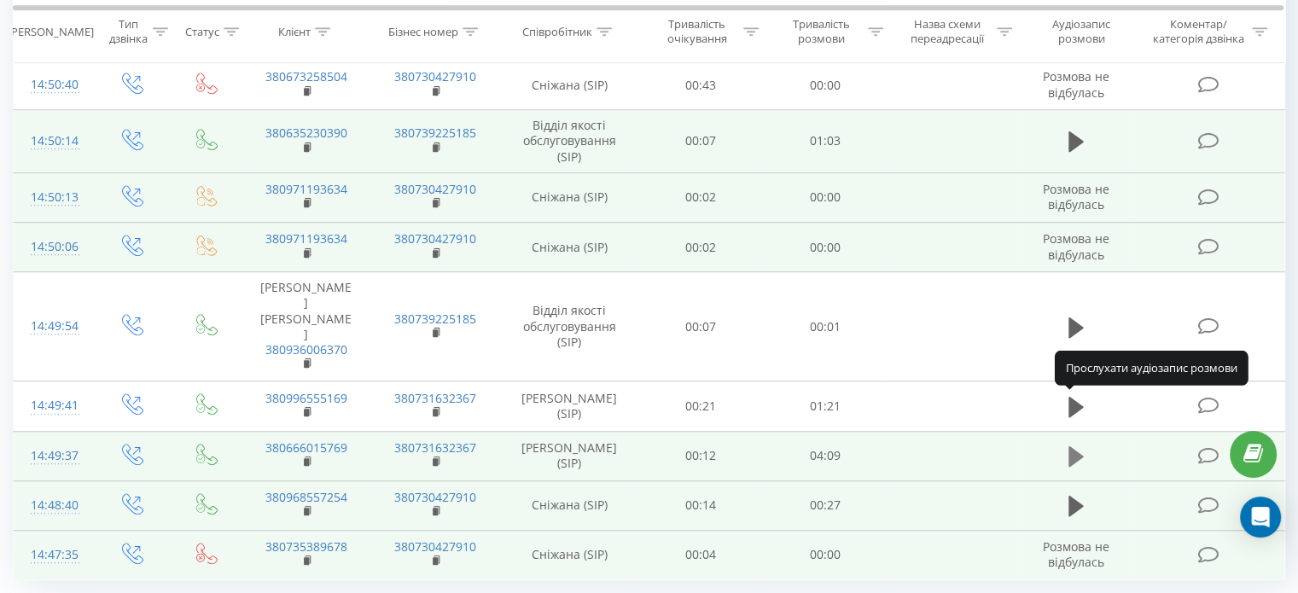
click at [1079, 445] on icon at bounding box center [1075, 457] width 15 height 24
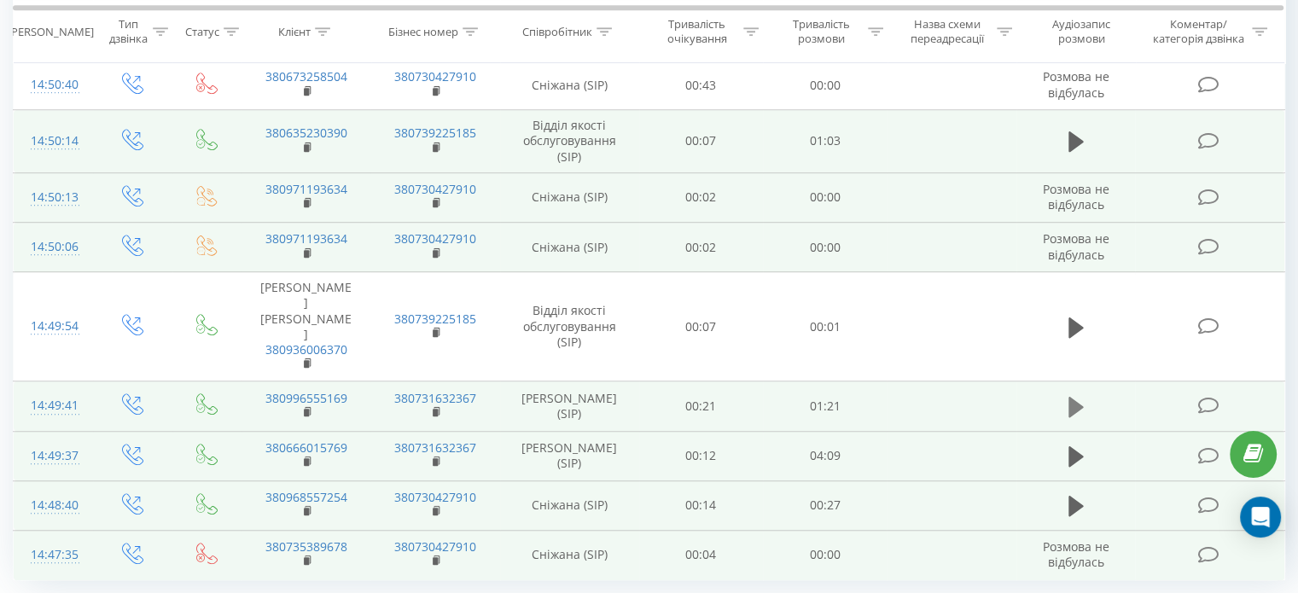
click at [1071, 397] on icon at bounding box center [1075, 407] width 15 height 20
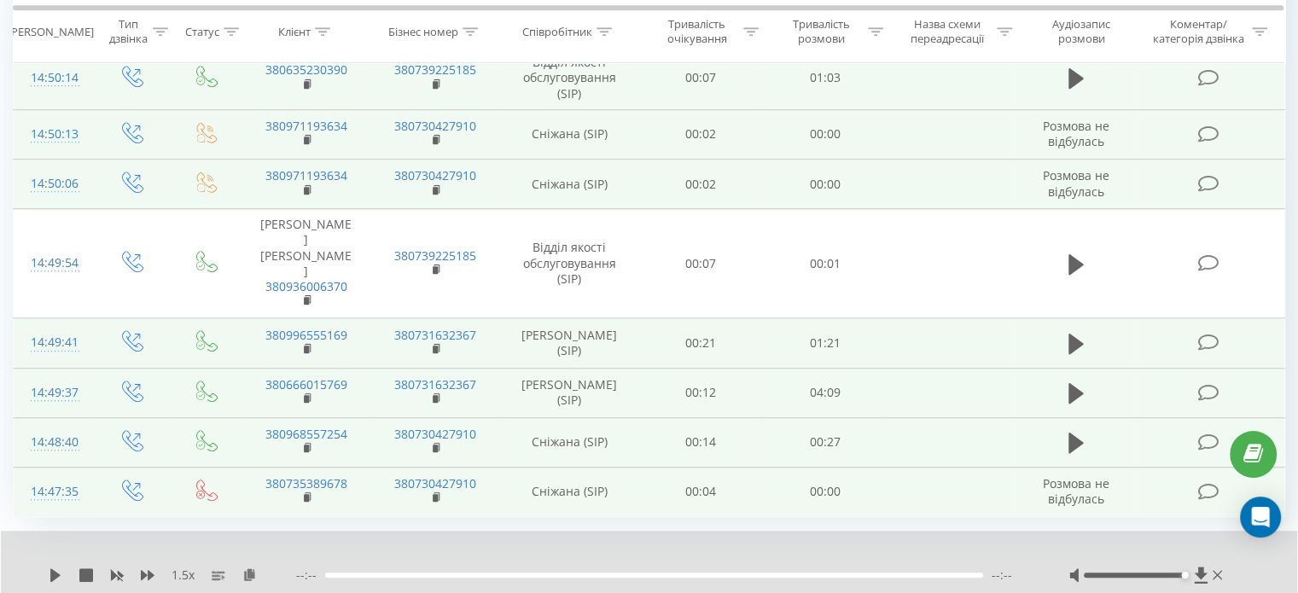
scroll to position [1263, 0]
click at [49, 531] on div "1.5 x --:-- --:--" at bounding box center [649, 562] width 1296 height 66
click at [55, 567] on icon at bounding box center [56, 574] width 14 height 14
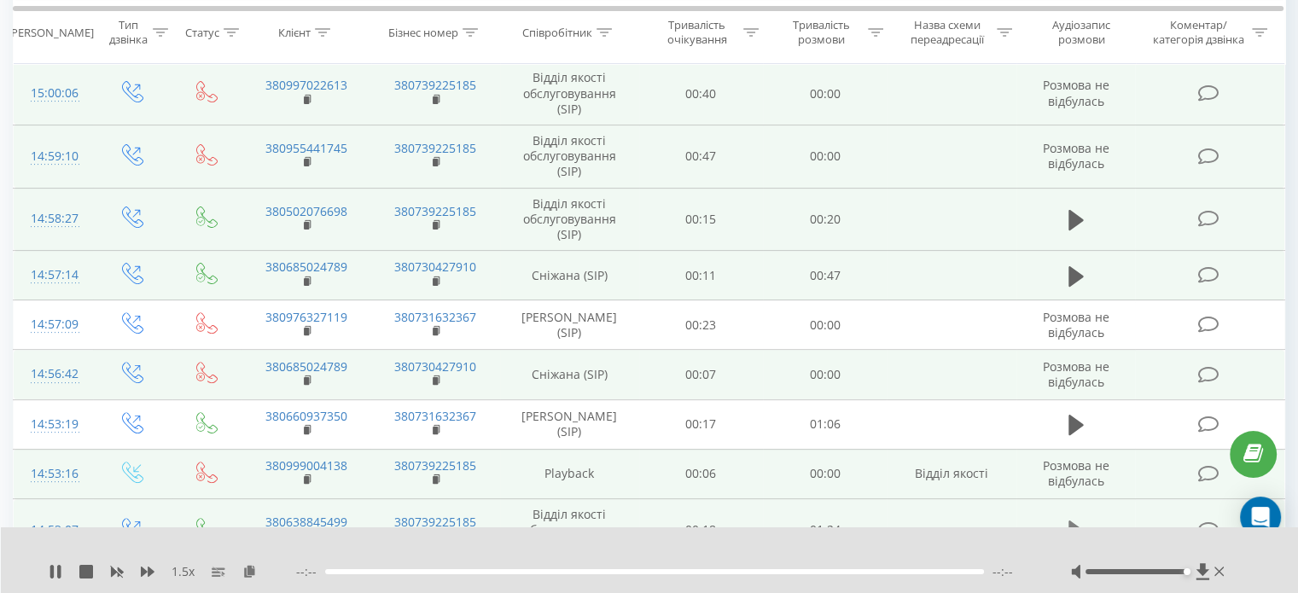
scroll to position [495, 0]
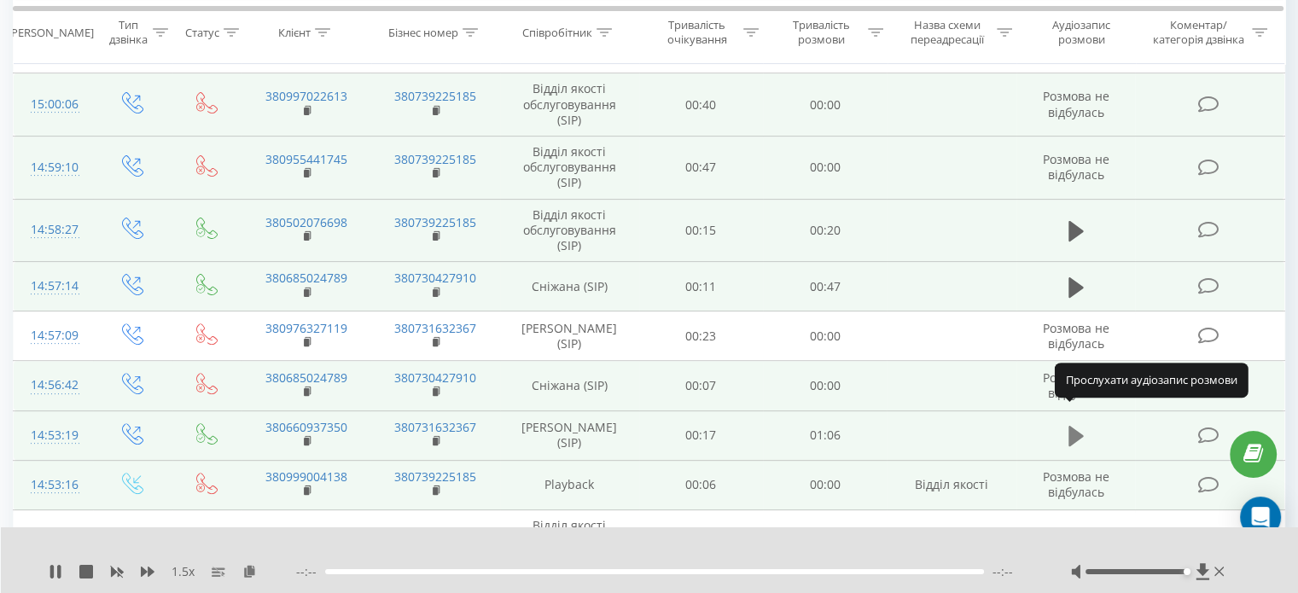
click at [1072, 426] on icon at bounding box center [1075, 436] width 15 height 20
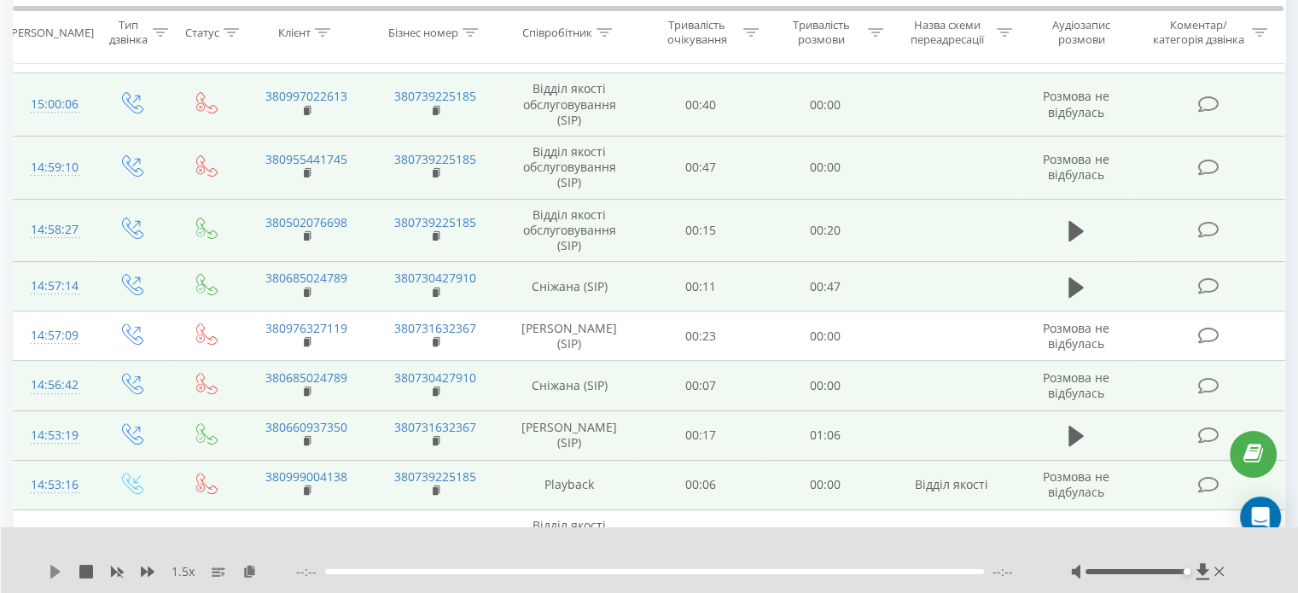
click at [60, 573] on icon at bounding box center [56, 572] width 14 height 14
click at [55, 583] on div "1.5 x --:-- --:--" at bounding box center [650, 560] width 1298 height 66
click at [56, 576] on icon at bounding box center [56, 572] width 14 height 14
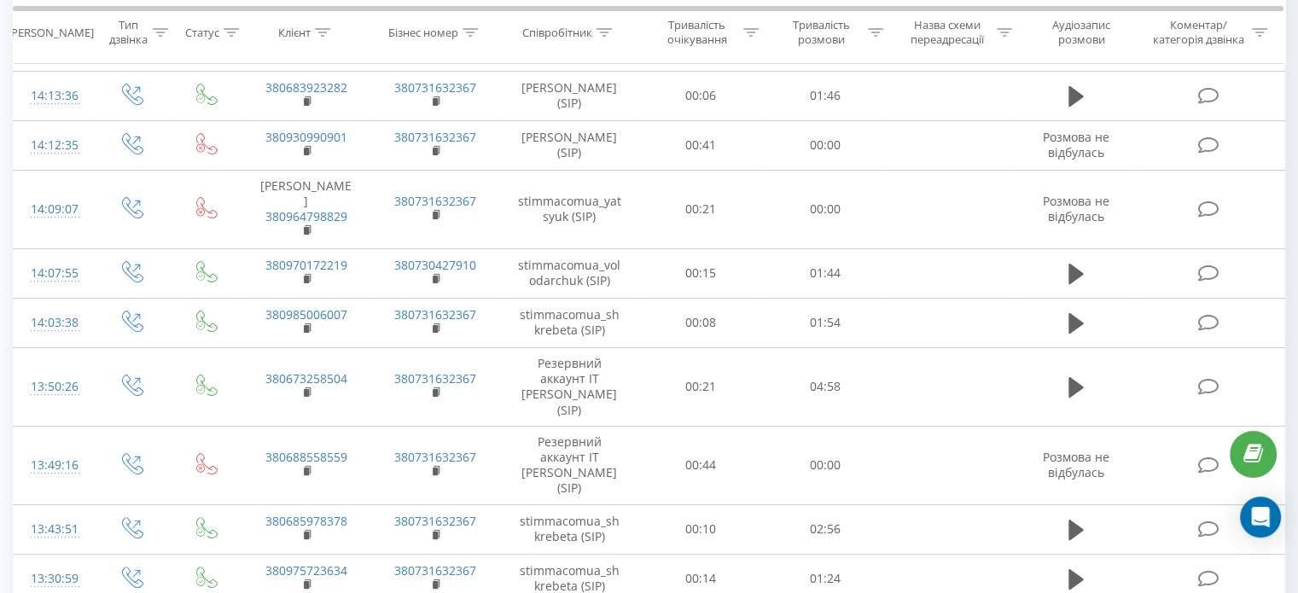
scroll to position [267, 0]
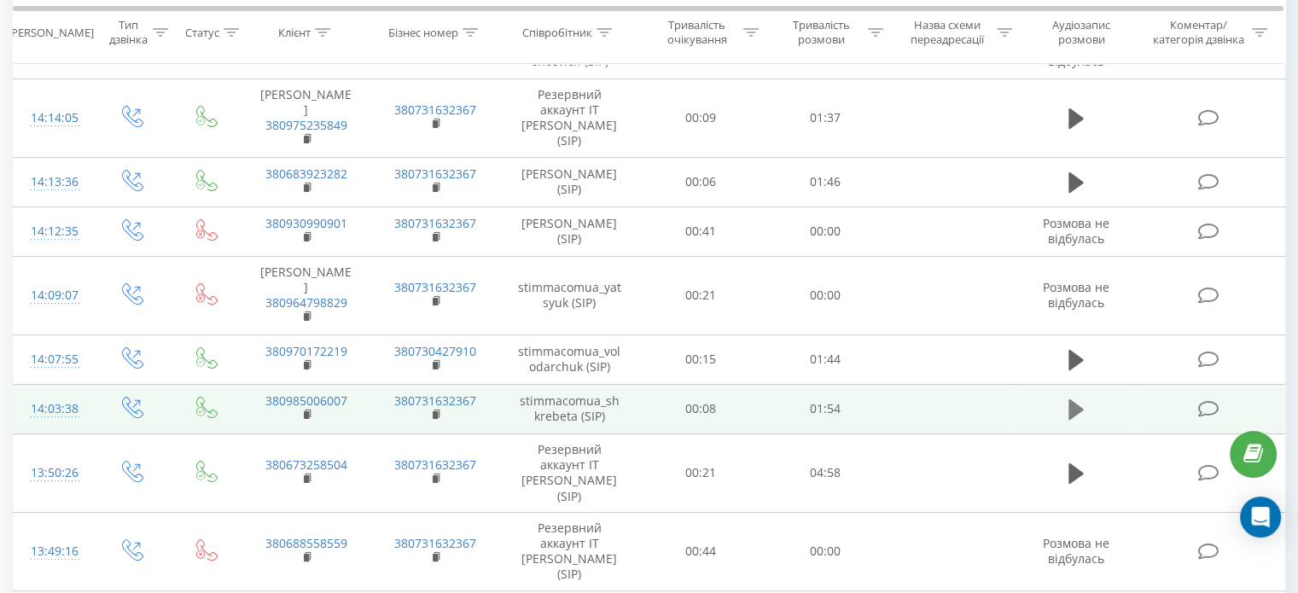
click at [1079, 405] on icon at bounding box center [1075, 409] width 15 height 20
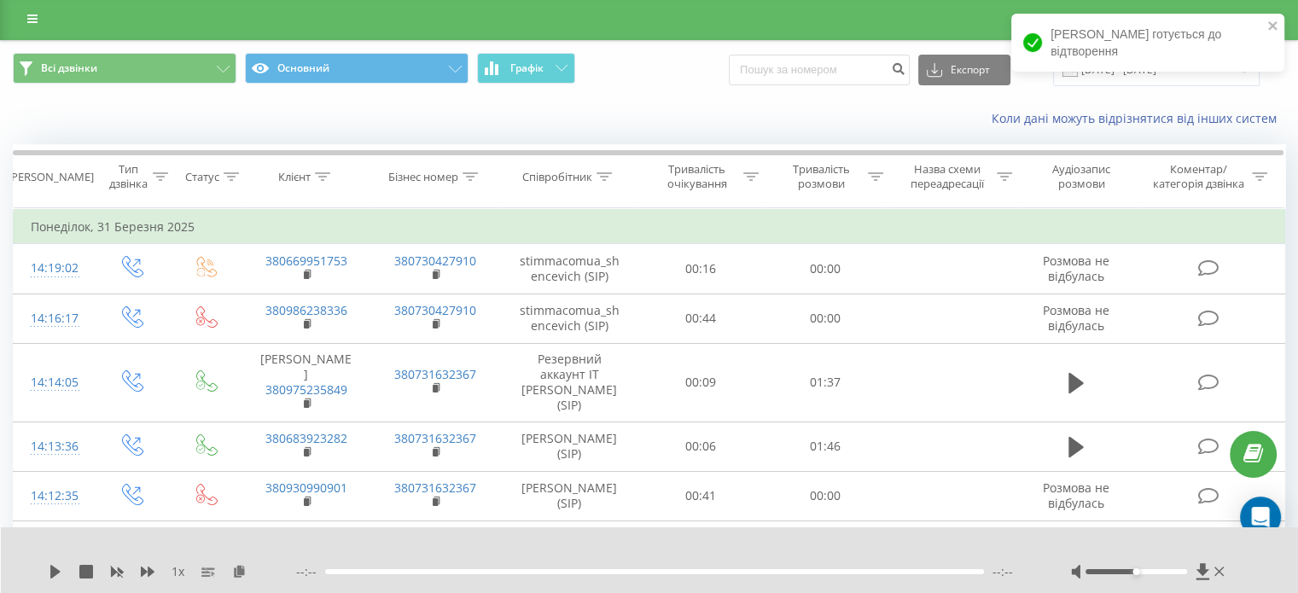
scroll to position [0, 0]
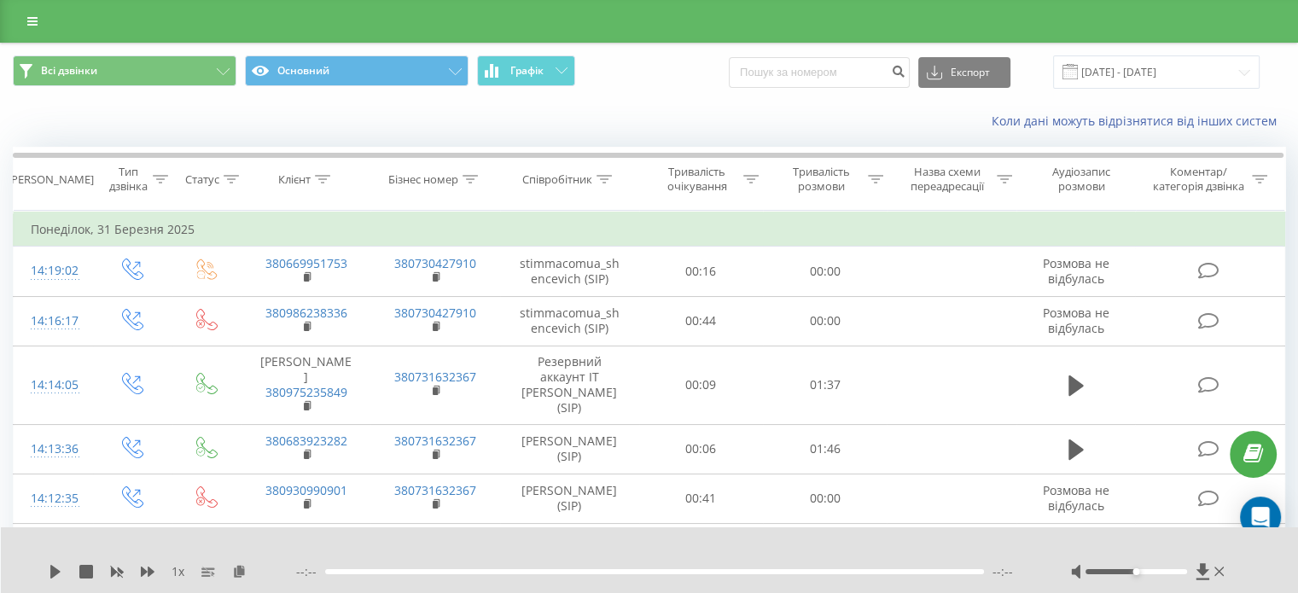
click at [1125, 75] on div "[PERSON_NAME] готується до відтворення" at bounding box center [1147, 49] width 273 height 70
click at [1122, 73] on input "[DATE] - [DATE]" at bounding box center [1156, 71] width 207 height 33
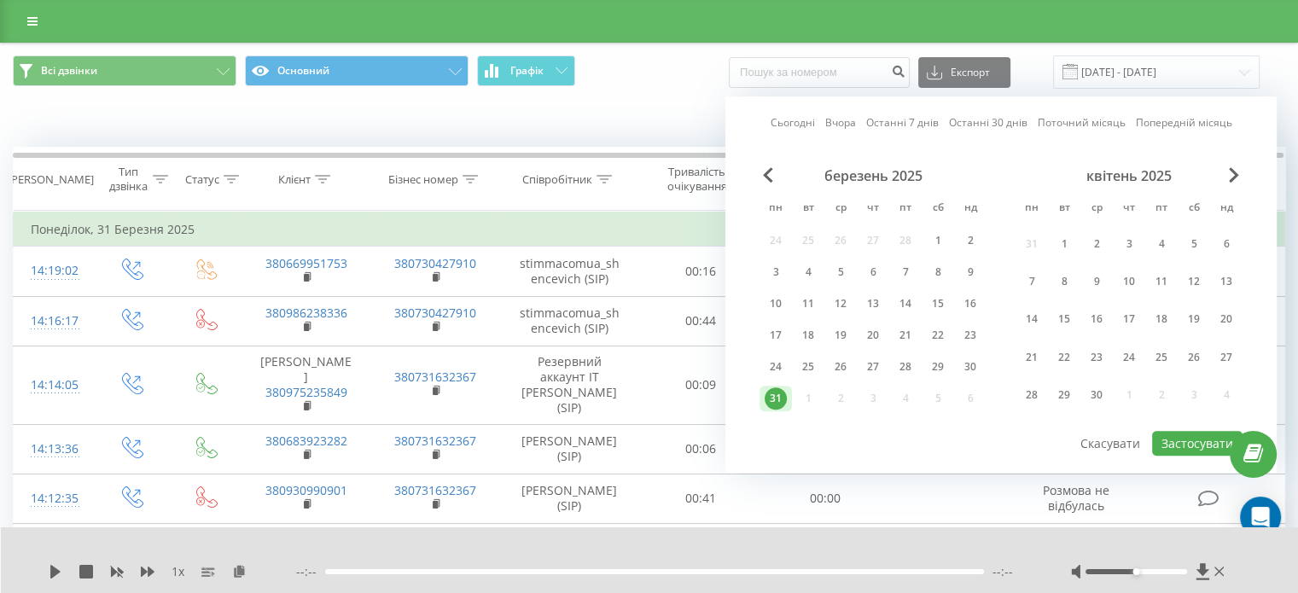
click at [1239, 175] on div "квітень 2025" at bounding box center [1128, 175] width 227 height 17
click at [1230, 170] on span "Next Month" at bounding box center [1234, 174] width 10 height 15
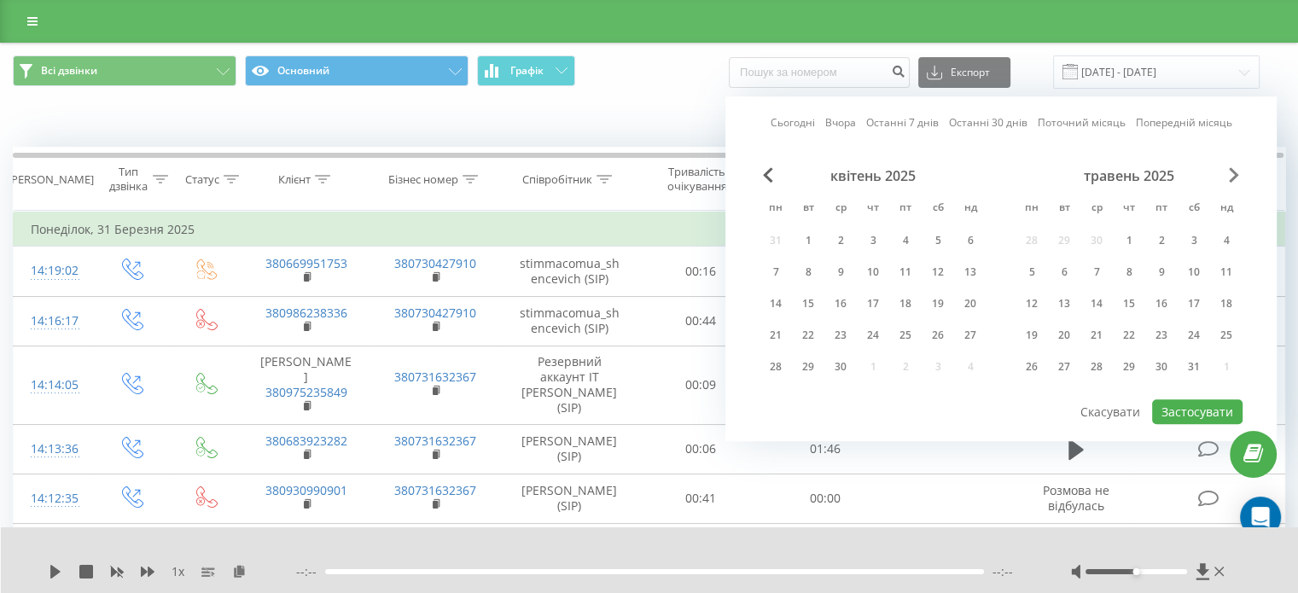
click at [1230, 170] on span "Next Month" at bounding box center [1234, 174] width 10 height 15
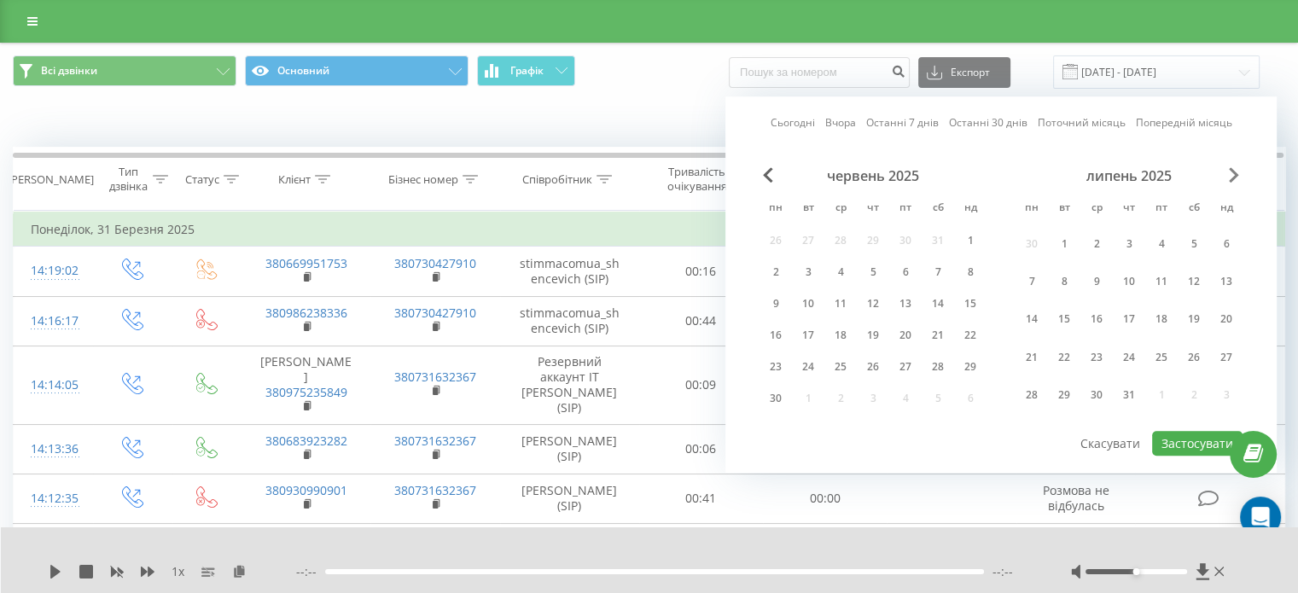
click at [1230, 170] on span "Next Month" at bounding box center [1234, 174] width 10 height 15
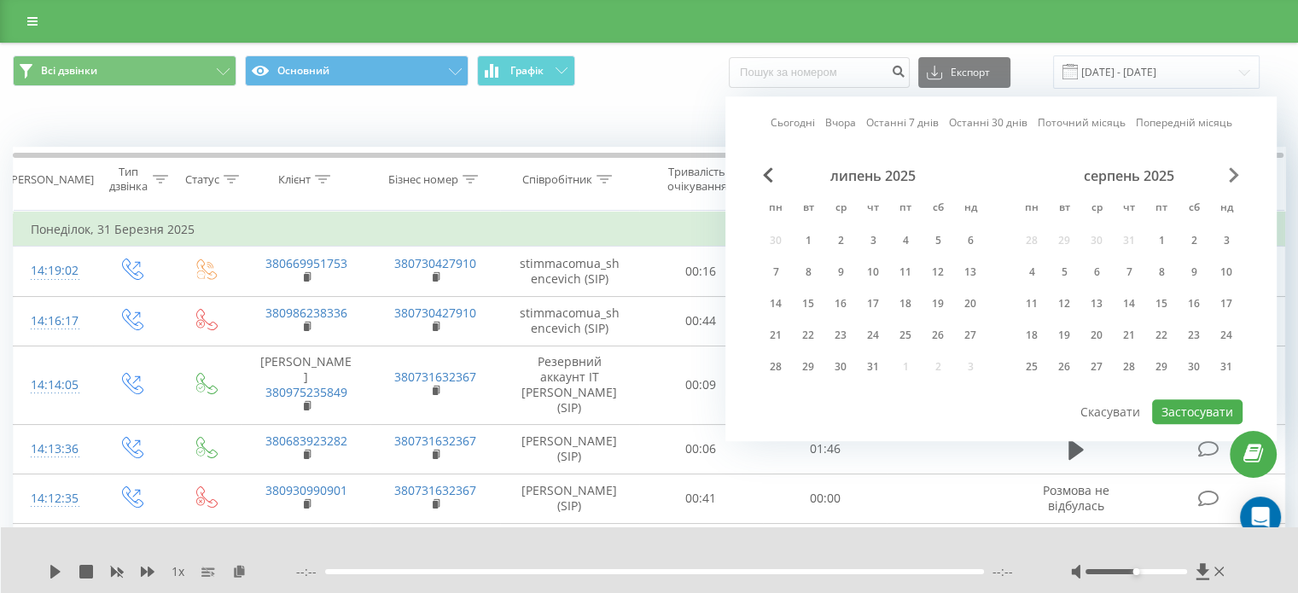
click at [1230, 170] on span "Next Month" at bounding box center [1234, 174] width 10 height 15
click at [1168, 294] on div "19" at bounding box center [1161, 304] width 22 height 22
click at [1124, 306] on div "18" at bounding box center [1129, 304] width 22 height 22
click at [1179, 404] on button "Застосувати" at bounding box center [1197, 411] width 90 height 25
type input "[DATE] - [DATE]"
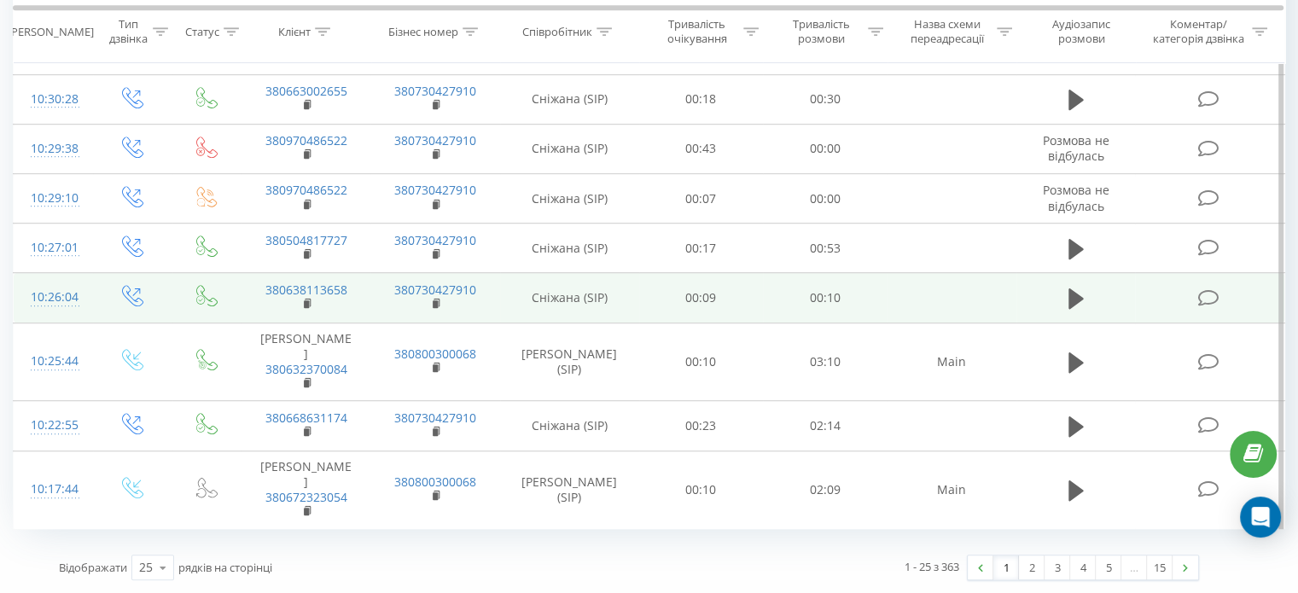
scroll to position [1130, 0]
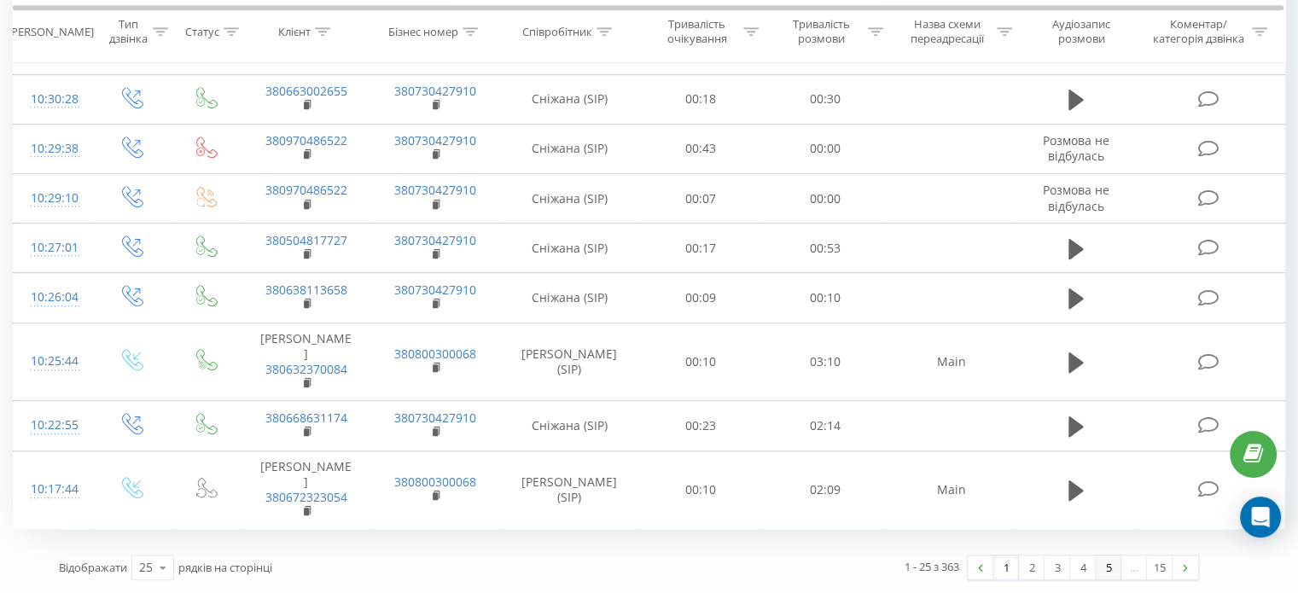
click at [1114, 573] on link "5" at bounding box center [1109, 568] width 26 height 24
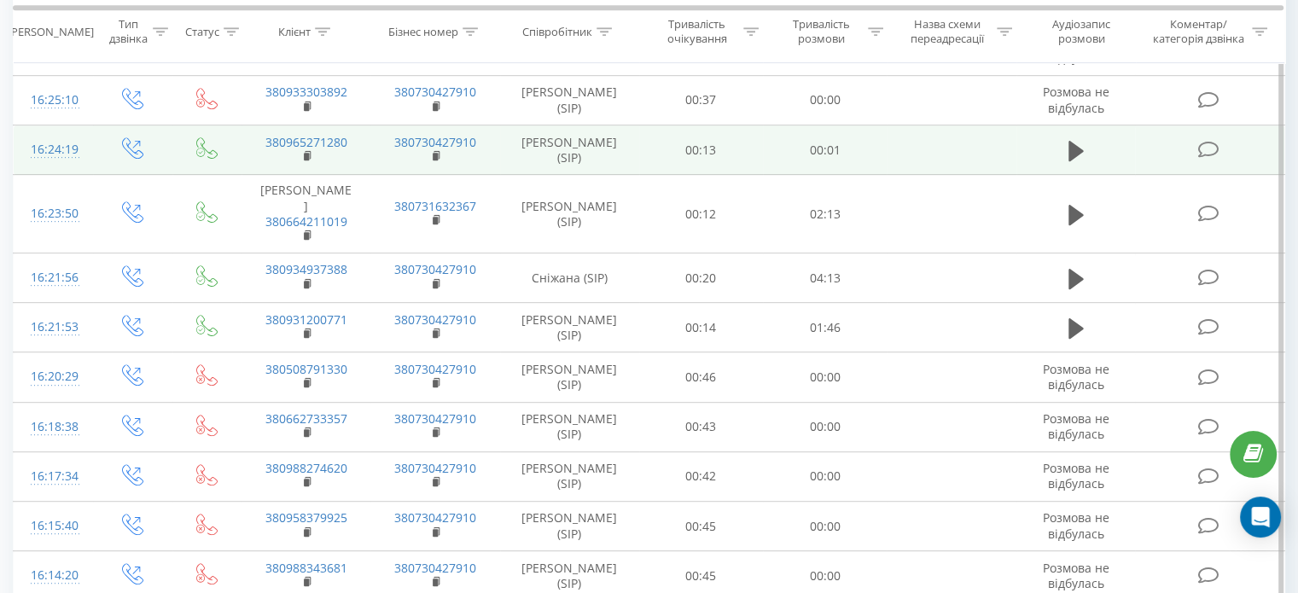
scroll to position [1053, 0]
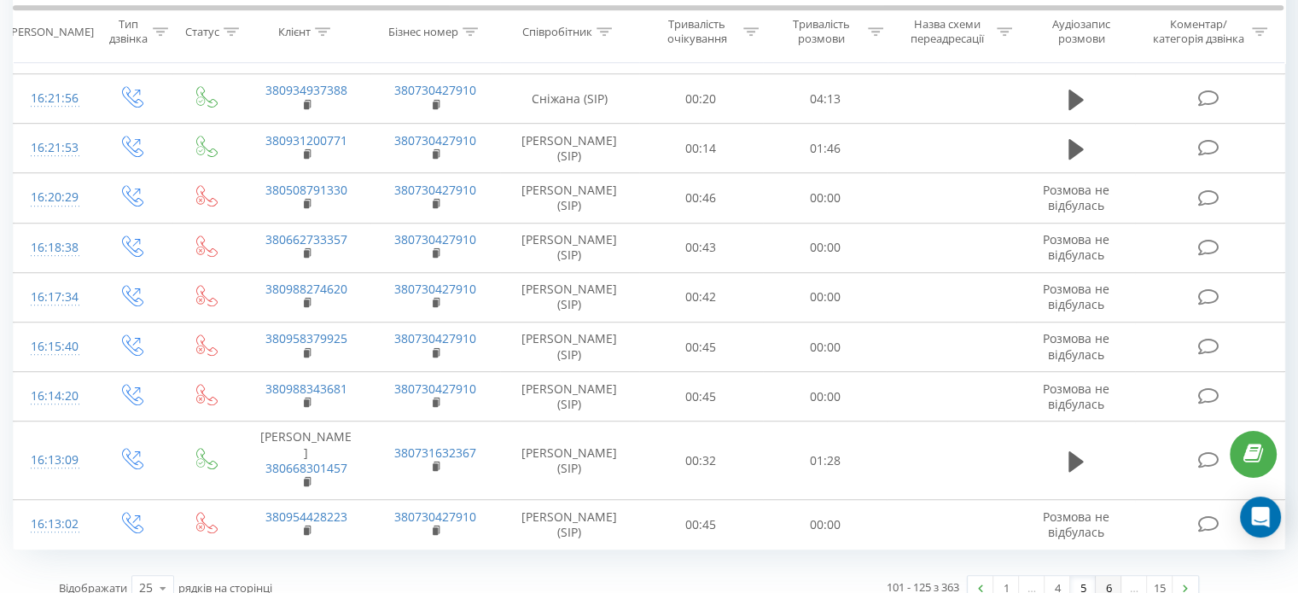
click at [1116, 576] on link "6" at bounding box center [1109, 588] width 26 height 24
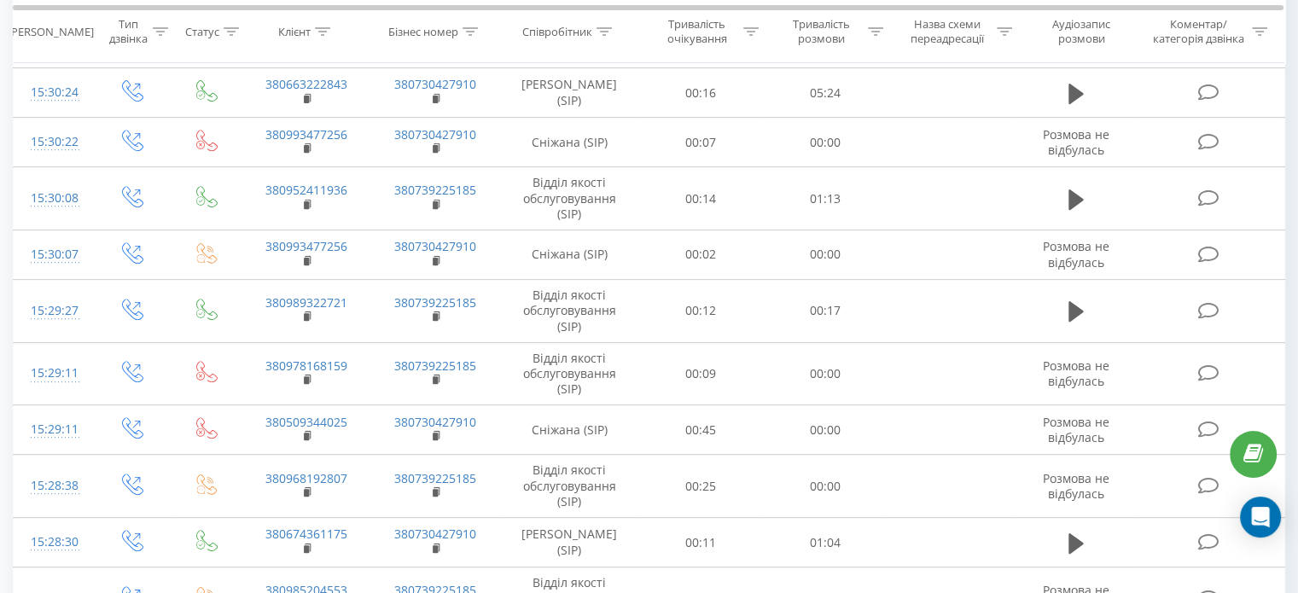
scroll to position [1085, 0]
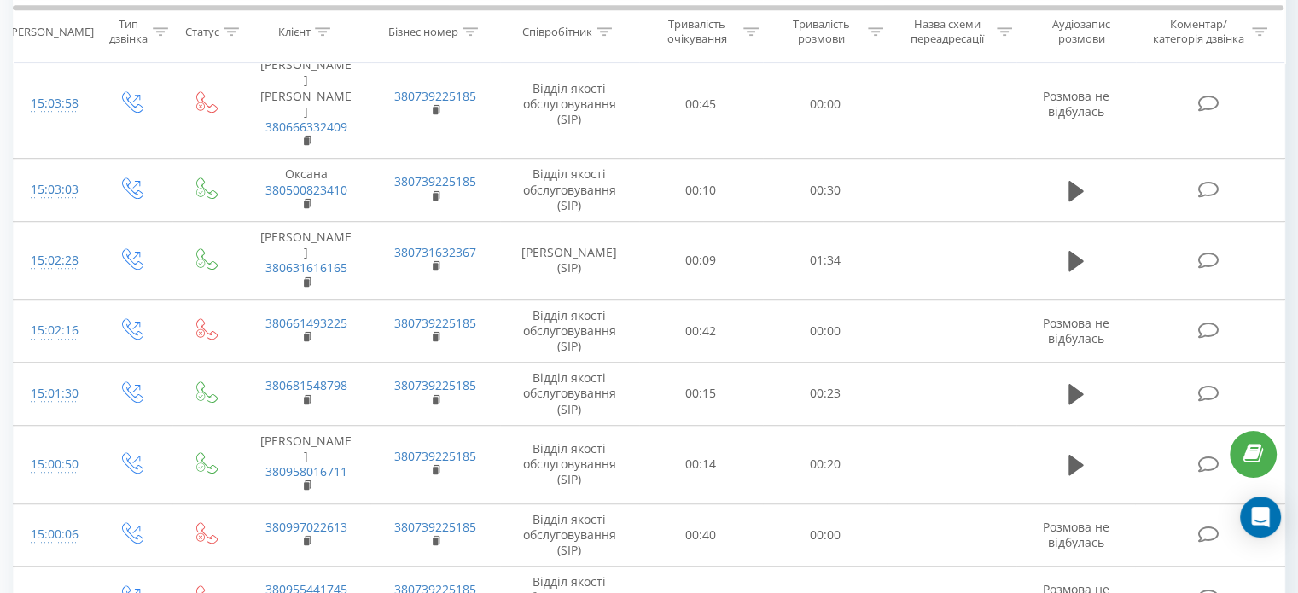
scroll to position [1321, 0]
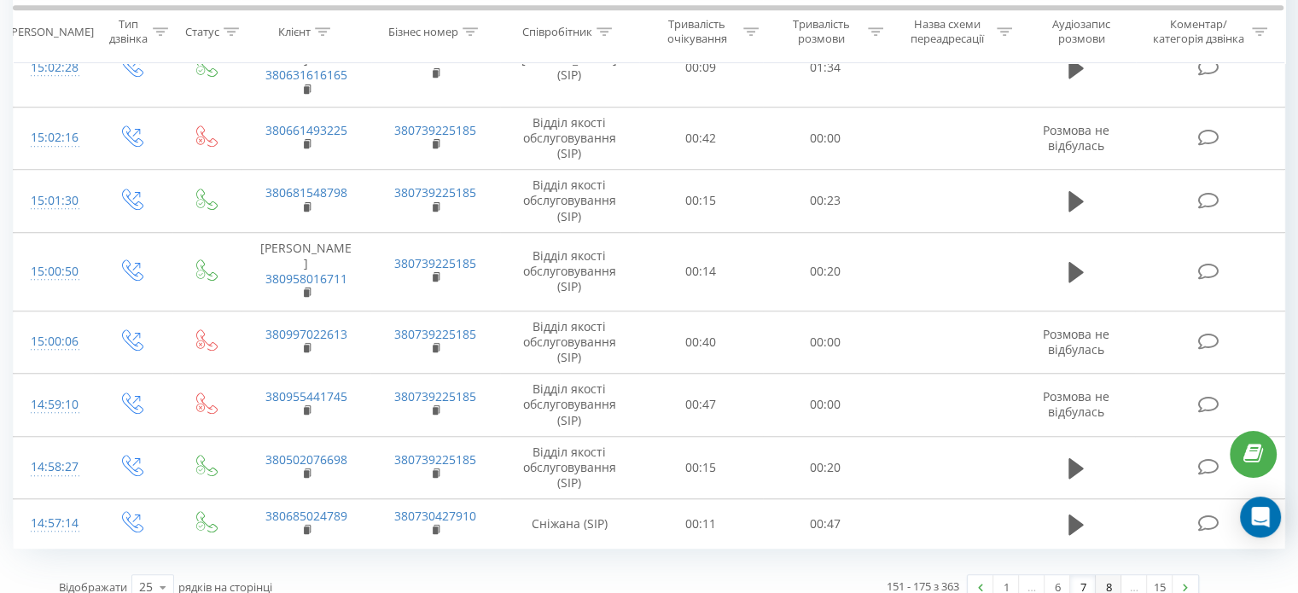
click at [1111, 575] on link "8" at bounding box center [1109, 587] width 26 height 24
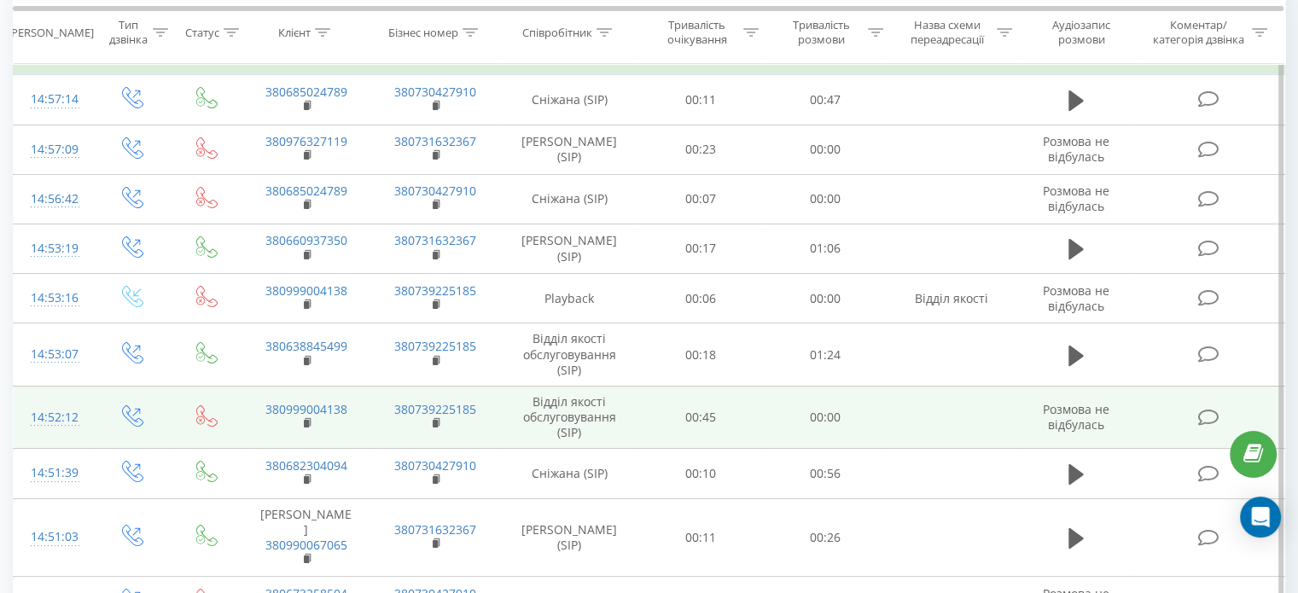
scroll to position [154, 0]
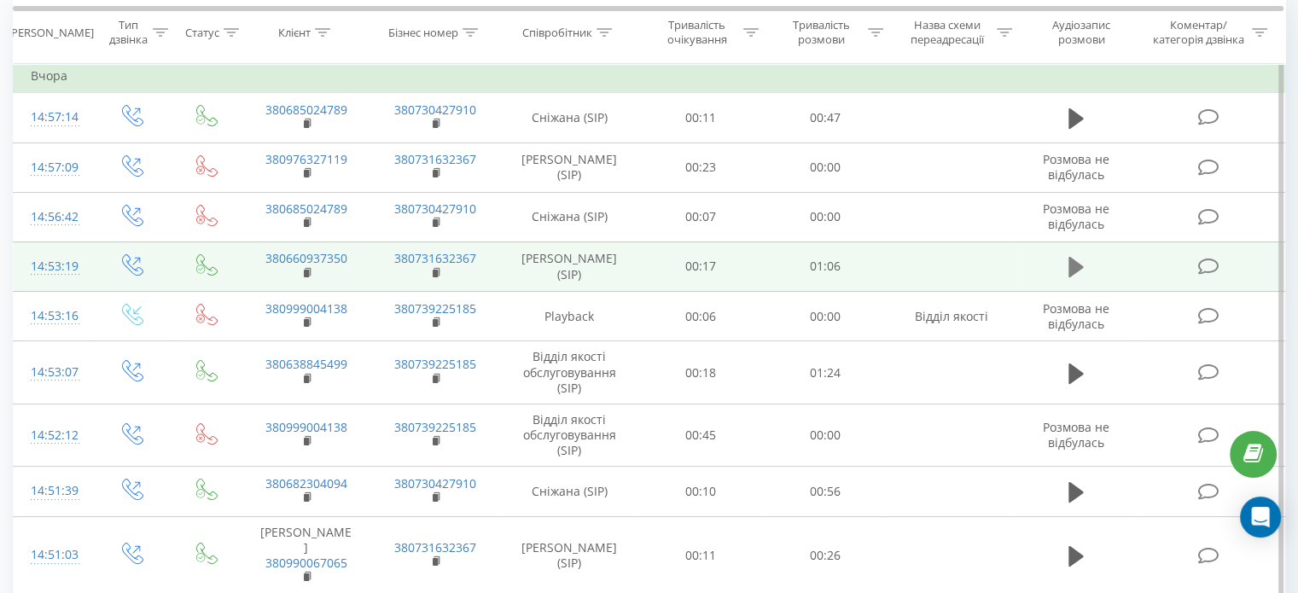
click at [1079, 267] on icon at bounding box center [1075, 267] width 15 height 20
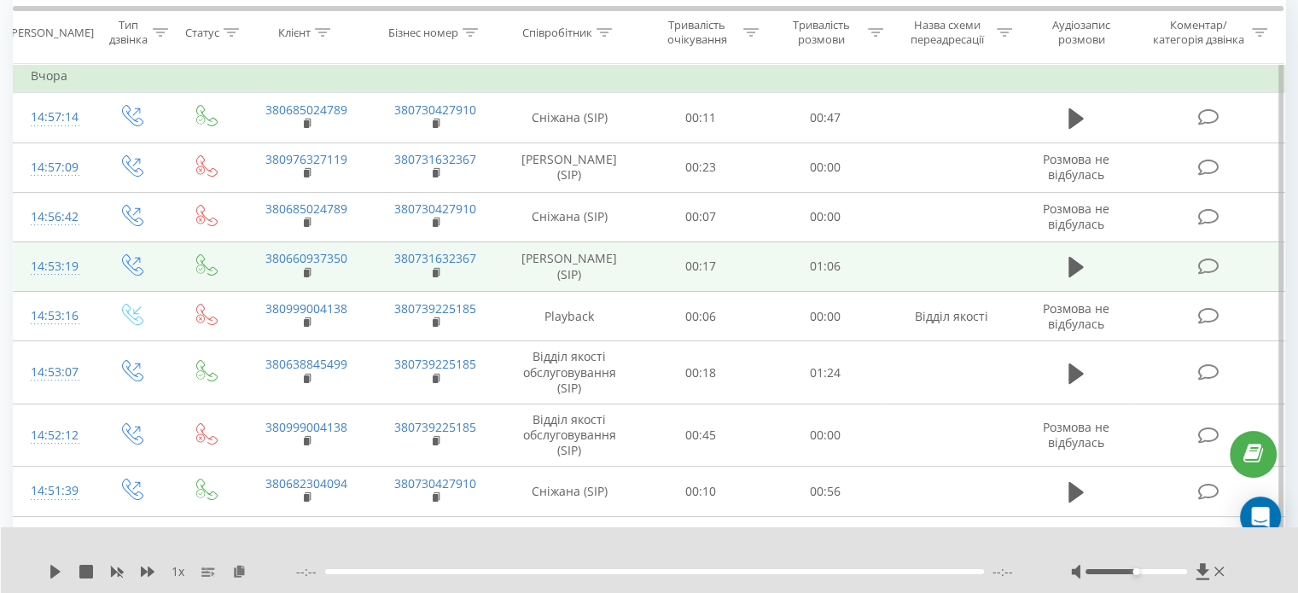
click at [47, 572] on div "1 x --:-- --:--" at bounding box center [650, 560] width 1298 height 66
click at [49, 572] on icon at bounding box center [56, 572] width 14 height 14
click at [253, 545] on div at bounding box center [638, 549] width 944 height 19
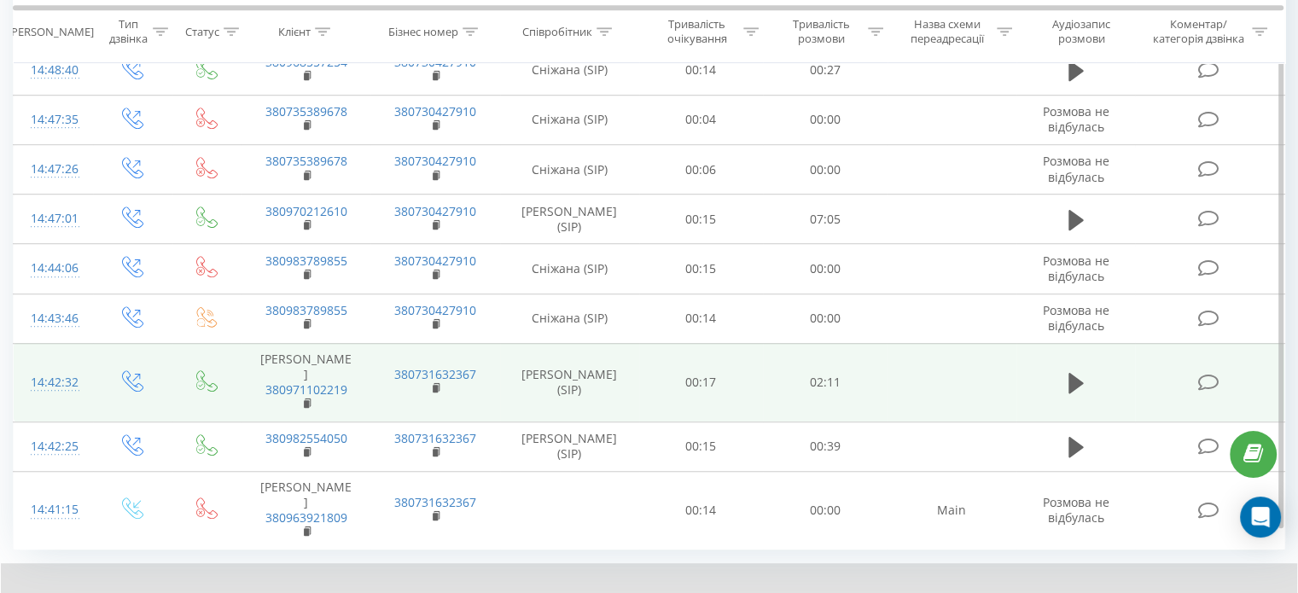
scroll to position [1158, 0]
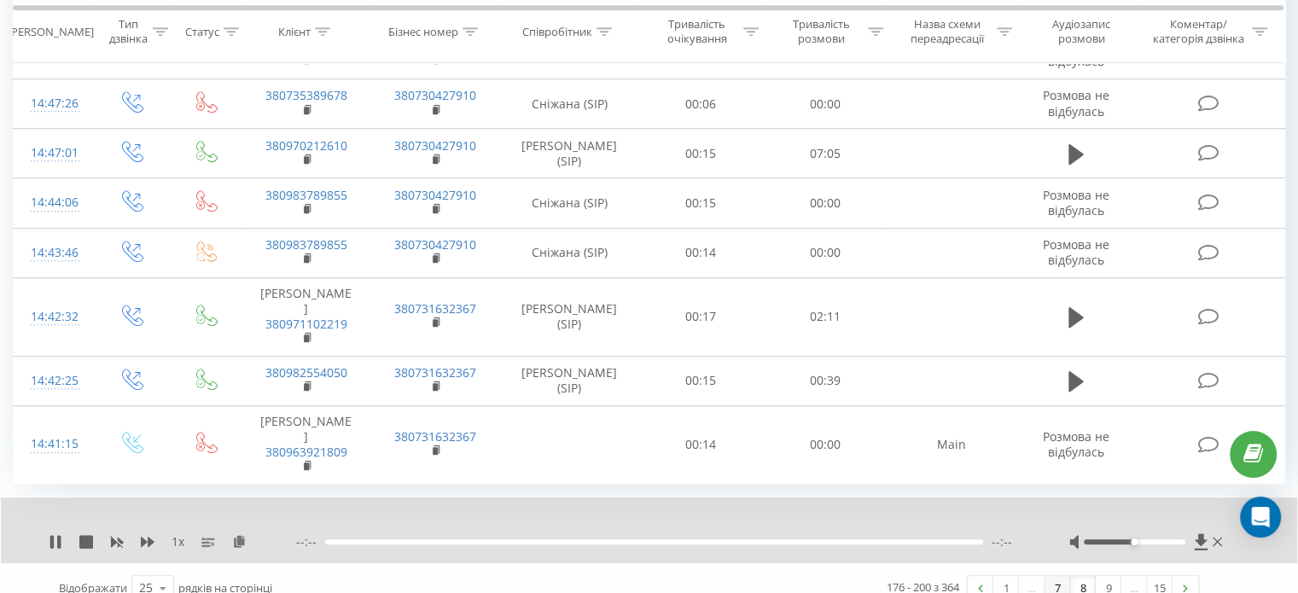
click at [1063, 576] on link "7" at bounding box center [1058, 588] width 26 height 24
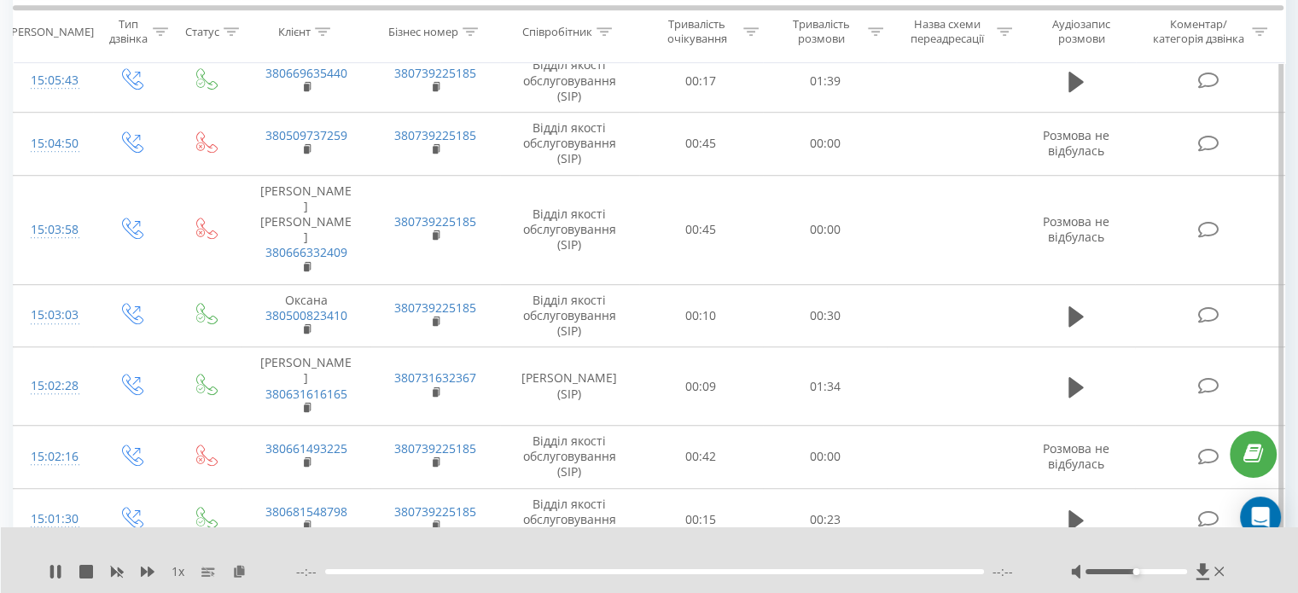
scroll to position [1144, 0]
